Goal: Transaction & Acquisition: Purchase product/service

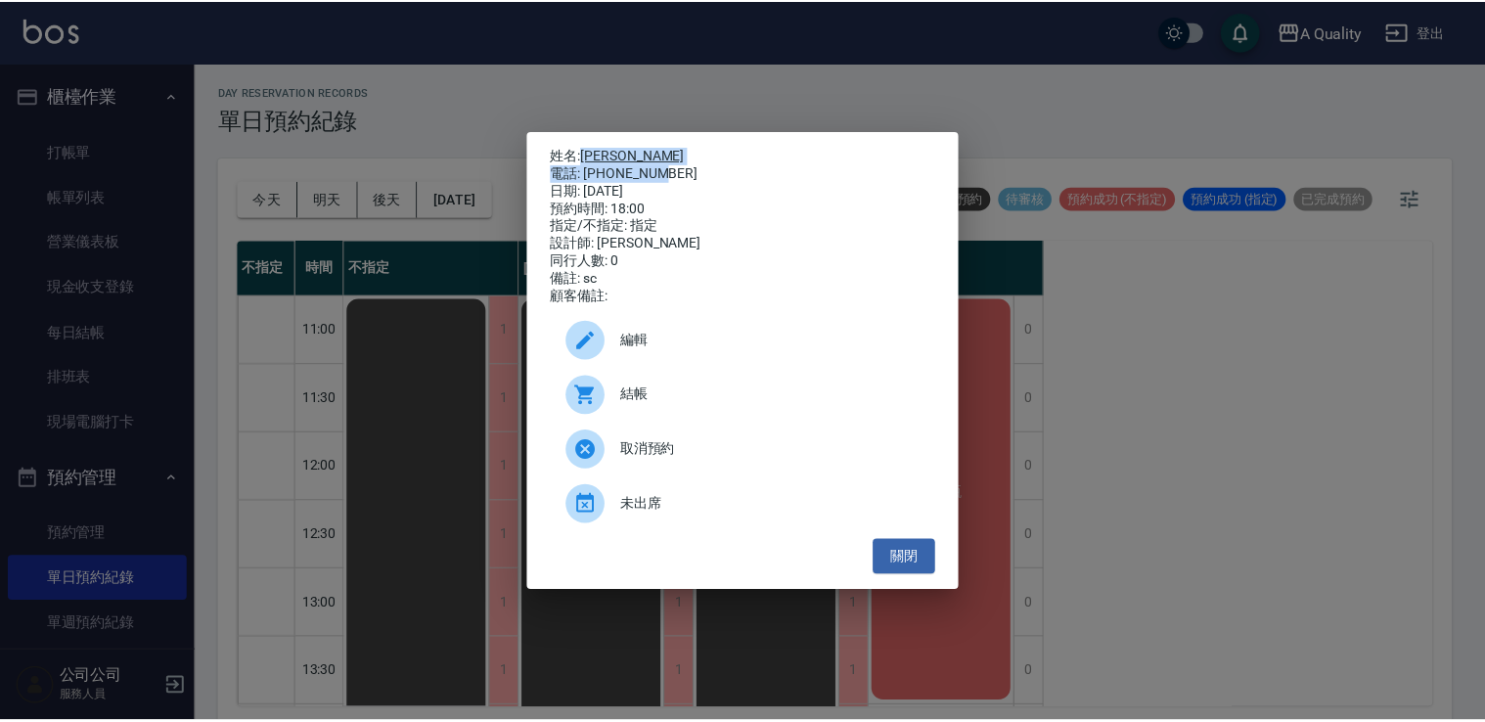
scroll to position [834, 0]
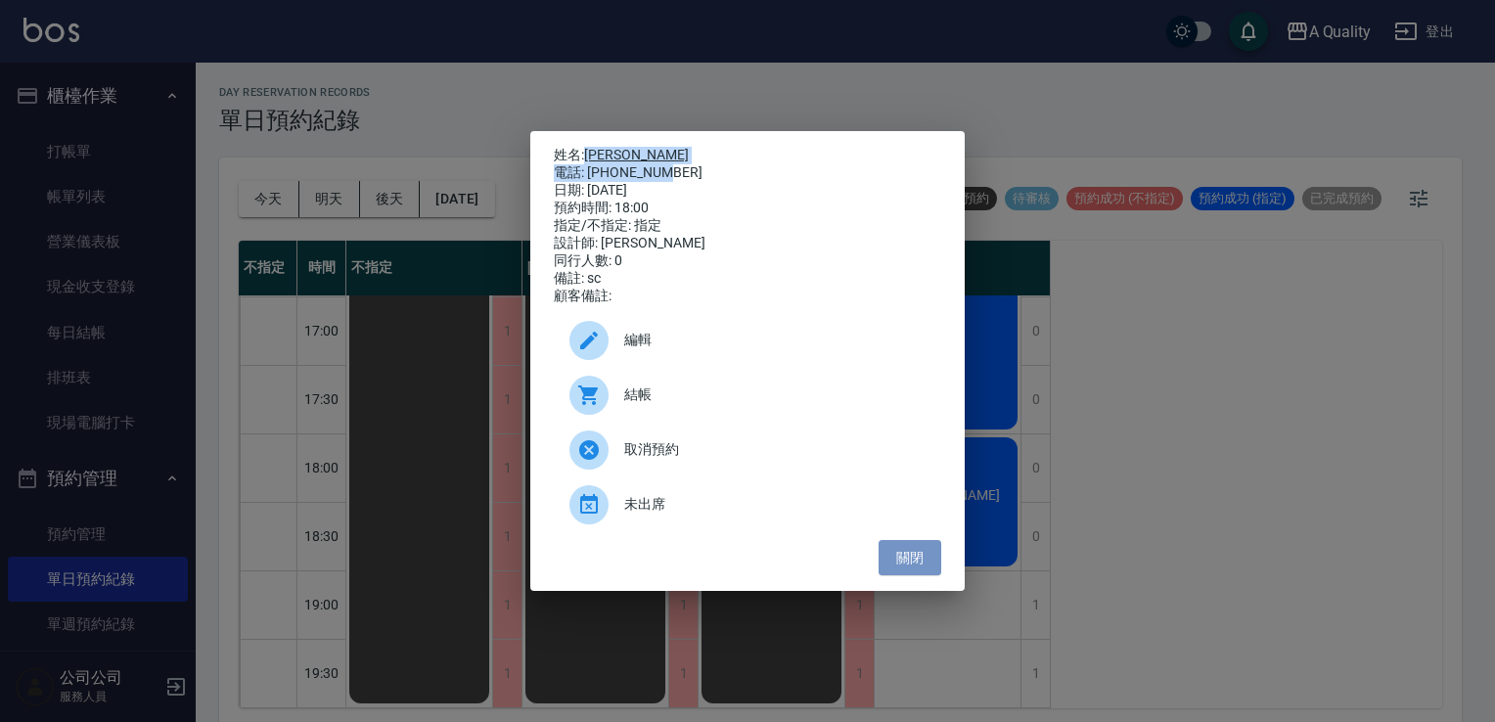
drag, startPoint x: 904, startPoint y: 565, endPoint x: 618, endPoint y: 385, distance: 337.6
click at [903, 567] on button "關閉" at bounding box center [909, 558] width 63 height 36
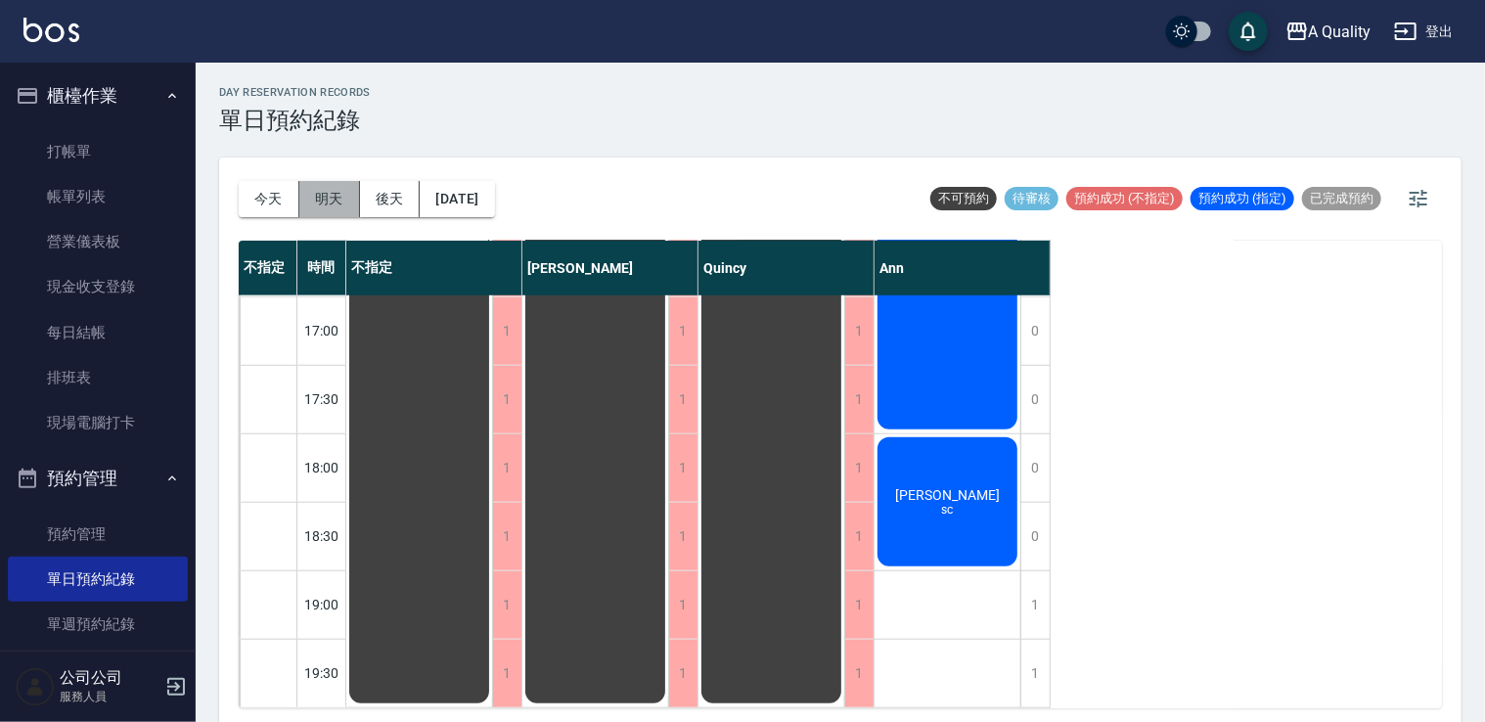
click at [334, 190] on button "明天" at bounding box center [329, 199] width 61 height 36
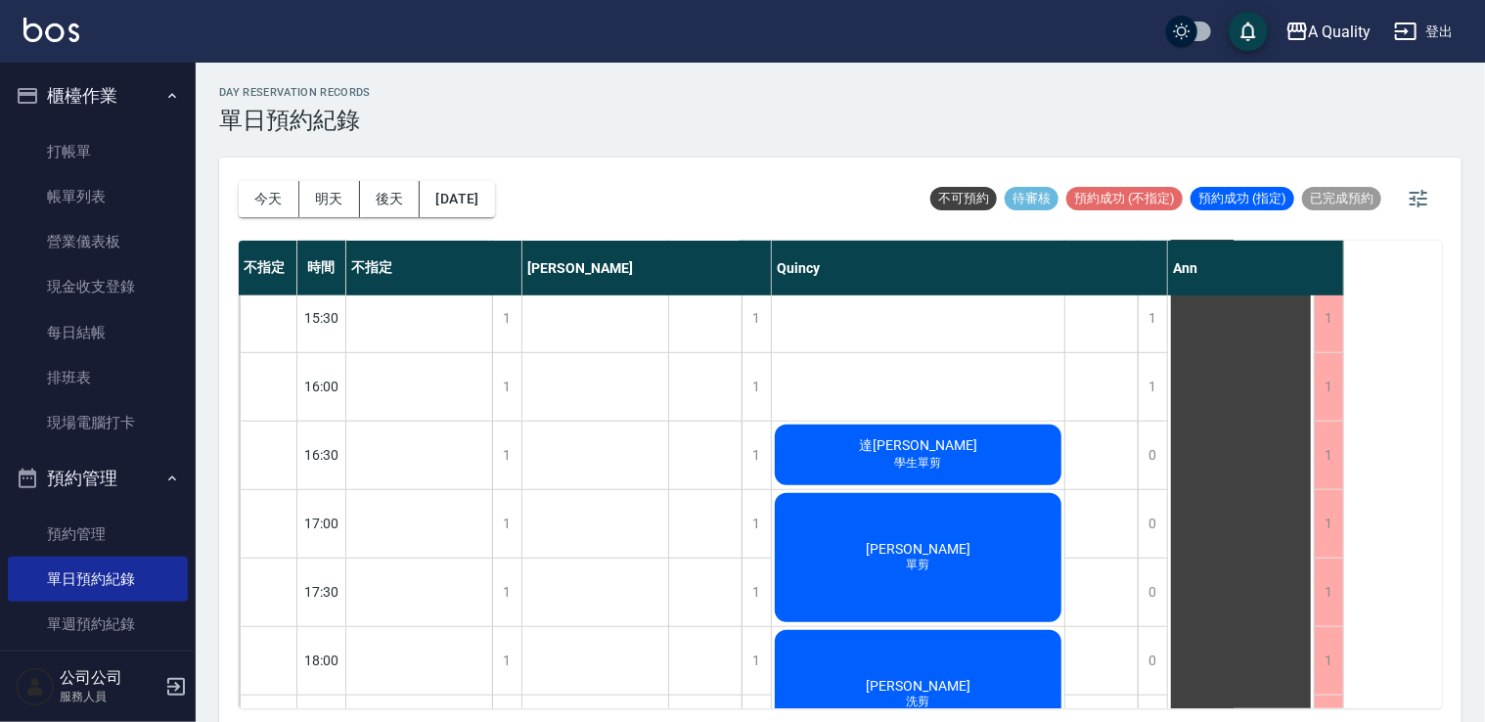
scroll to position [685, 0]
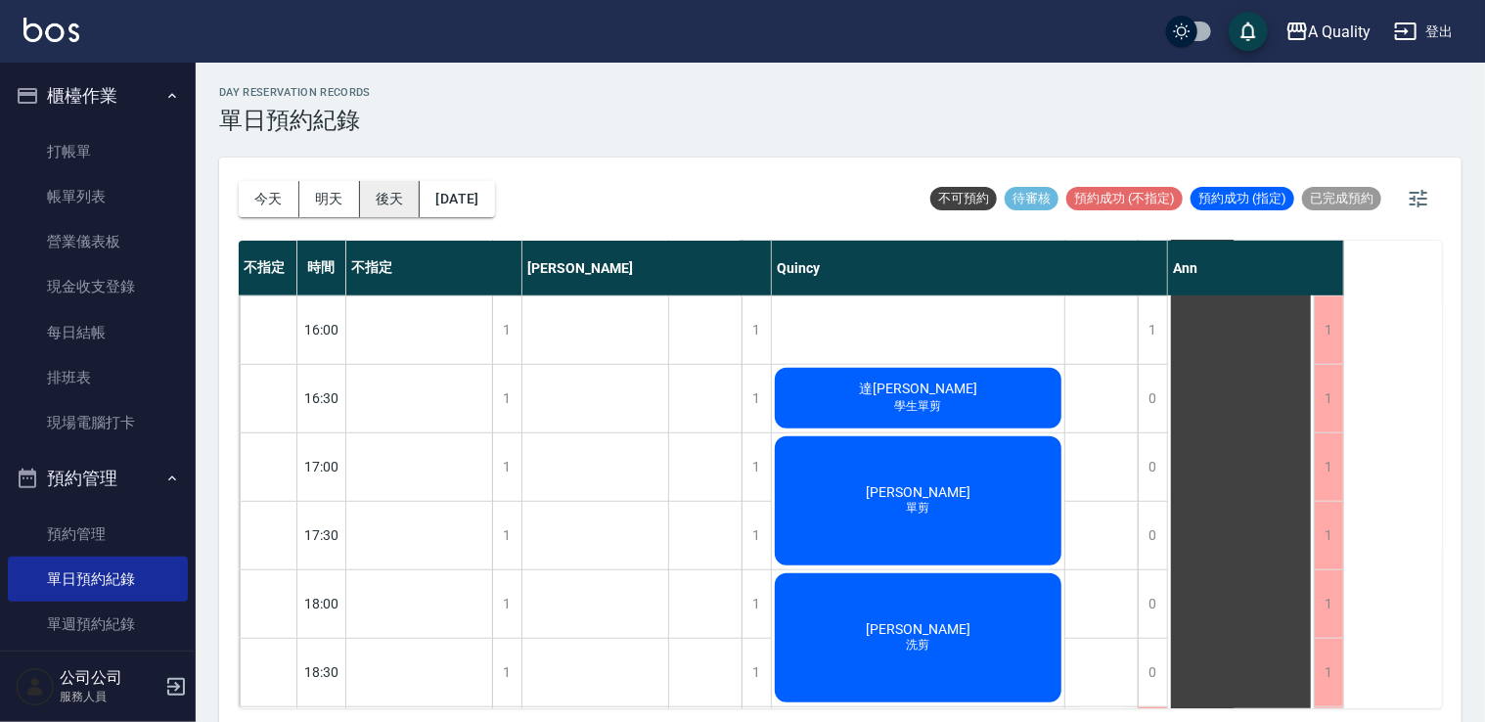
click at [399, 216] on button "後天" at bounding box center [390, 199] width 61 height 36
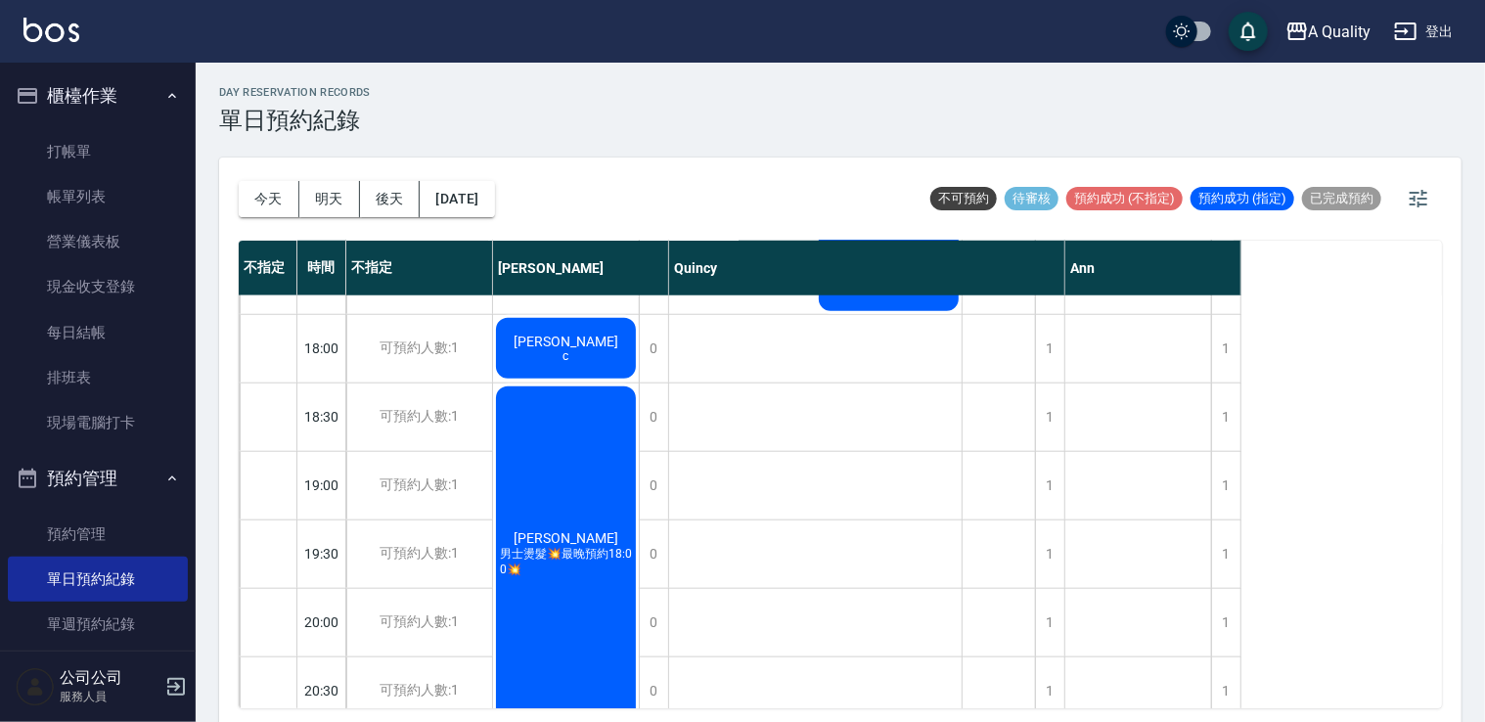
scroll to position [971, 0]
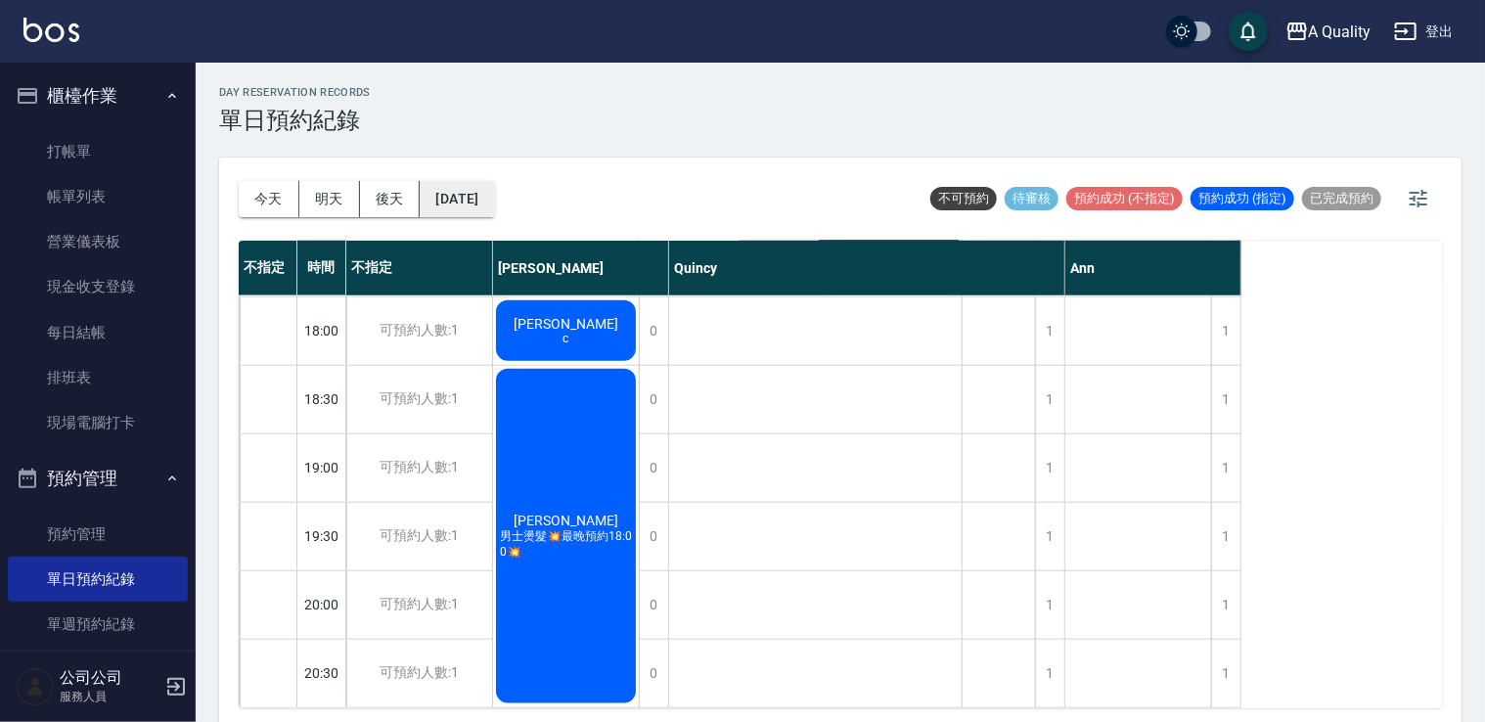
click at [485, 197] on button "2025/08/15" at bounding box center [457, 199] width 74 height 36
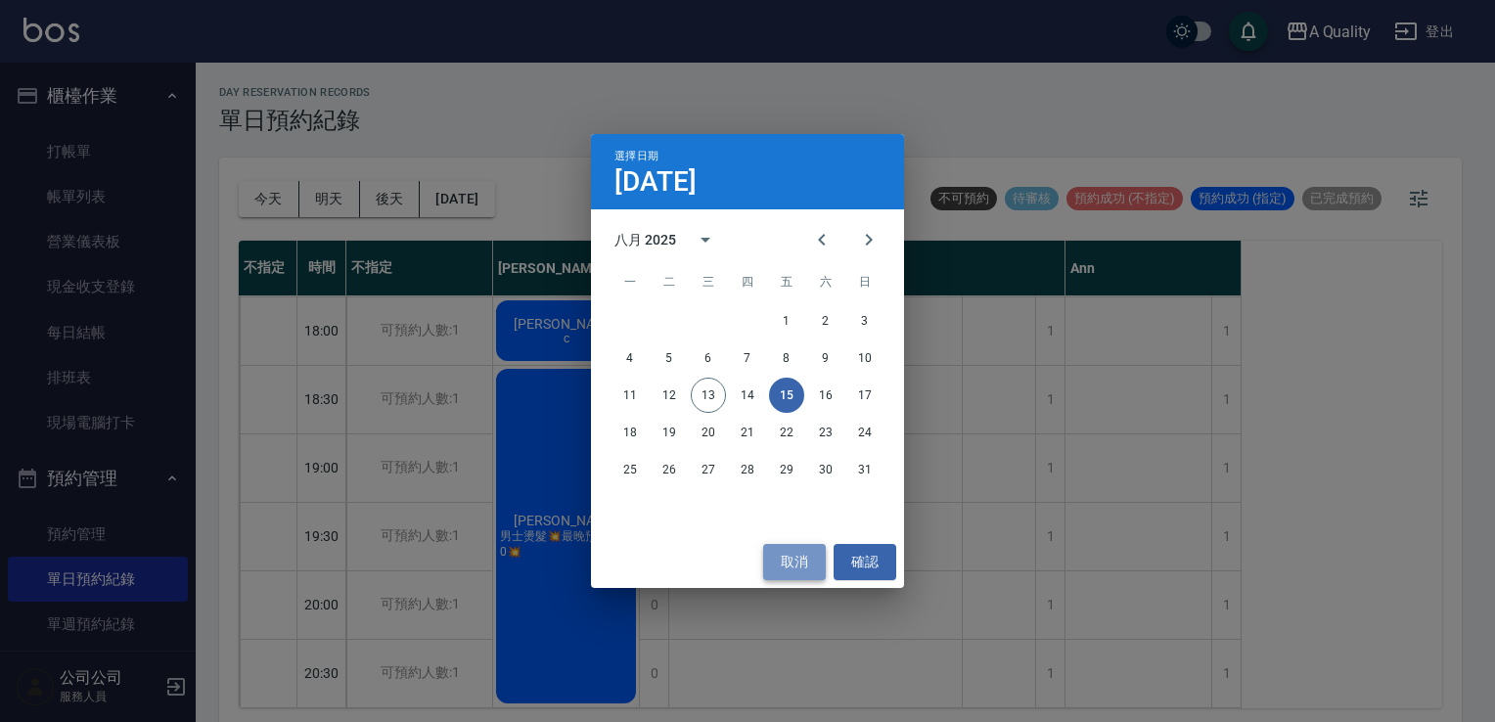
click at [801, 568] on button "取消" at bounding box center [794, 562] width 63 height 36
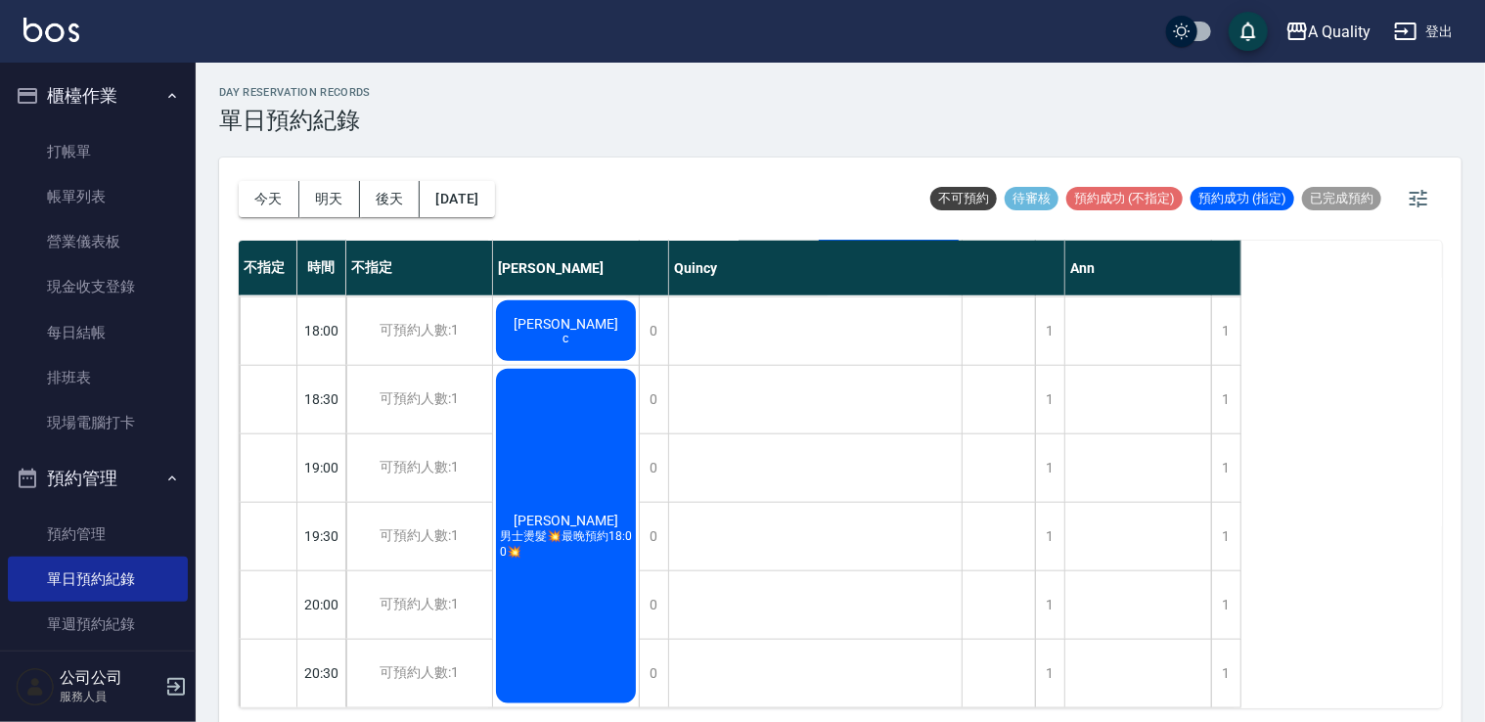
drag, startPoint x: 92, startPoint y: 197, endPoint x: 384, endPoint y: 326, distance: 319.7
click at [92, 197] on link "帳單列表" at bounding box center [98, 196] width 180 height 45
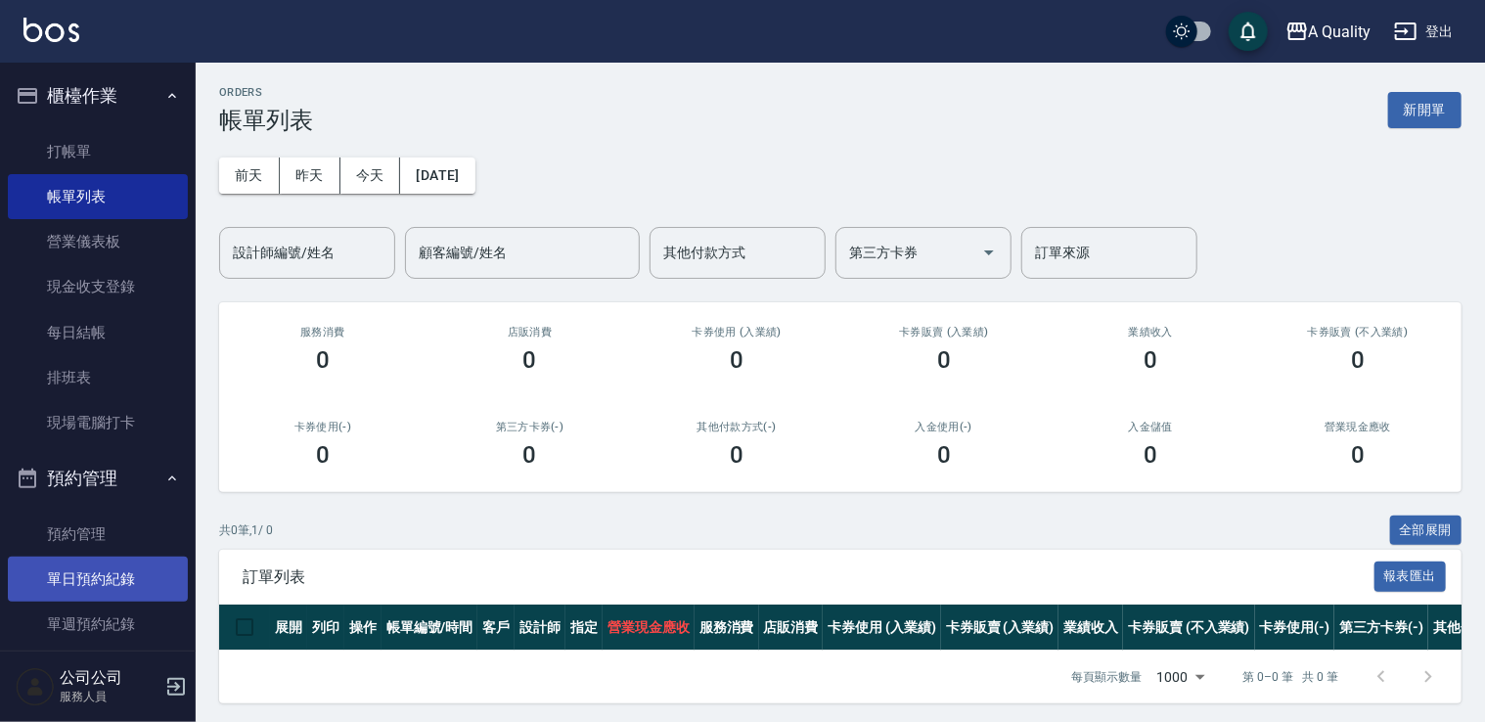
drag, startPoint x: 120, startPoint y: 571, endPoint x: 135, endPoint y: 581, distance: 17.6
click at [122, 573] on link "單日預約紀錄" at bounding box center [98, 579] width 180 height 45
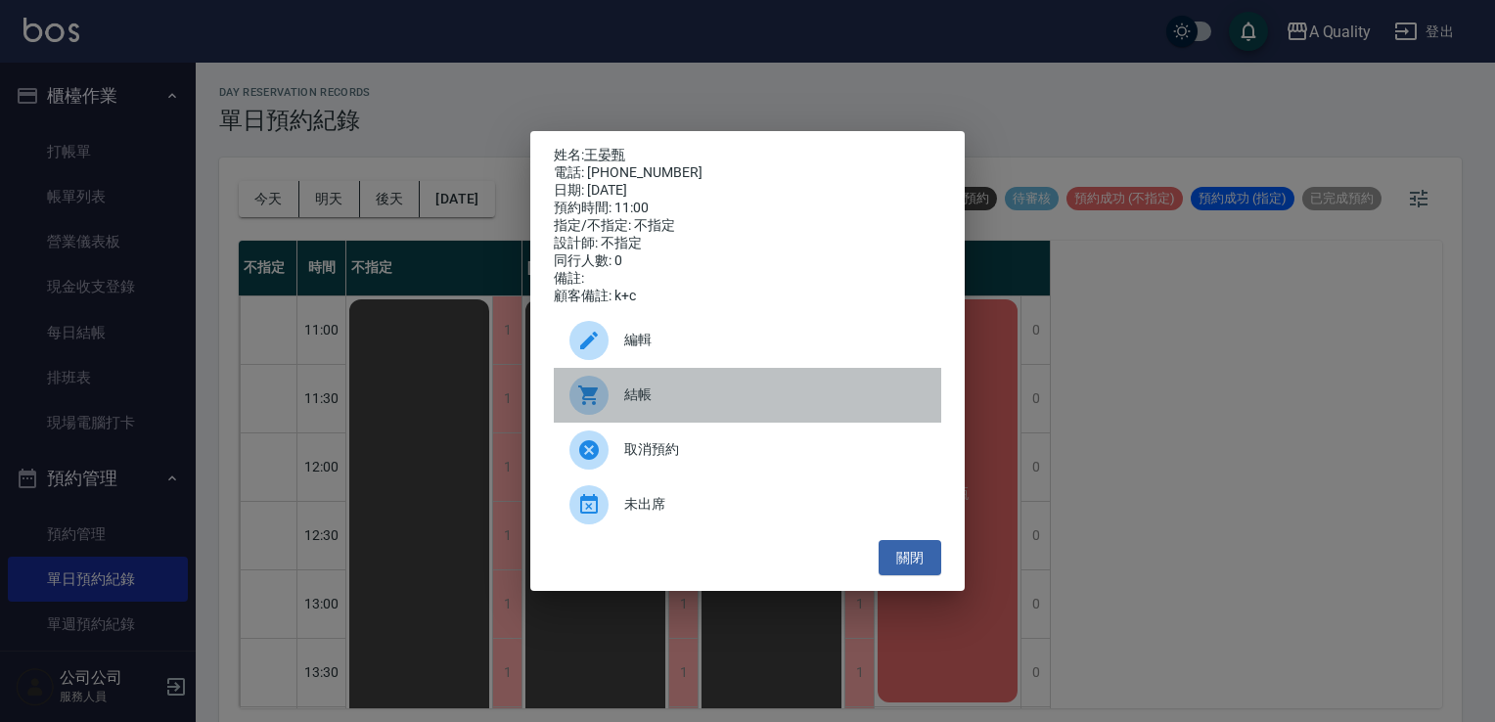
click at [754, 392] on div "結帳" at bounding box center [747, 395] width 387 height 55
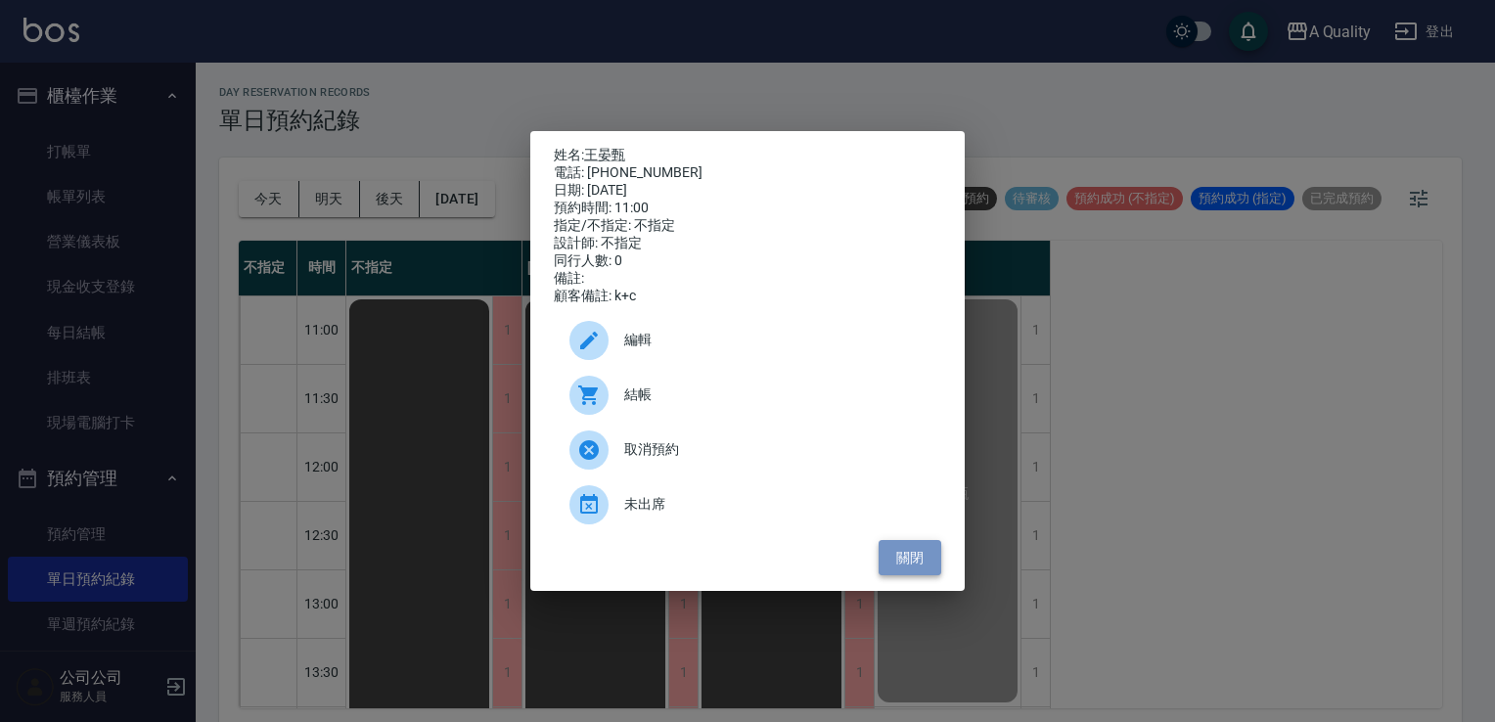
drag, startPoint x: 927, startPoint y: 555, endPoint x: 811, endPoint y: 565, distance: 116.9
click at [923, 555] on button "關閉" at bounding box center [909, 558] width 63 height 36
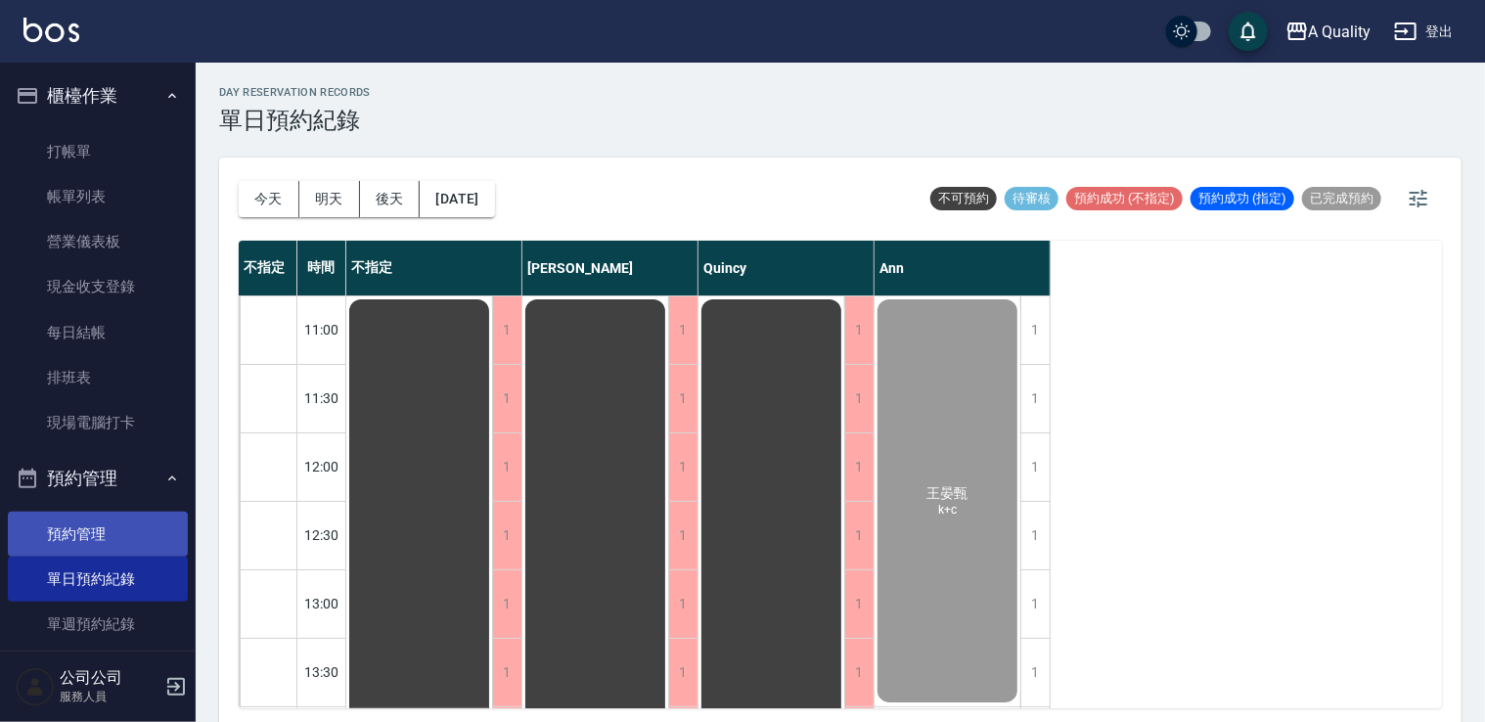
click at [103, 546] on link "預約管理" at bounding box center [98, 534] width 180 height 45
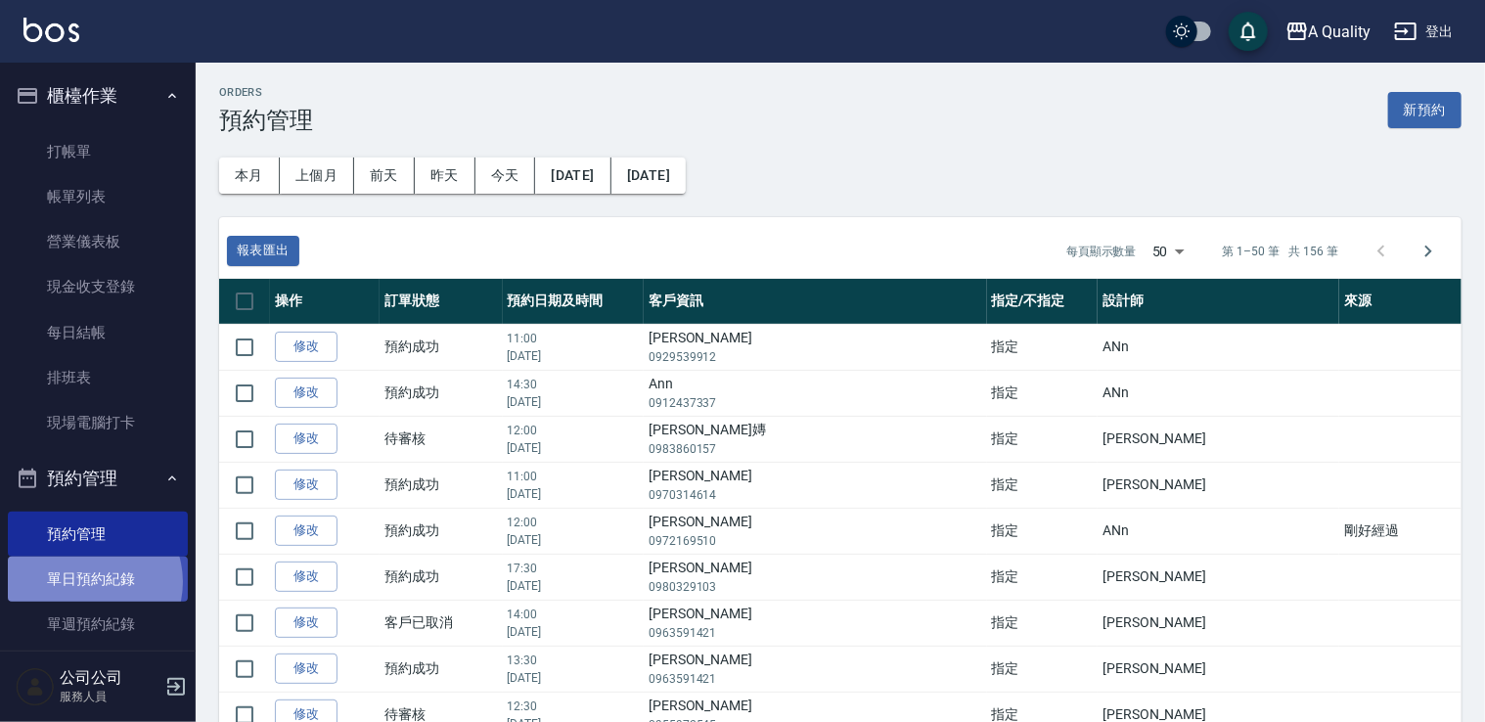
click at [88, 582] on link "單日預約紀錄" at bounding box center [98, 579] width 180 height 45
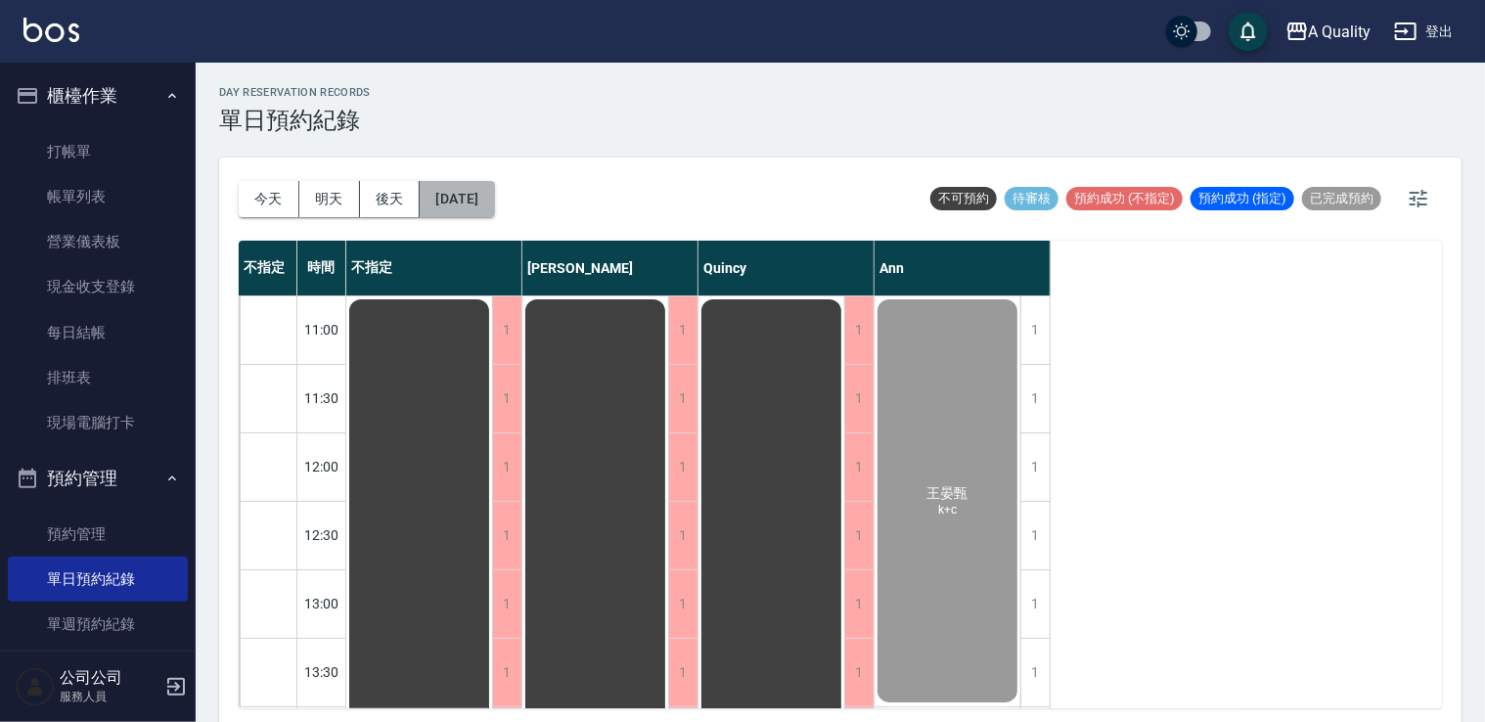
click at [494, 205] on button "[DATE]" at bounding box center [457, 199] width 74 height 36
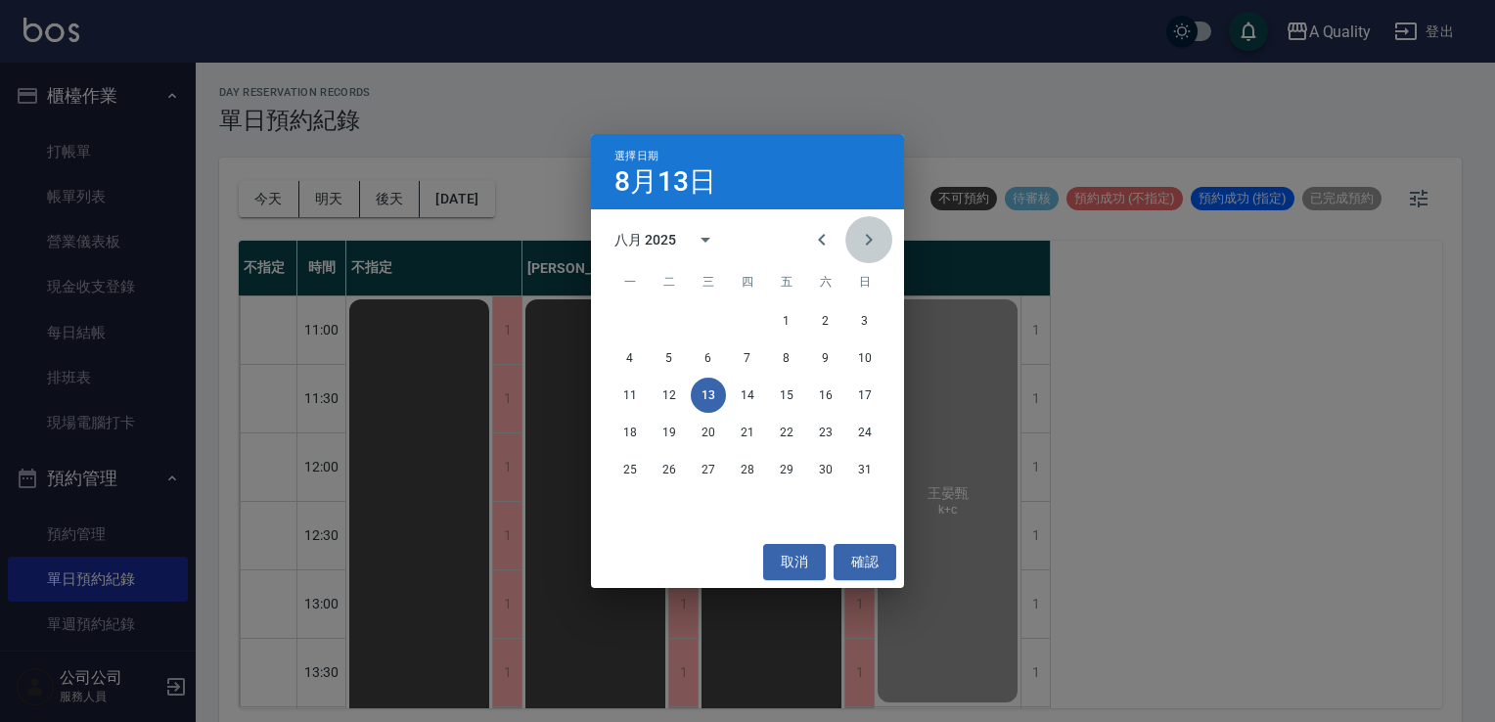
click at [867, 235] on icon "Next month" at bounding box center [869, 240] width 7 height 12
click at [818, 348] on button "13" at bounding box center [825, 357] width 35 height 35
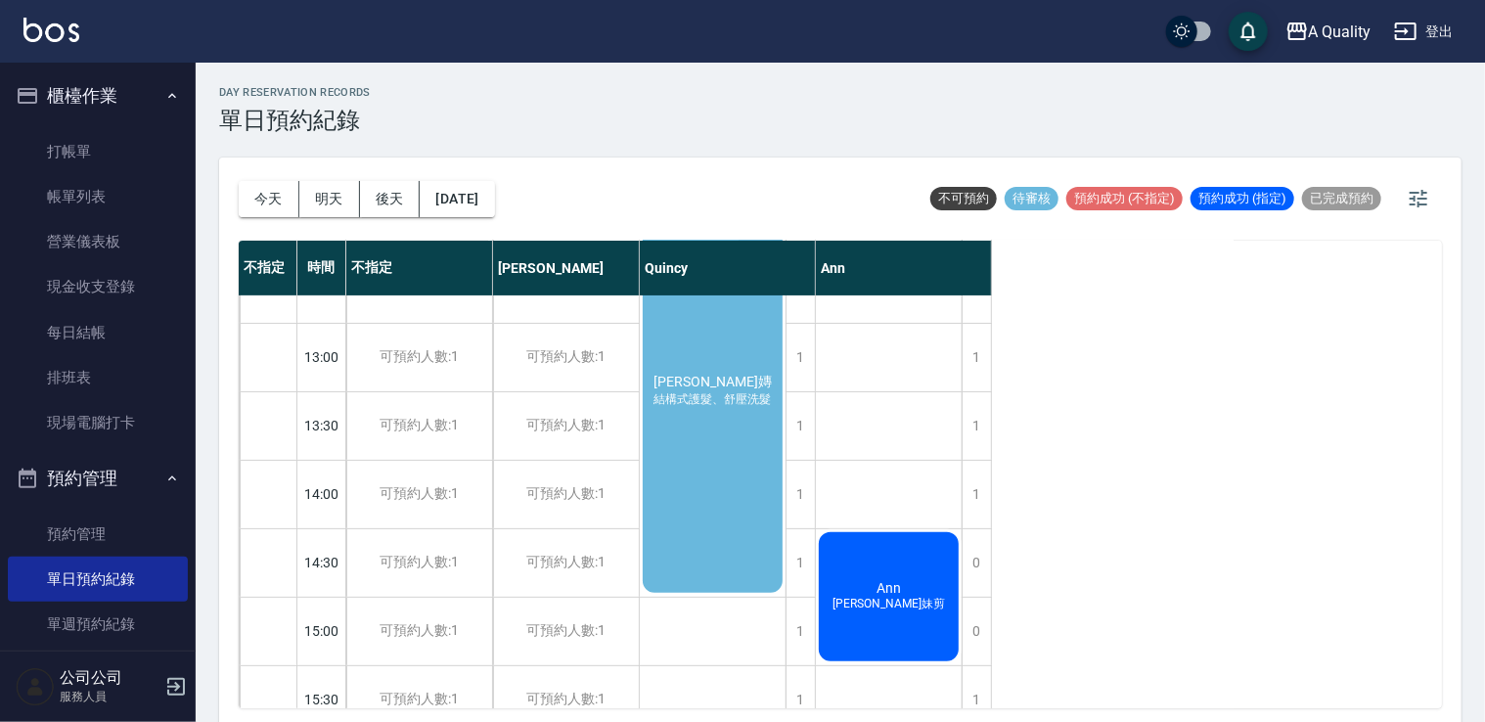
scroll to position [293, 0]
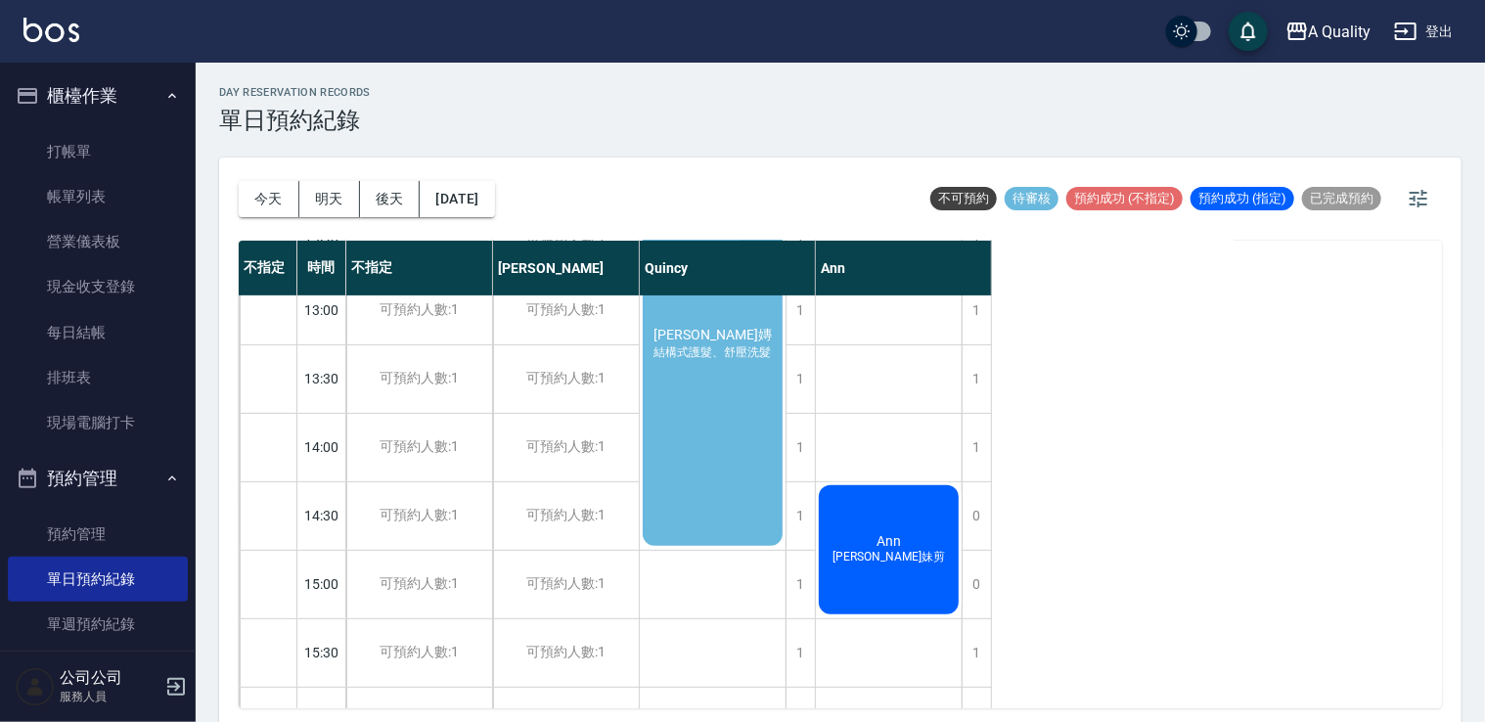
click at [707, 395] on div "Sunnie 子嫥 結構式護髮、舒壓洗髮" at bounding box center [713, 344] width 146 height 409
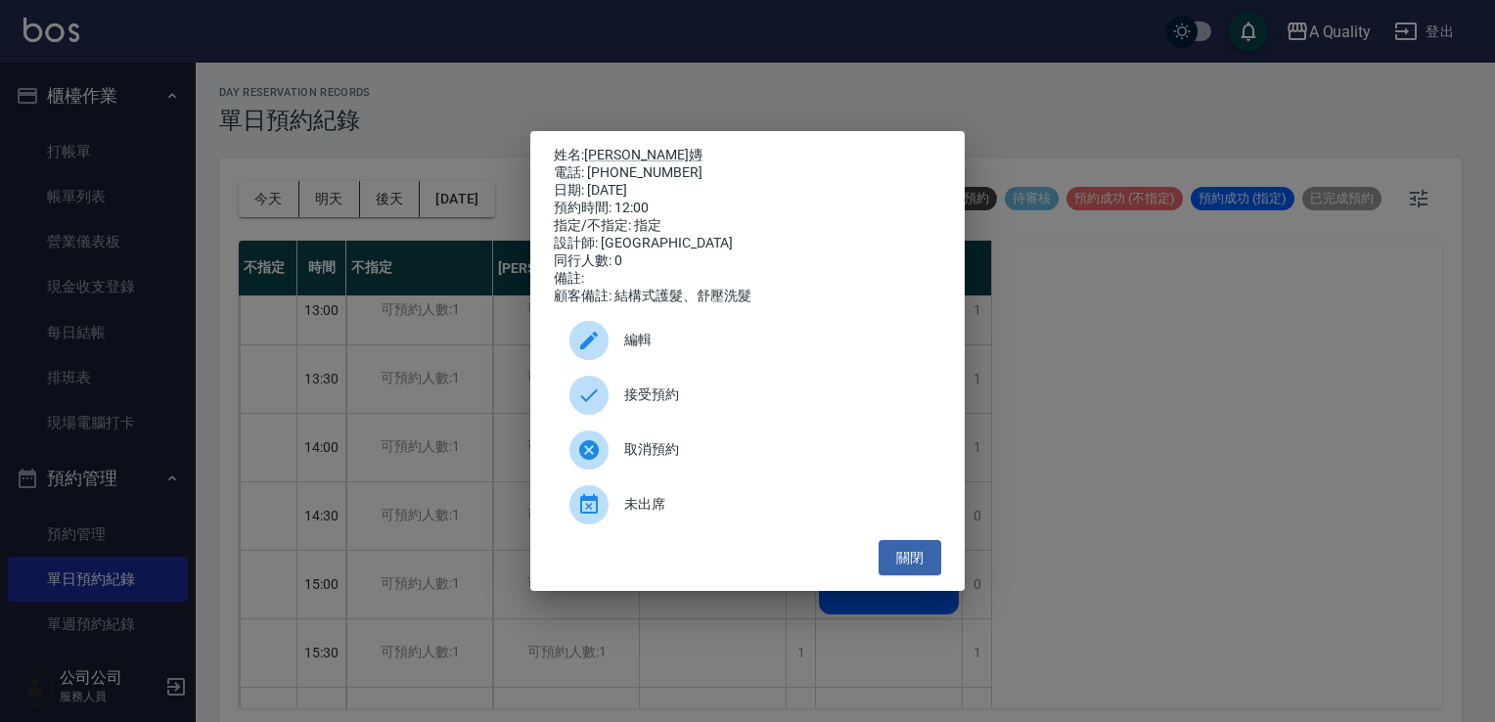
click at [608, 350] on div at bounding box center [588, 340] width 39 height 39
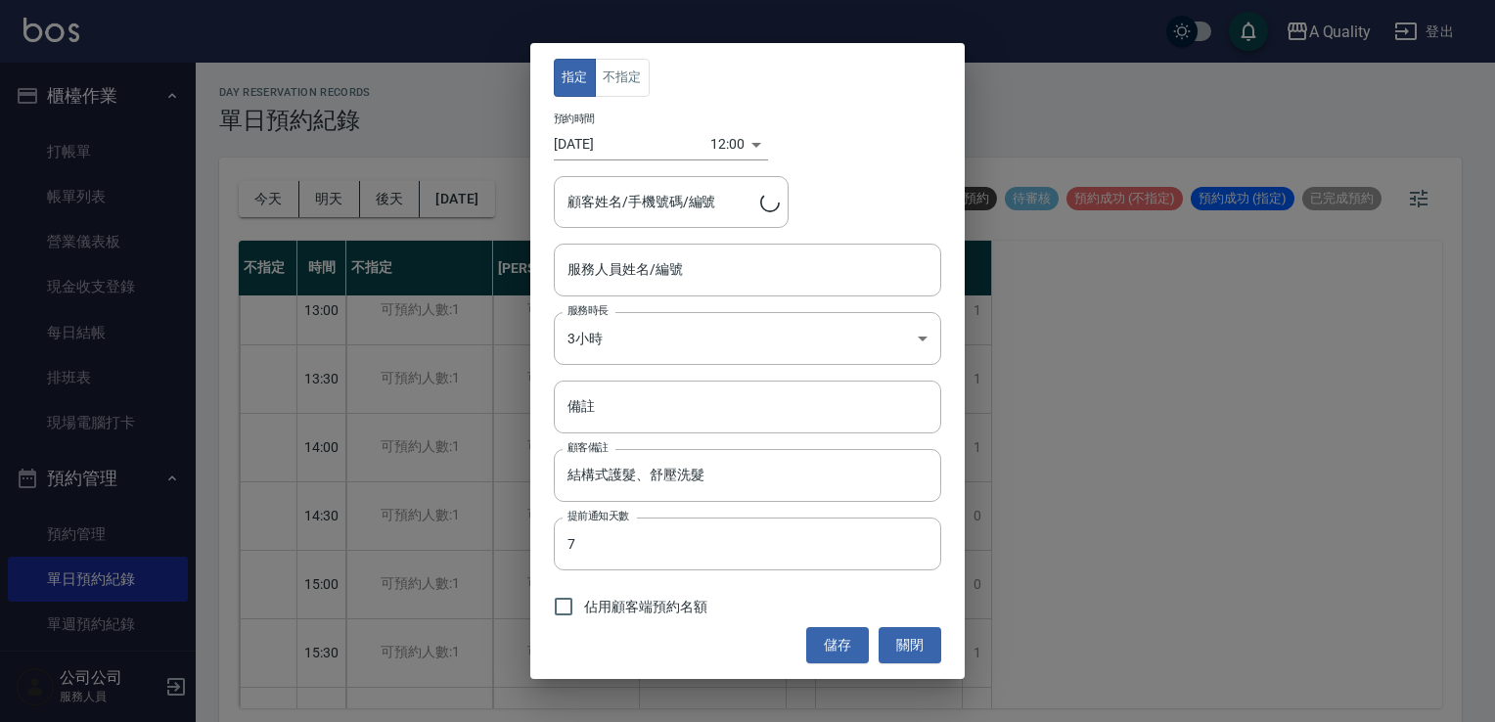
type input "Quincy(無代號)"
type input "Sunnie 子嫥/0983860157"
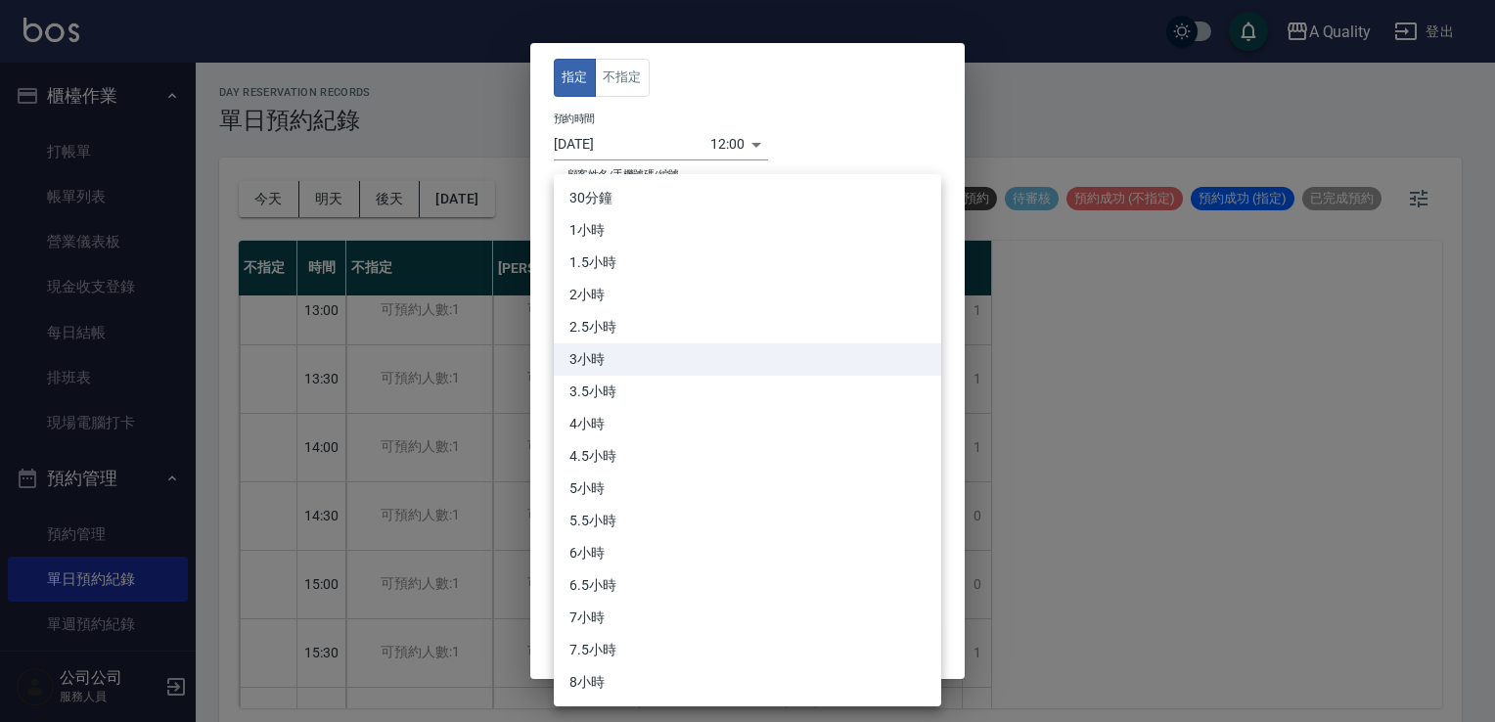
click at [614, 346] on body "A Quality 登出 櫃檯作業 打帳單 帳單列表 營業儀表板 現金收支登錄 每日結帳 排班表 現場電腦打卡 預約管理 預約管理 單日預約紀錄 單週預約紀錄…" at bounding box center [747, 364] width 1495 height 728
click at [1056, 404] on div at bounding box center [747, 361] width 1495 height 722
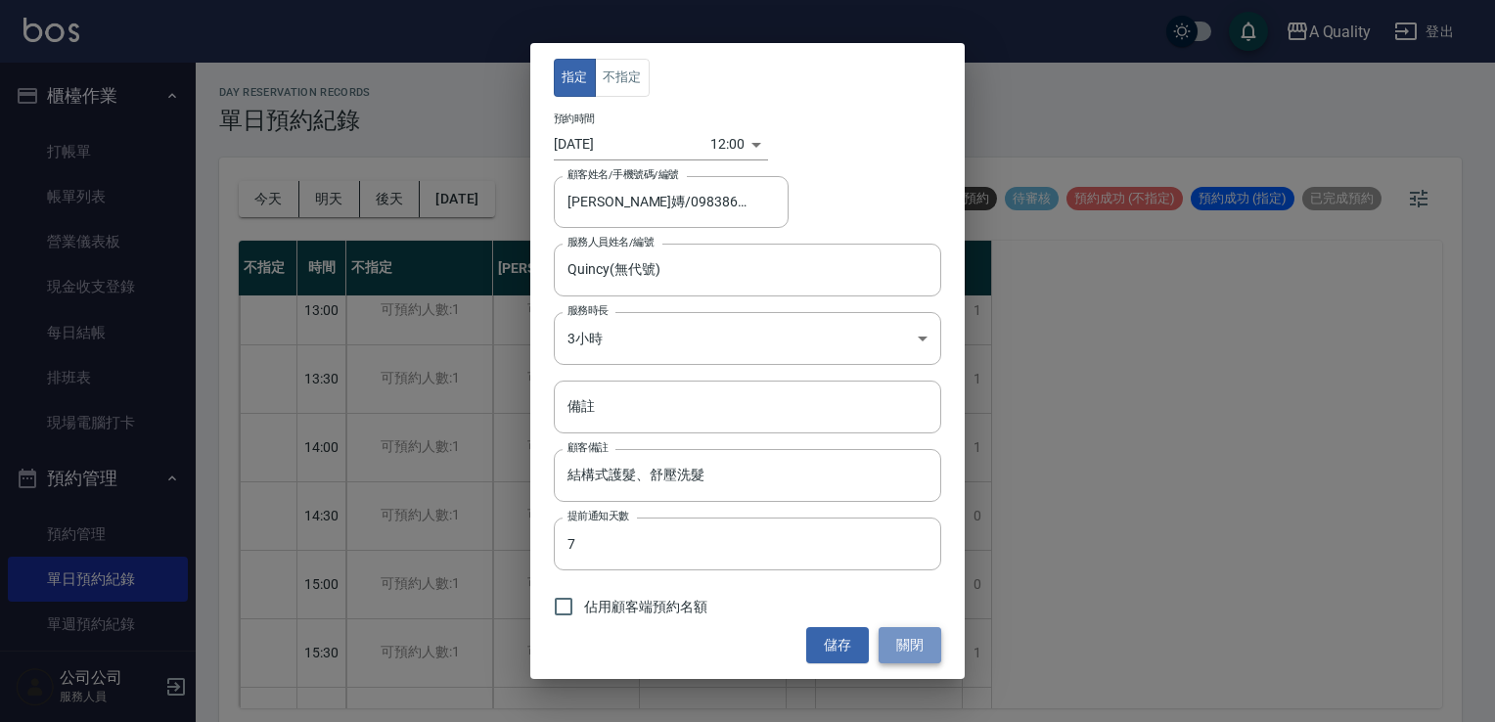
click at [903, 655] on button "關閉" at bounding box center [909, 645] width 63 height 36
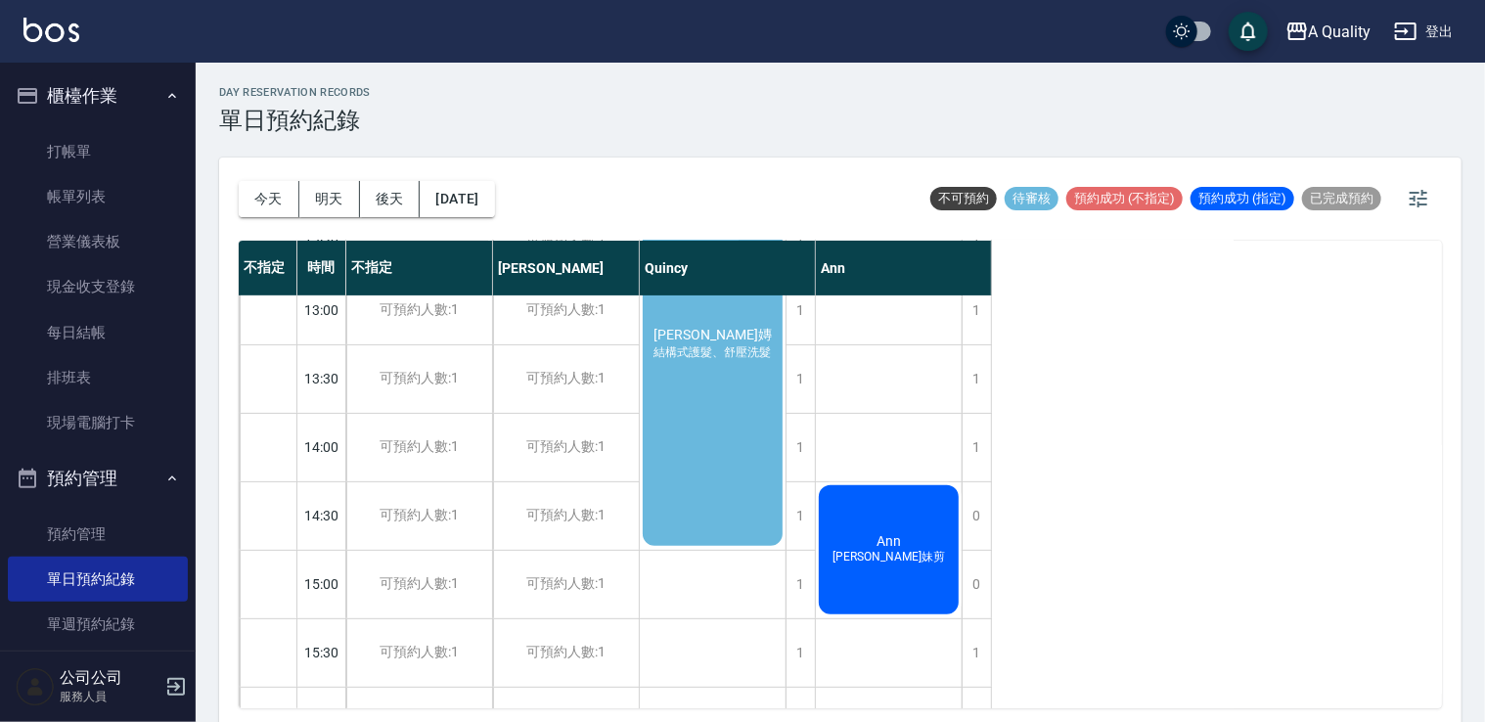
click at [736, 447] on div "Sunnie 子嫥 結構式護髮、舒壓洗髮" at bounding box center [713, 344] width 146 height 409
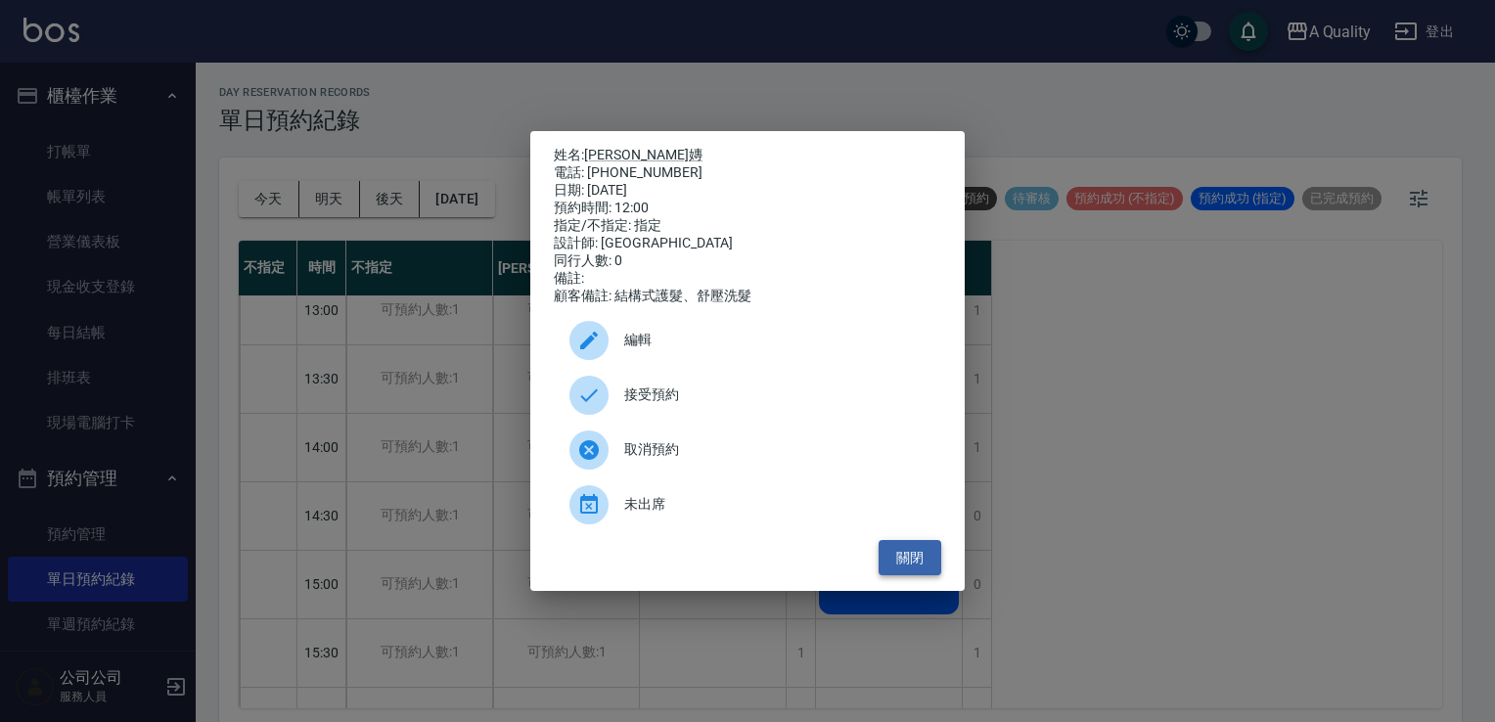
click at [907, 567] on button "關閉" at bounding box center [909, 558] width 63 height 36
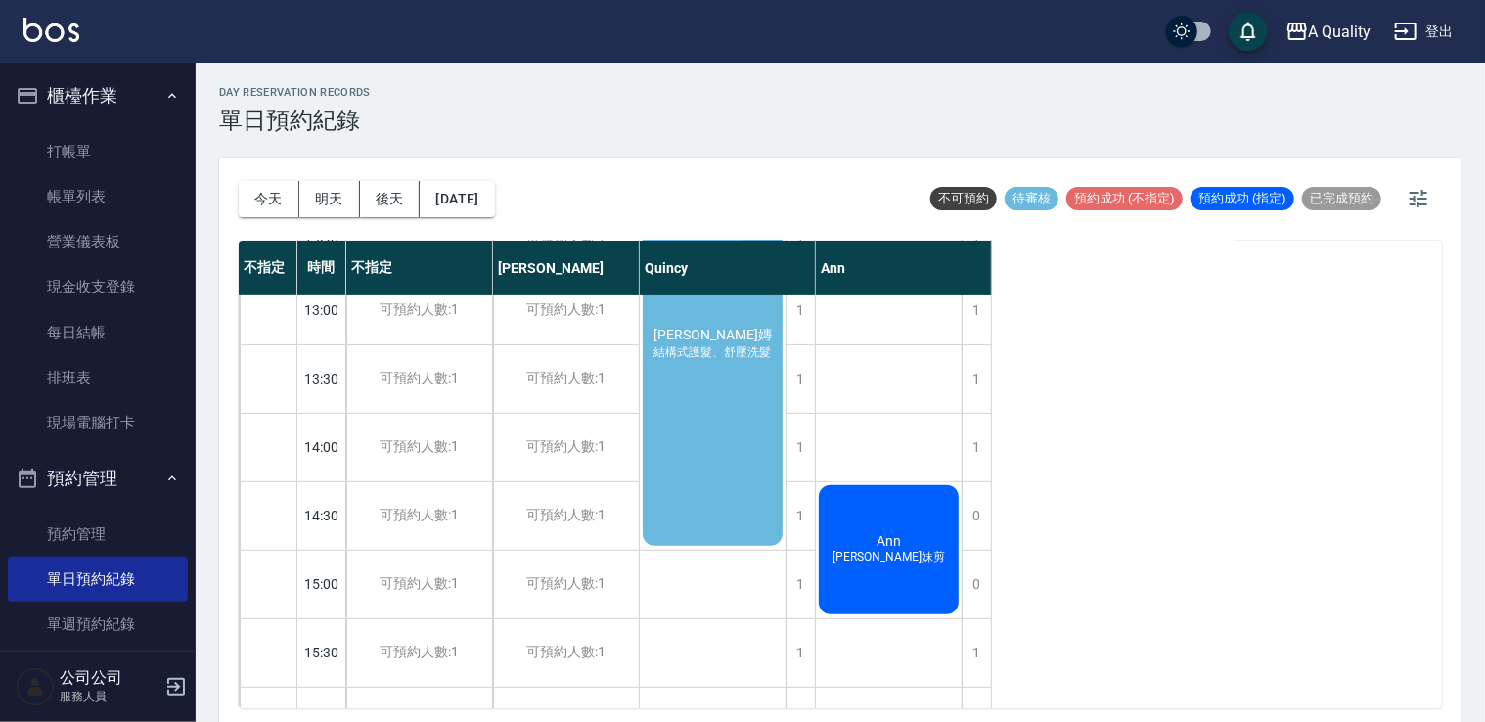
click at [724, 425] on div "Sunnie 子嫥 結構式護髮、舒壓洗髮" at bounding box center [713, 344] width 146 height 409
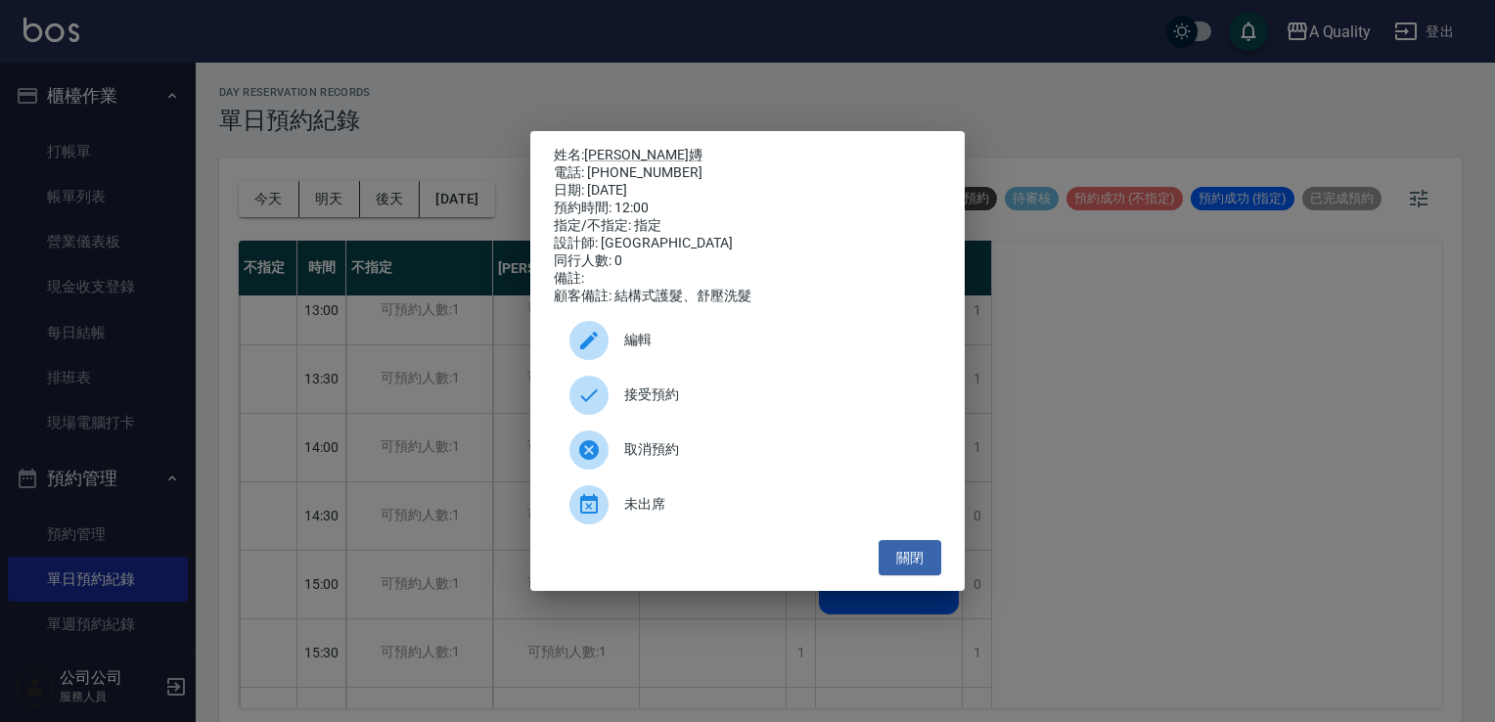
drag, startPoint x: 693, startPoint y: 355, endPoint x: 683, endPoint y: 374, distance: 21.0
click at [693, 350] on span "編輯" at bounding box center [774, 340] width 301 height 21
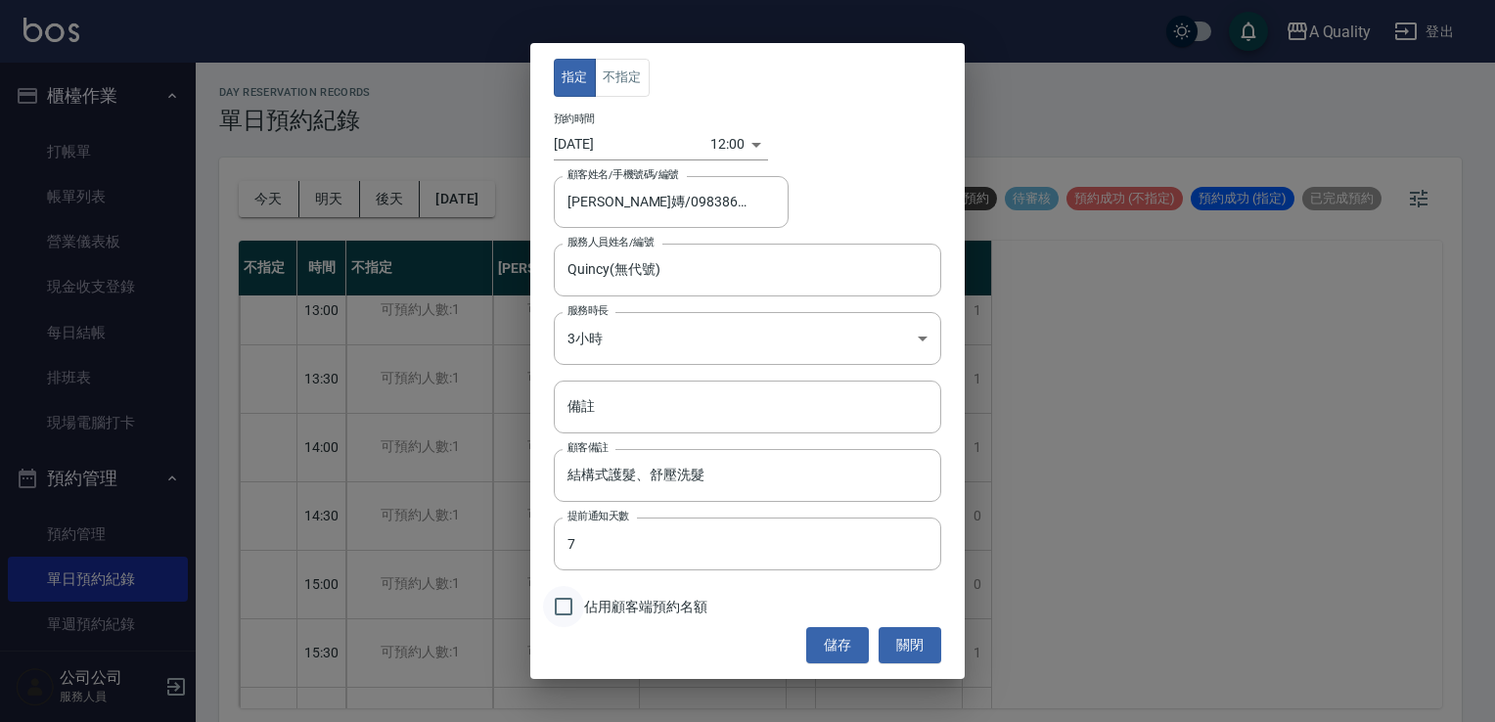
click at [563, 608] on input "佔用顧客端預約名額" at bounding box center [563, 606] width 41 height 41
checkbox input "true"
click at [662, 347] on body "A Quality 登出 櫃檯作業 打帳單 帳單列表 營業儀表板 現金收支登錄 每日結帳 排班表 現場電腦打卡 預約管理 預約管理 單日預約紀錄 單週預約紀錄…" at bounding box center [747, 364] width 1495 height 728
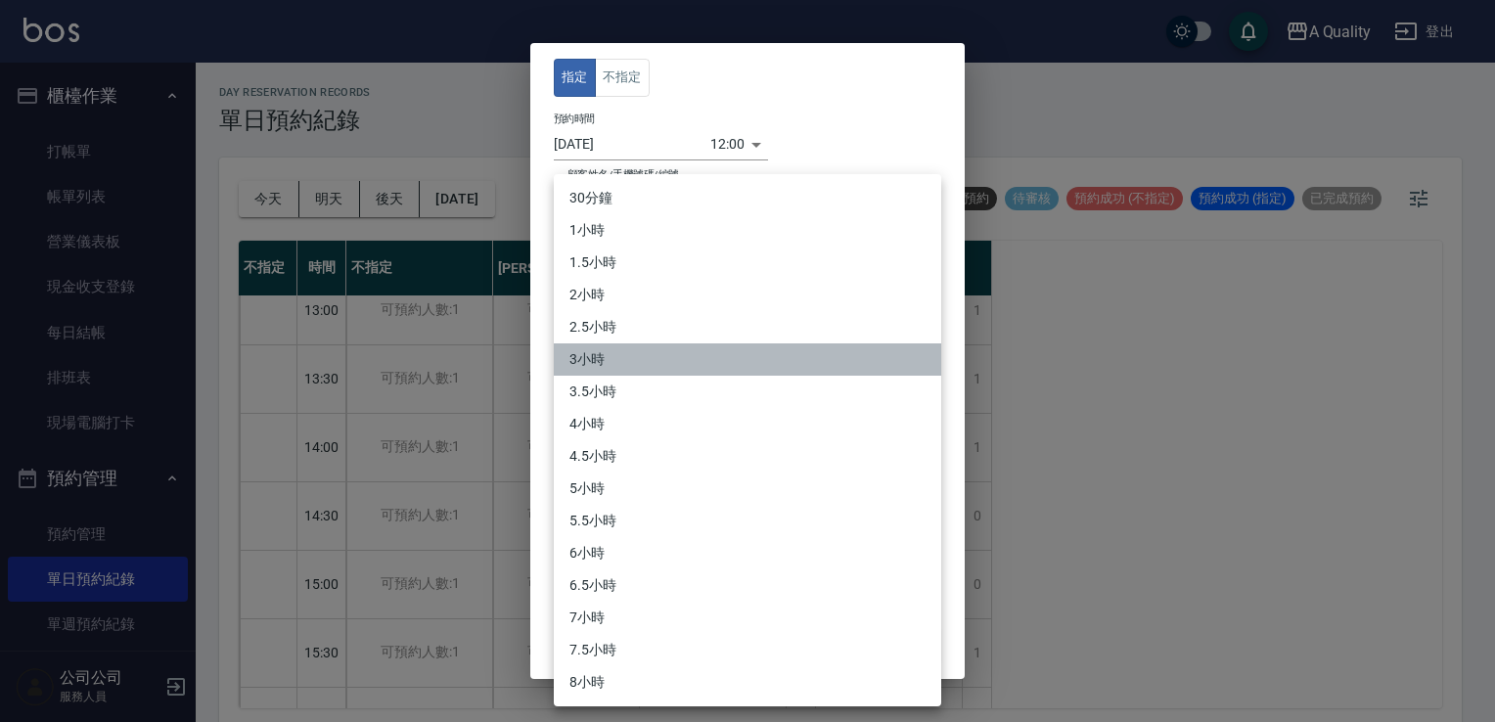
click at [646, 356] on li "3小時" at bounding box center [747, 359] width 387 height 32
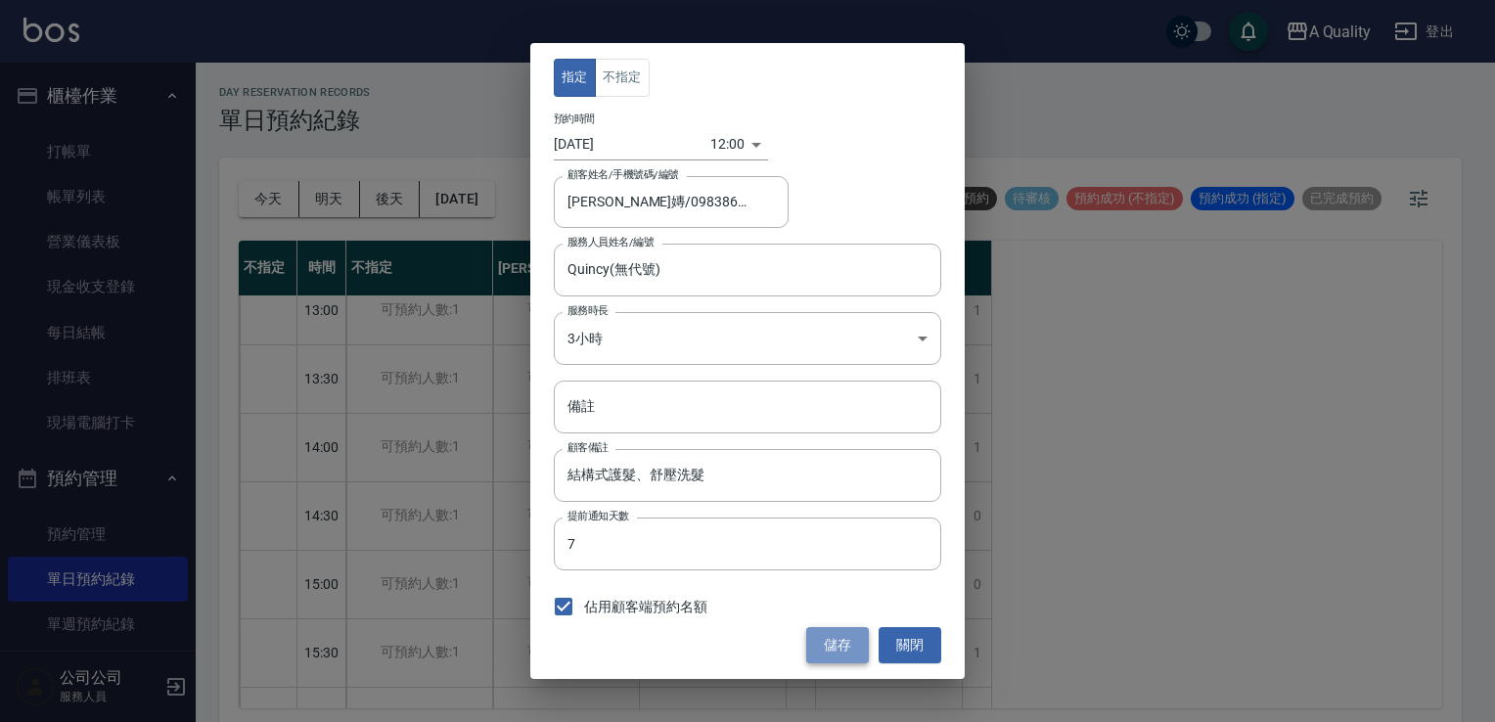
click at [845, 633] on button "儲存" at bounding box center [837, 645] width 63 height 36
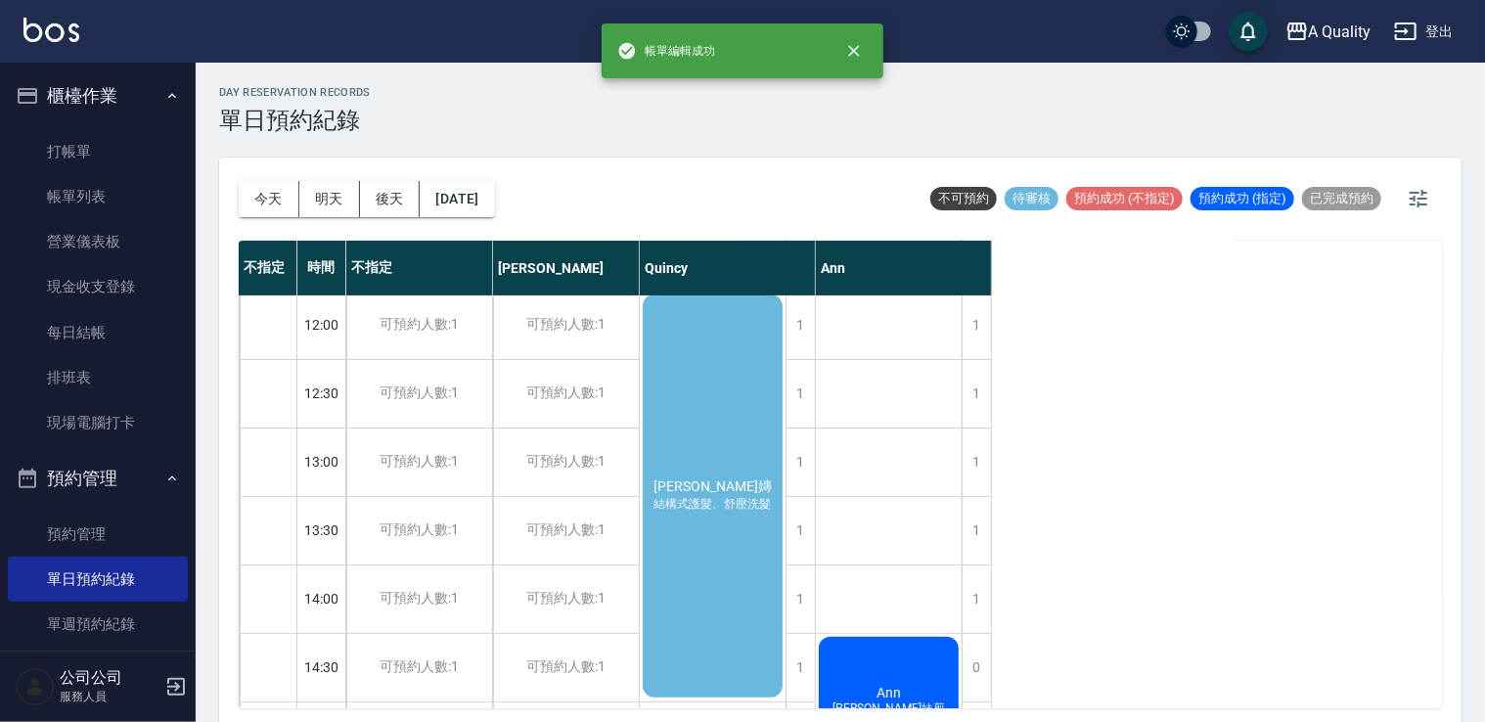
scroll to position [0, 0]
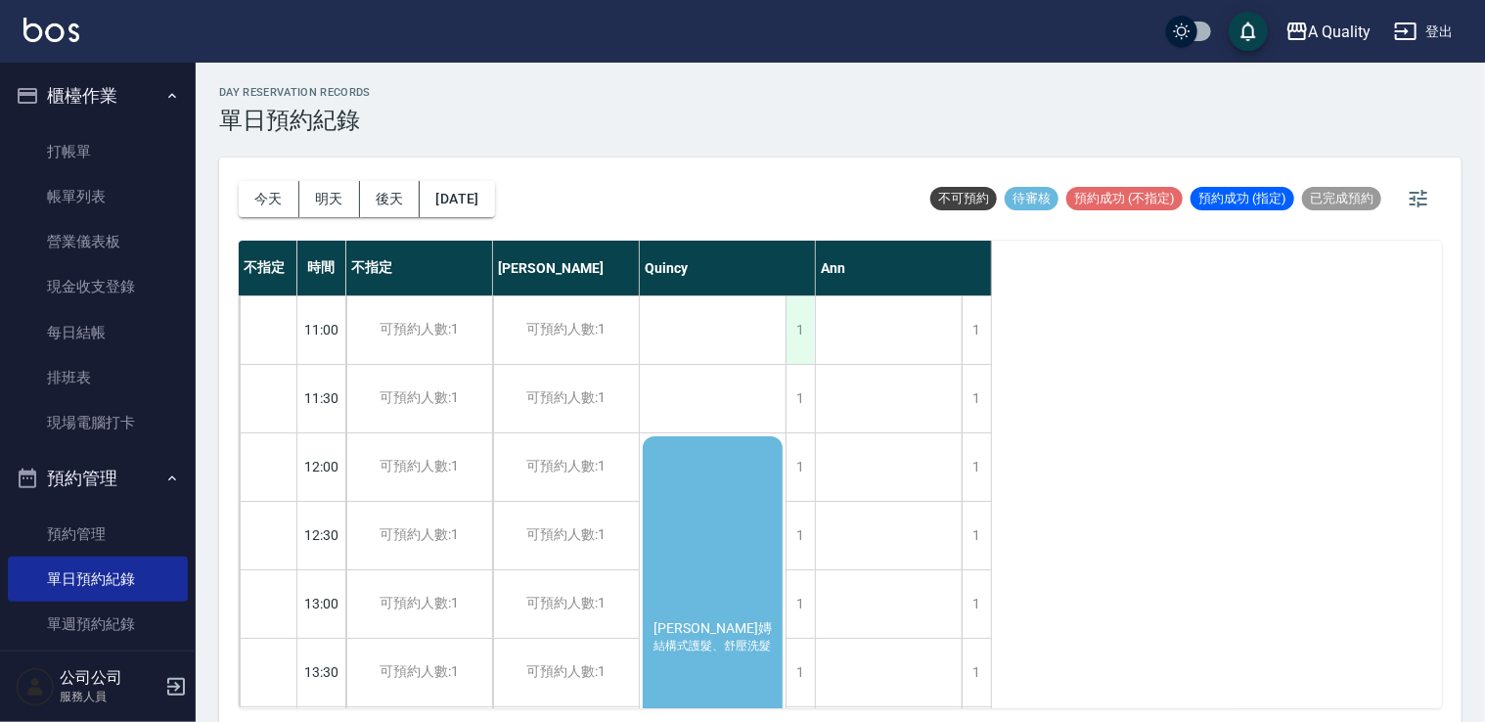
click at [811, 329] on div "1" at bounding box center [800, 330] width 29 height 68
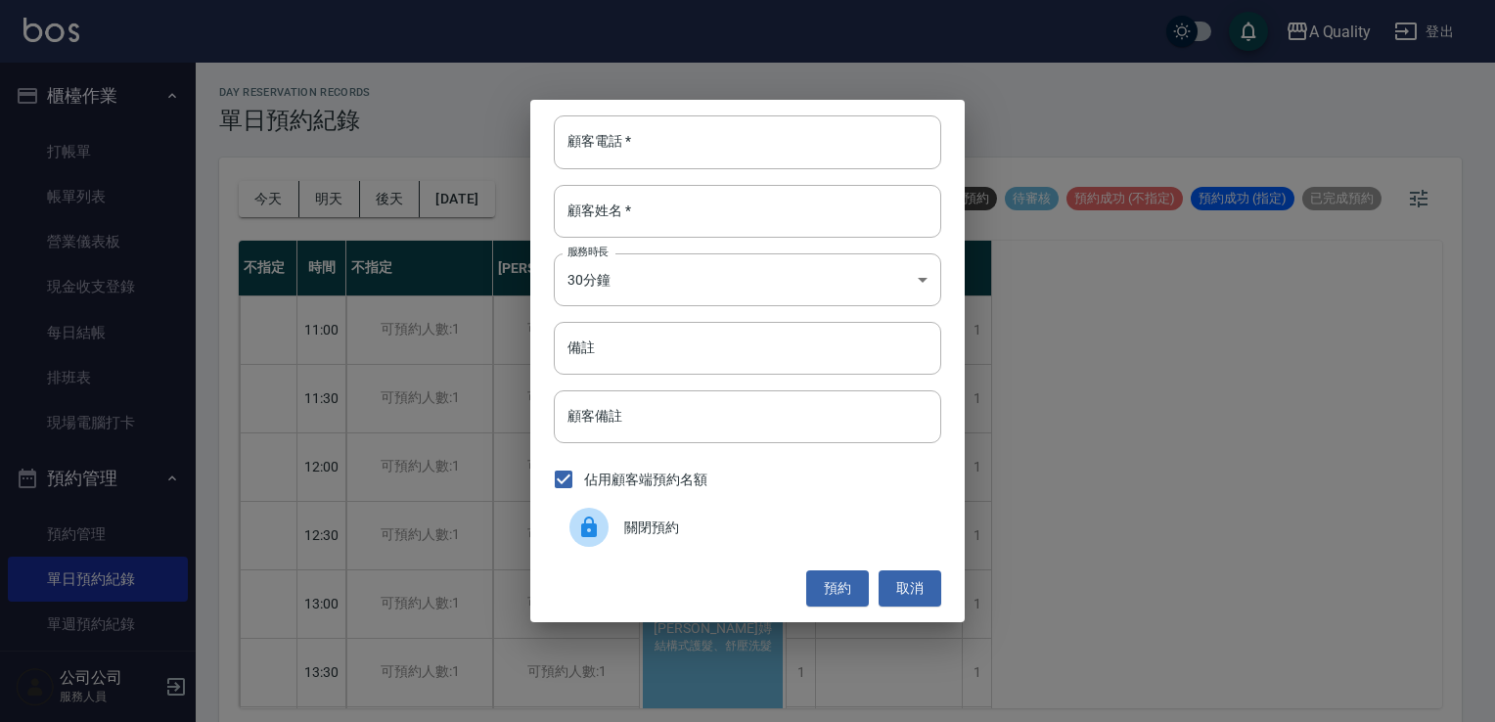
click at [805, 335] on input "備註" at bounding box center [747, 348] width 387 height 53
click at [657, 541] on div "關閉預約" at bounding box center [747, 527] width 387 height 55
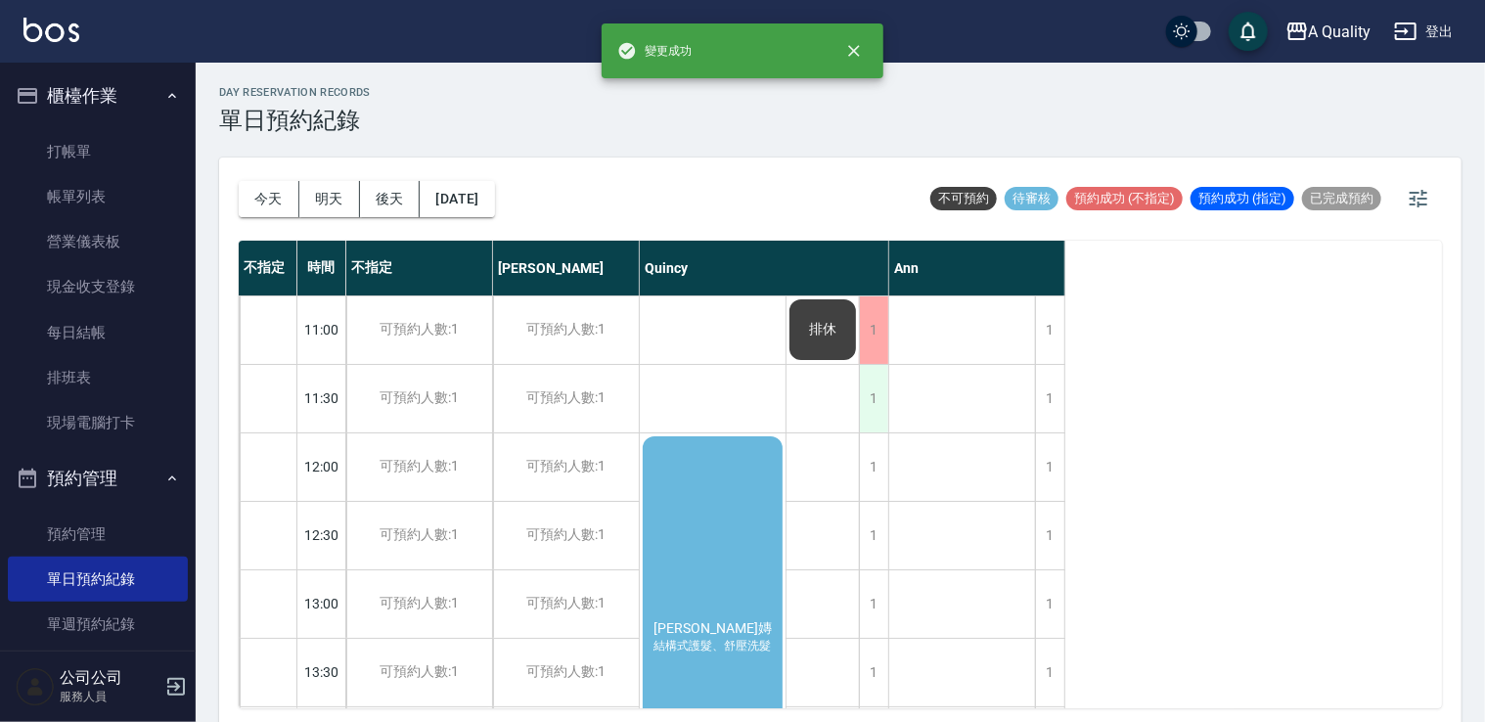
click at [865, 395] on div "1" at bounding box center [873, 399] width 29 height 68
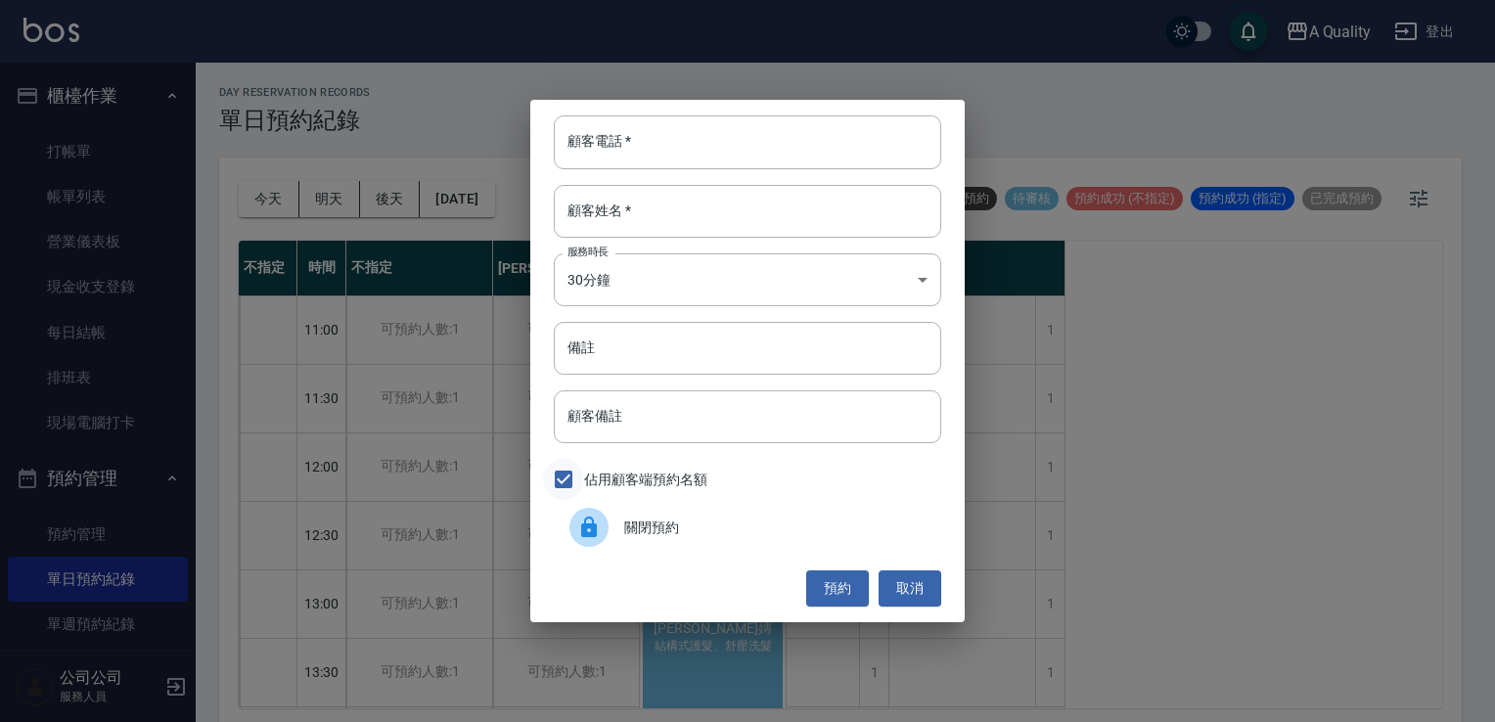
drag, startPoint x: 567, startPoint y: 513, endPoint x: 565, endPoint y: 497, distance: 15.8
click at [567, 515] on div "關閉預約" at bounding box center [747, 527] width 387 height 55
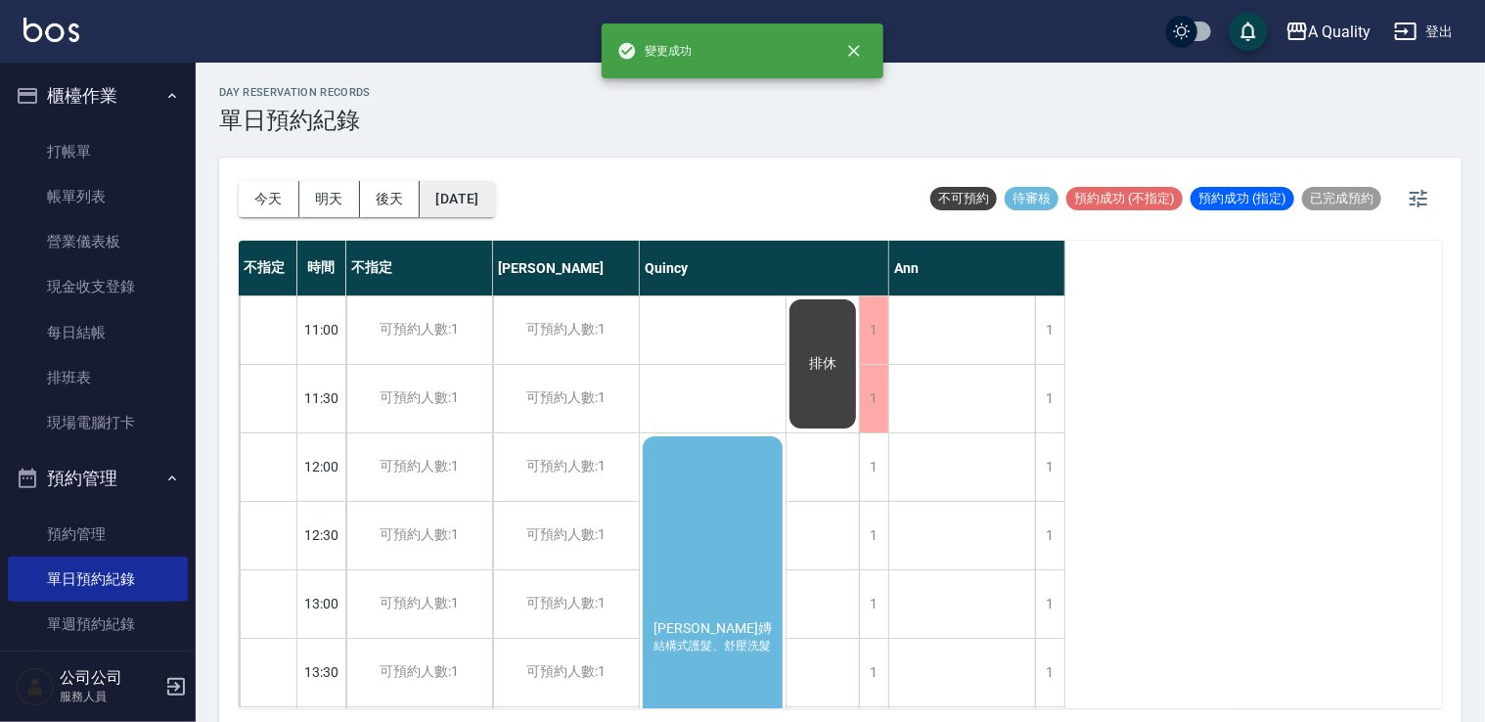
click at [494, 190] on button "2025/09/13" at bounding box center [457, 199] width 74 height 36
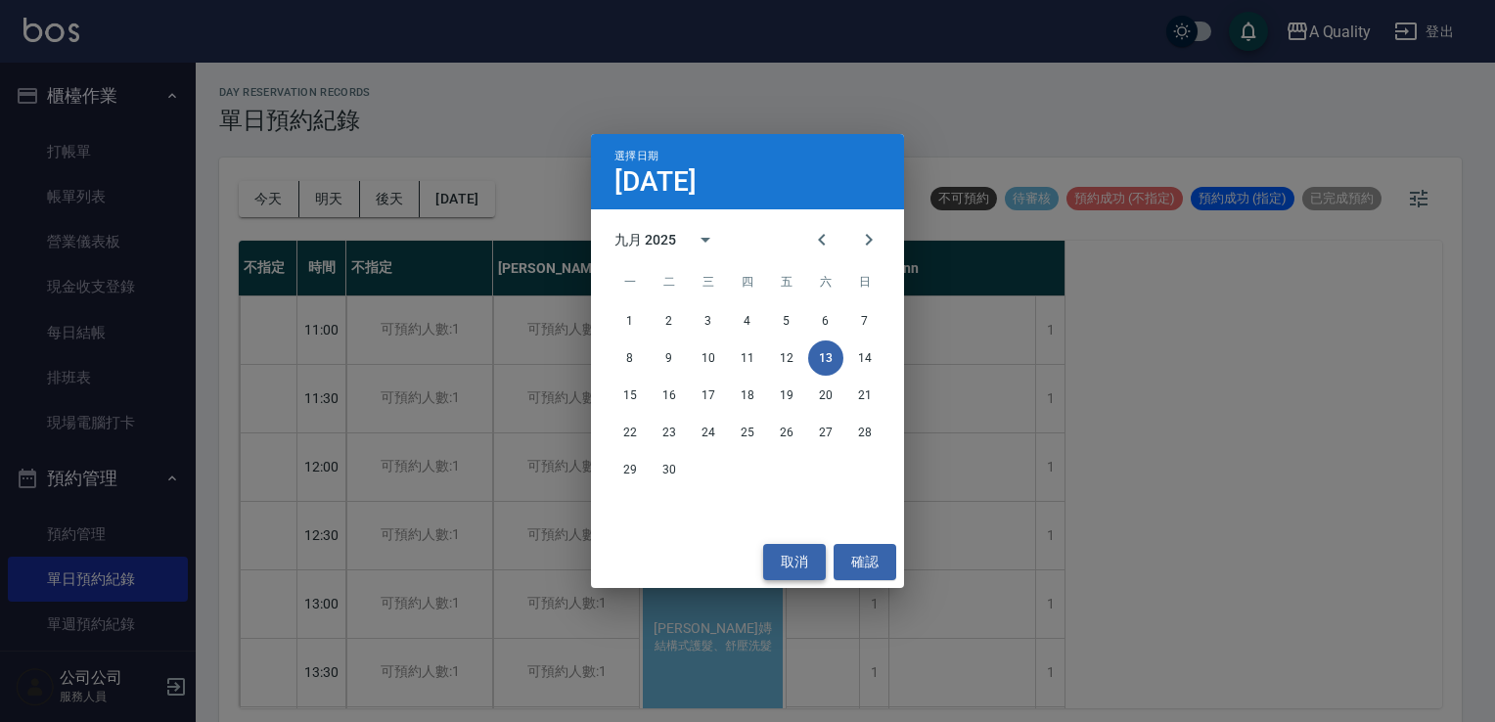
click at [801, 548] on button "取消" at bounding box center [794, 562] width 63 height 36
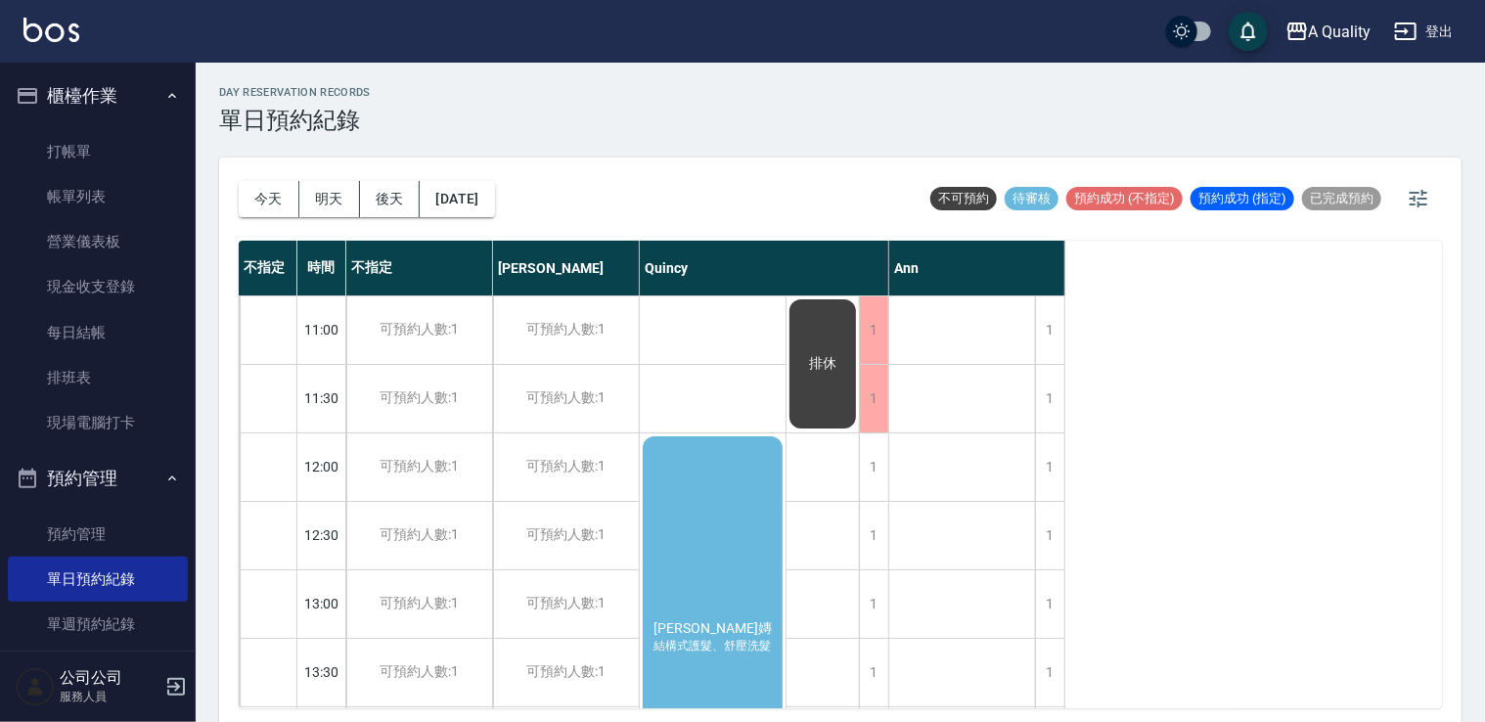
click at [747, 550] on div "Sunnie 子嫥 結構式護髮、舒壓洗髮" at bounding box center [713, 637] width 146 height 409
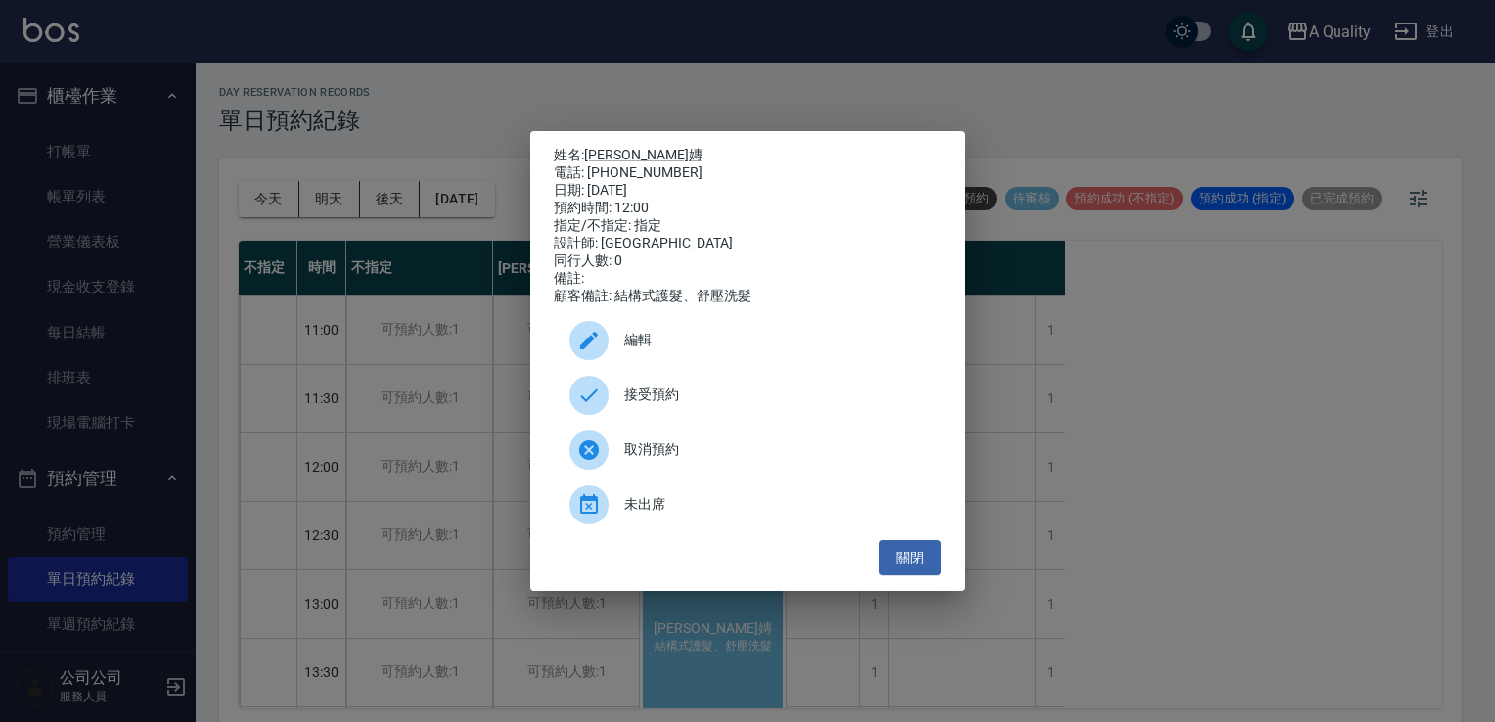
click at [691, 401] on span "接受預約" at bounding box center [774, 394] width 301 height 21
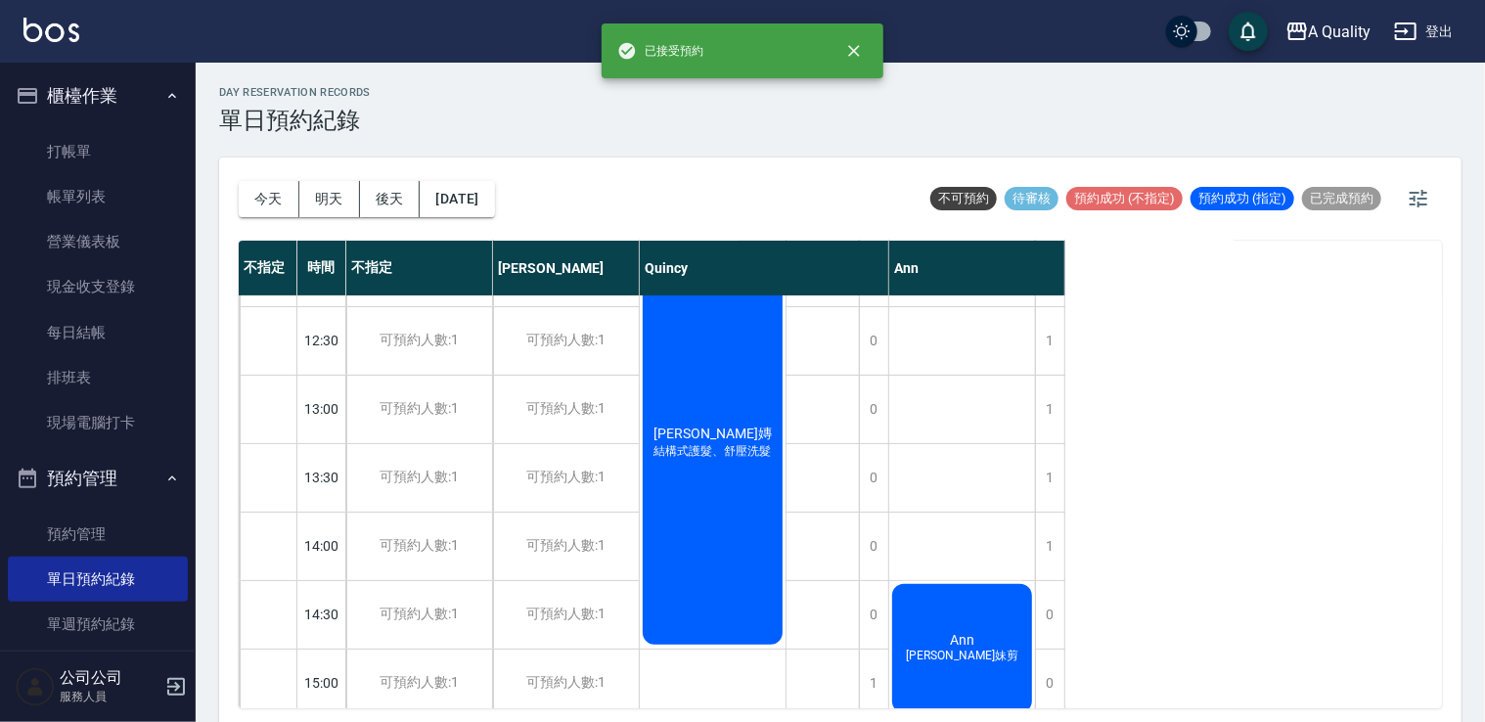
scroll to position [196, 0]
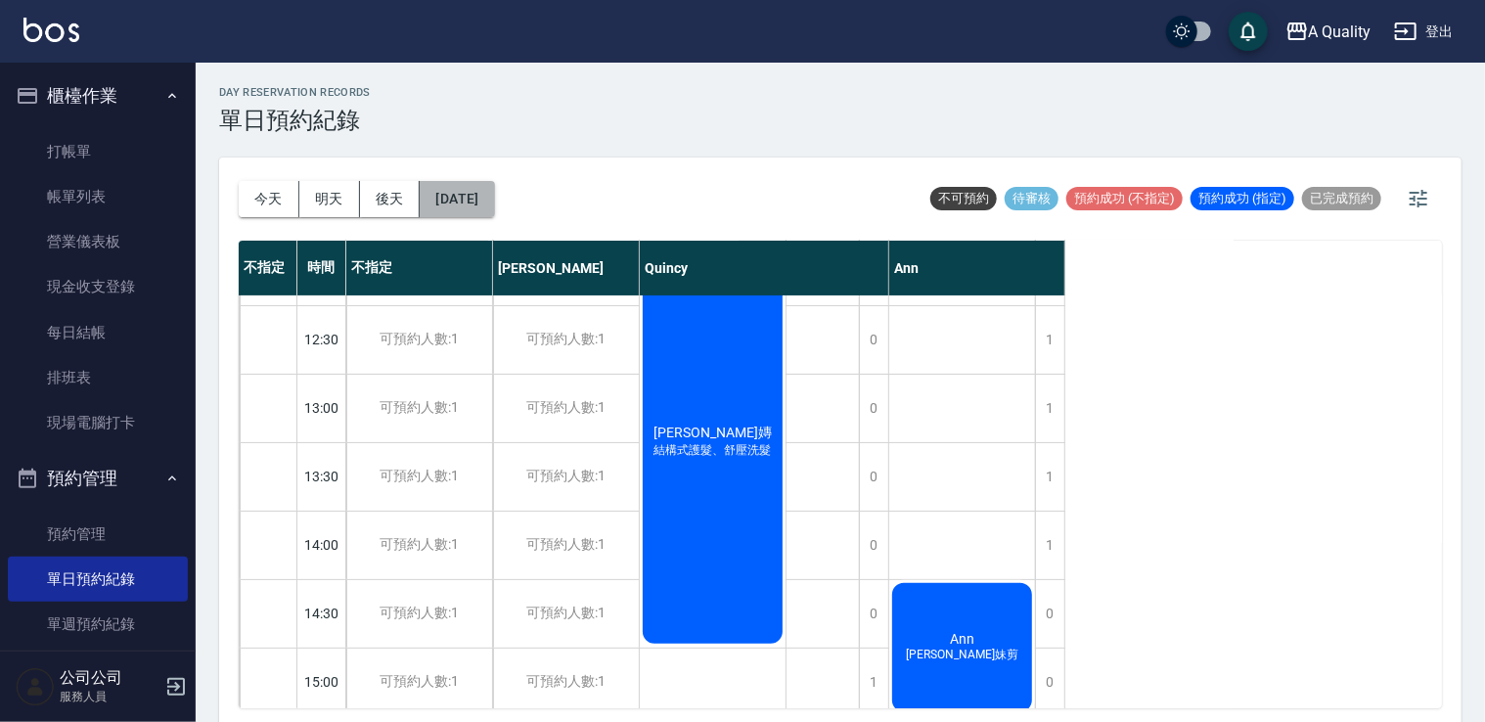
click at [494, 195] on button "2025/09/13" at bounding box center [457, 199] width 74 height 36
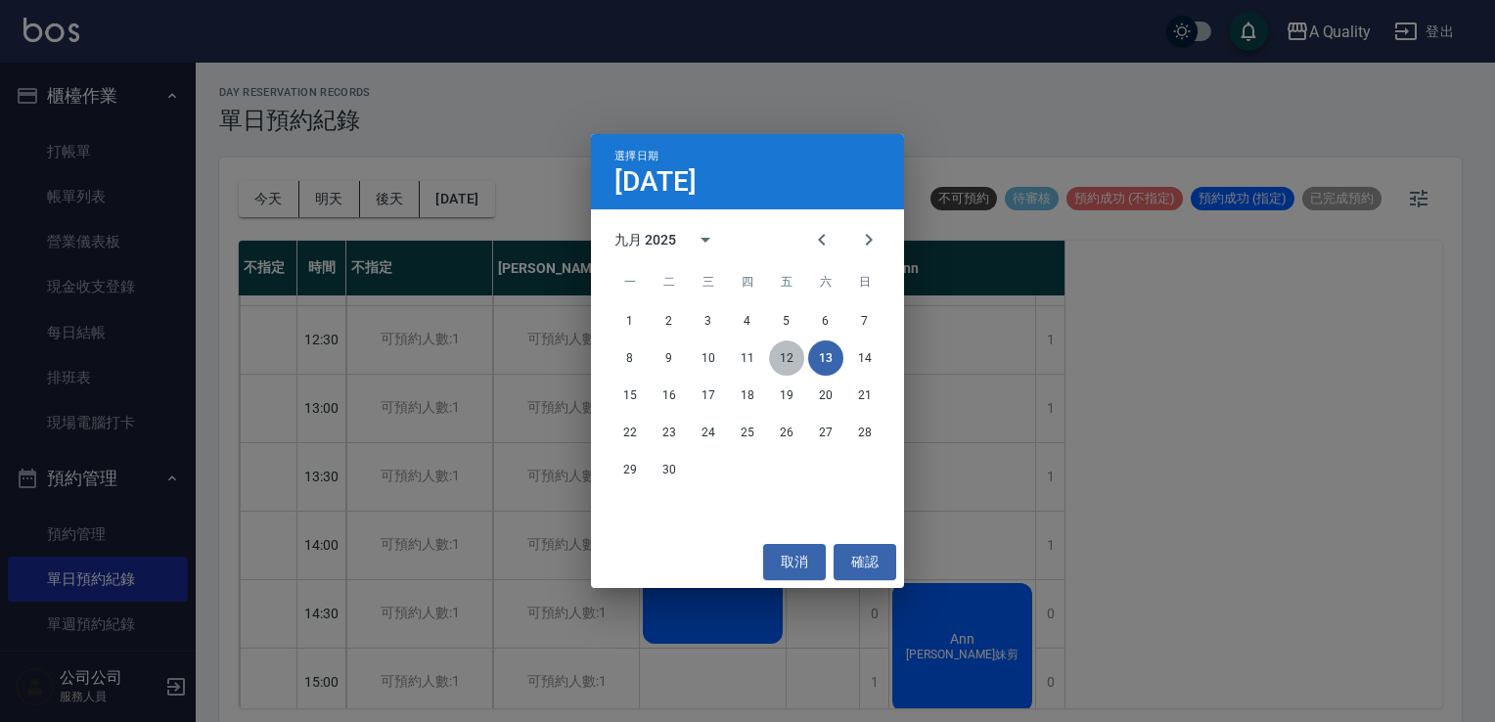
click at [794, 356] on button "12" at bounding box center [786, 357] width 35 height 35
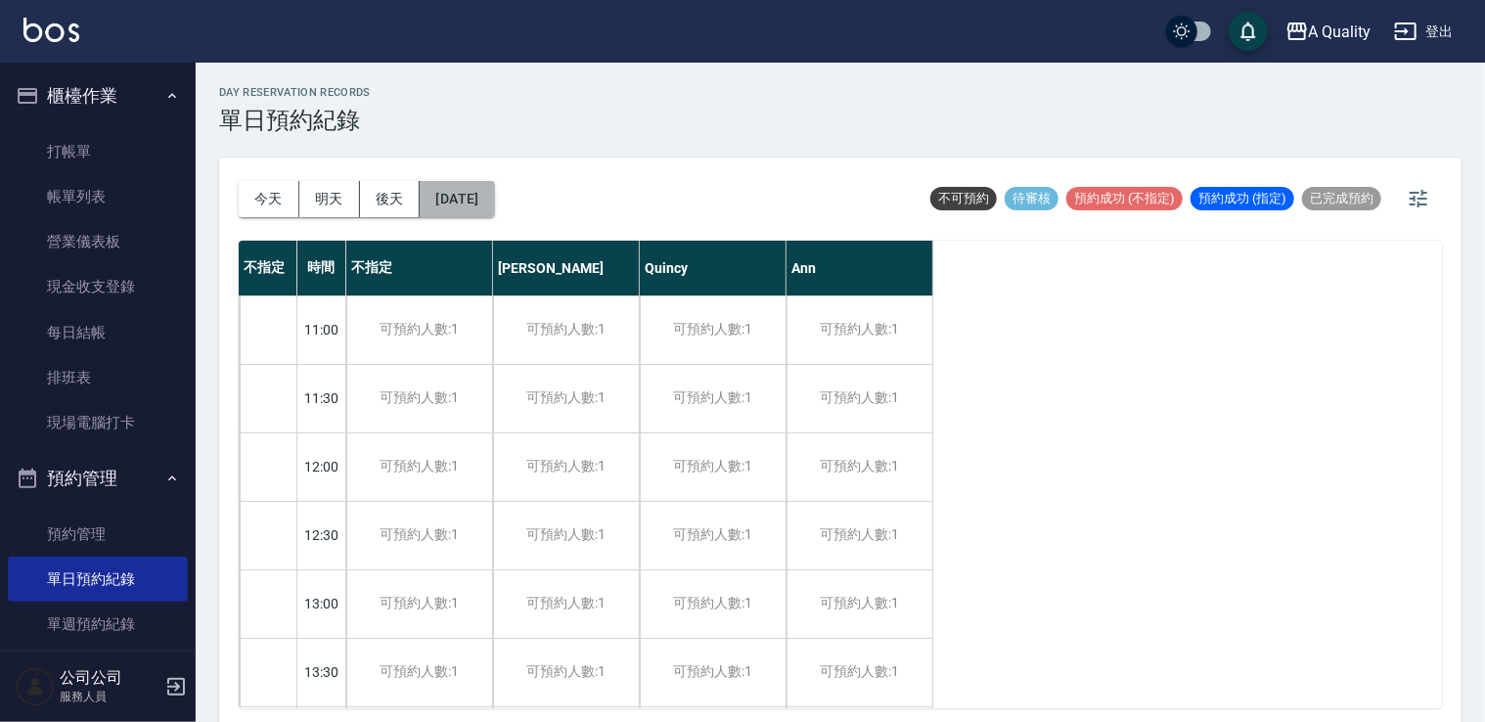
drag, startPoint x: 490, startPoint y: 201, endPoint x: 507, endPoint y: 199, distance: 16.7
click at [494, 199] on button "2025/09/12" at bounding box center [457, 199] width 74 height 36
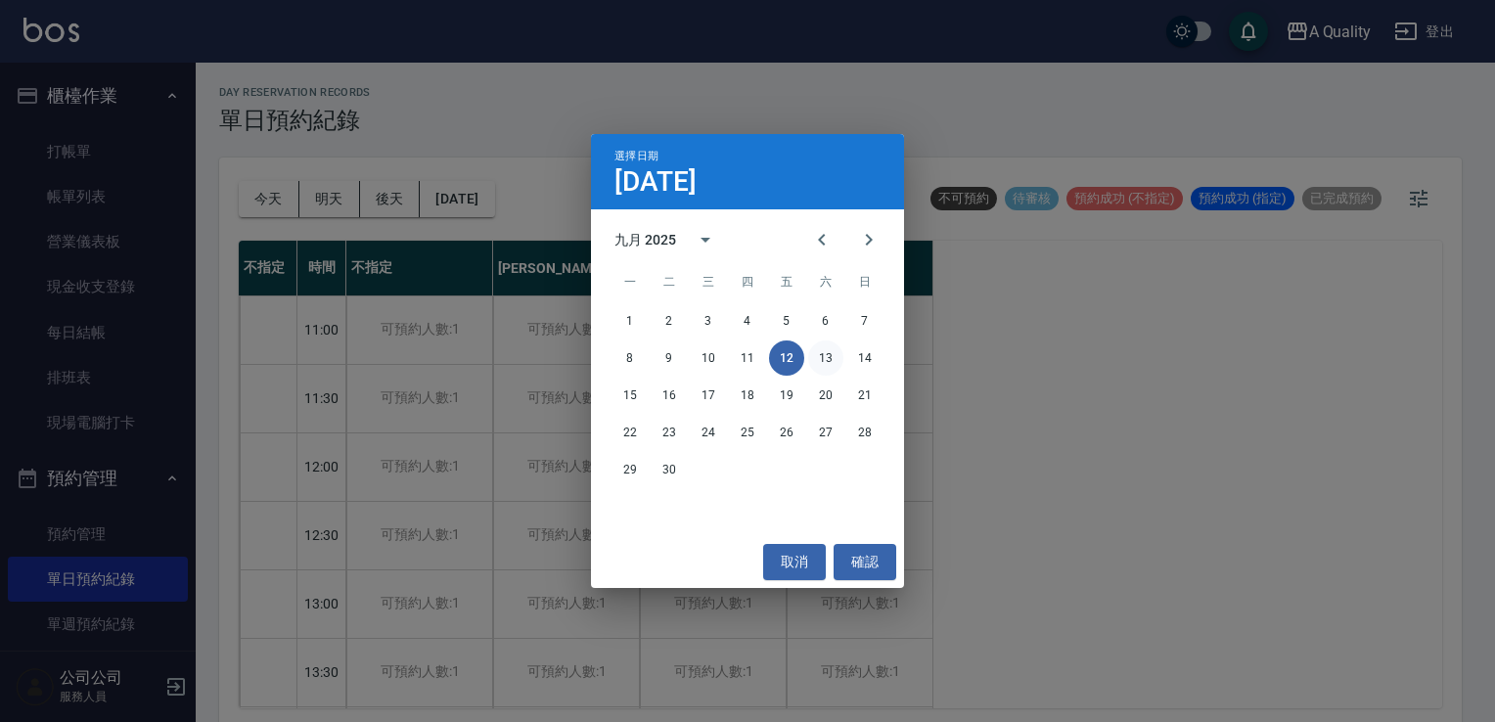
click at [814, 357] on button "13" at bounding box center [825, 357] width 35 height 35
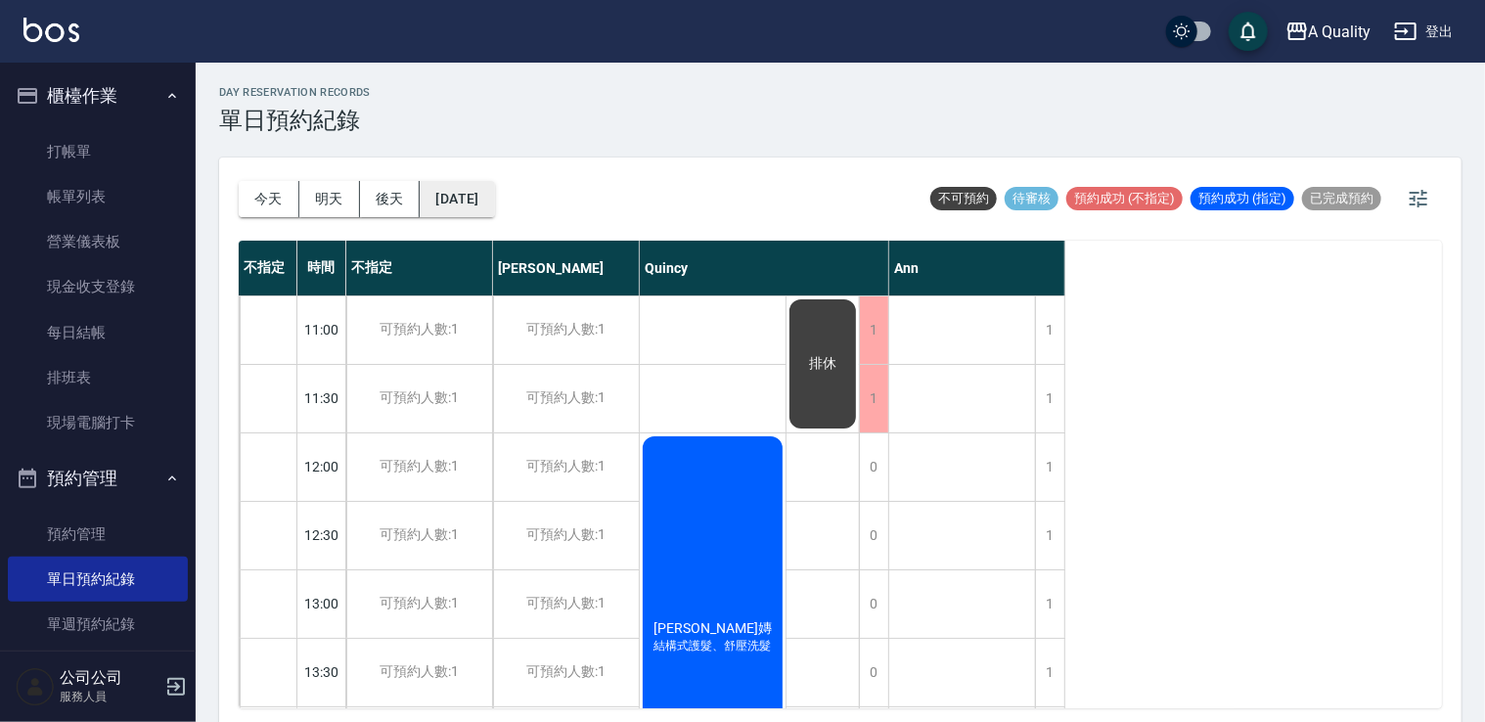
click at [494, 196] on button "2025/09/13" at bounding box center [457, 199] width 74 height 36
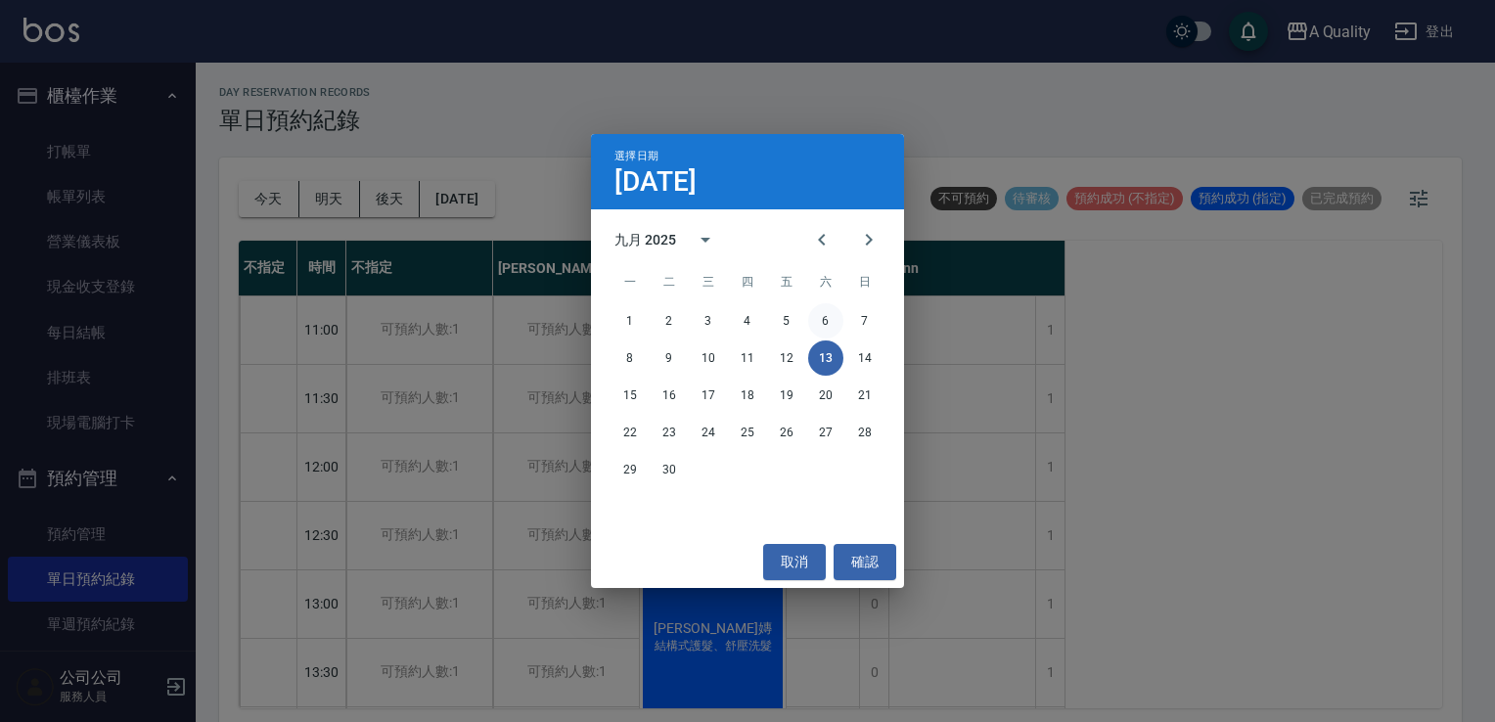
click at [827, 319] on button "6" at bounding box center [825, 320] width 35 height 35
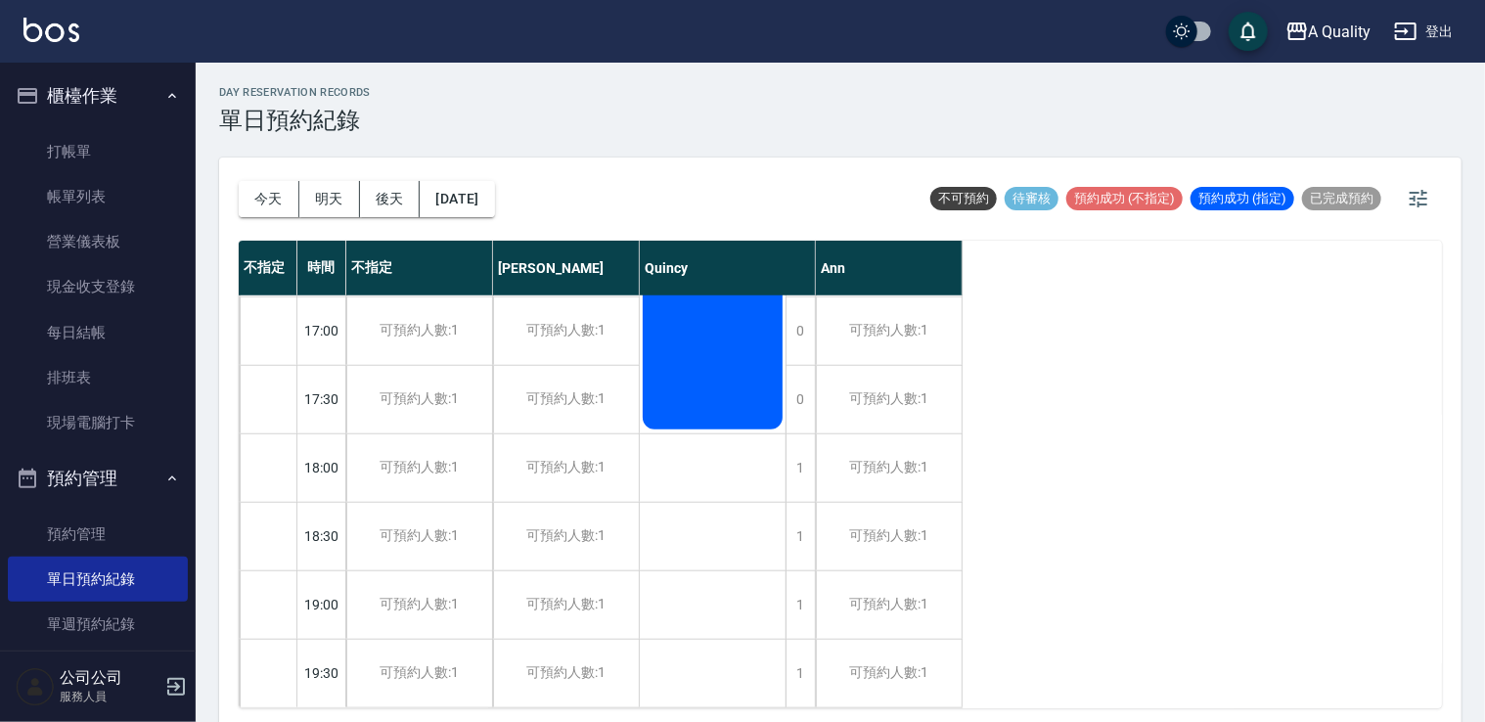
scroll to position [443, 0]
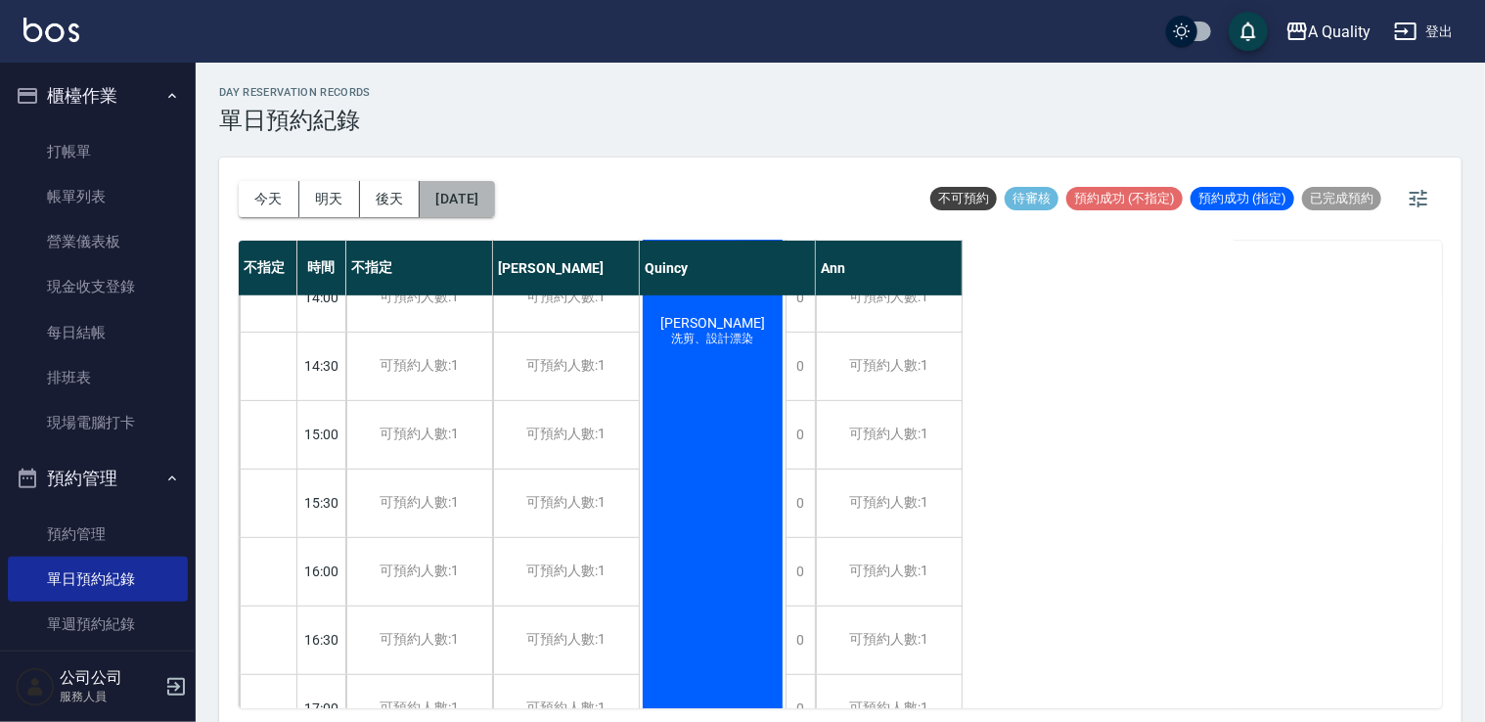
click at [487, 203] on button "2025/09/06" at bounding box center [457, 199] width 74 height 36
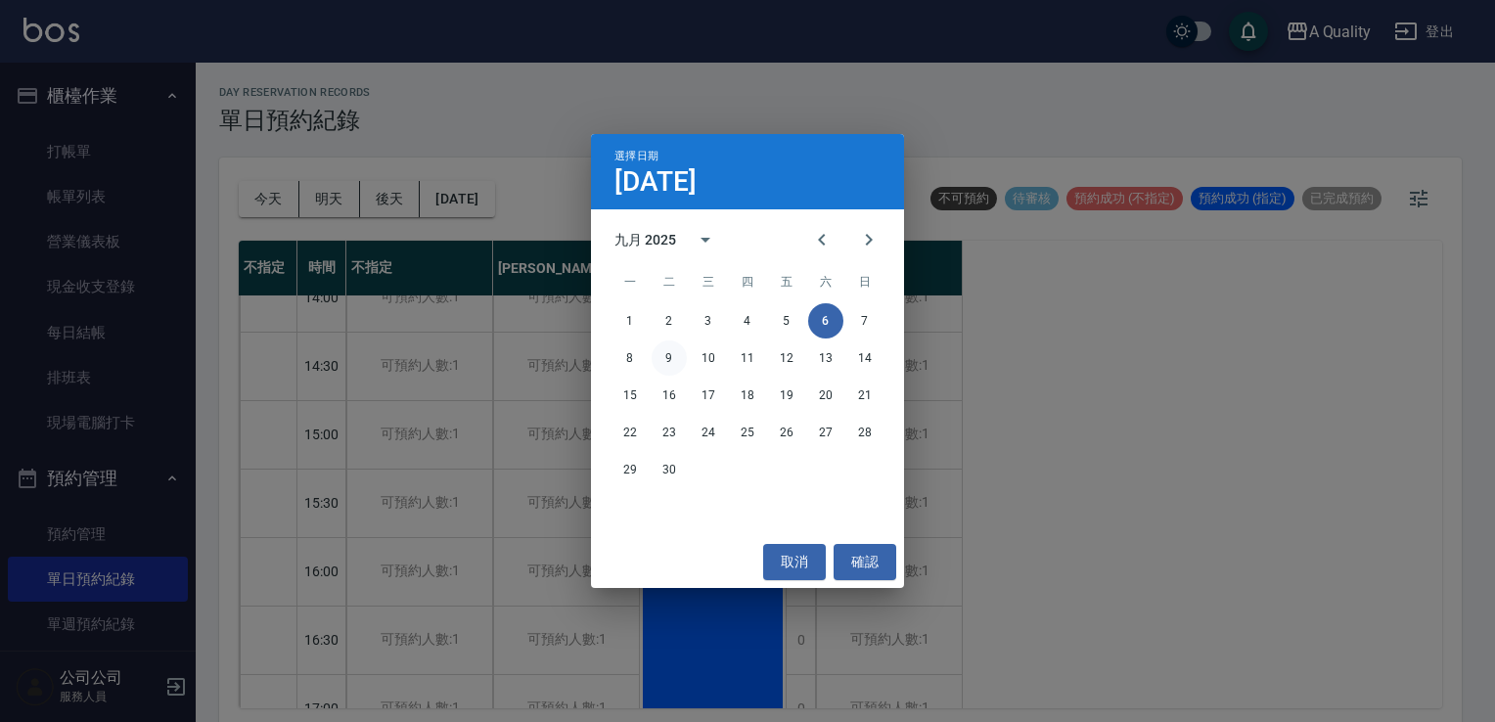
click at [675, 357] on button "9" at bounding box center [669, 357] width 35 height 35
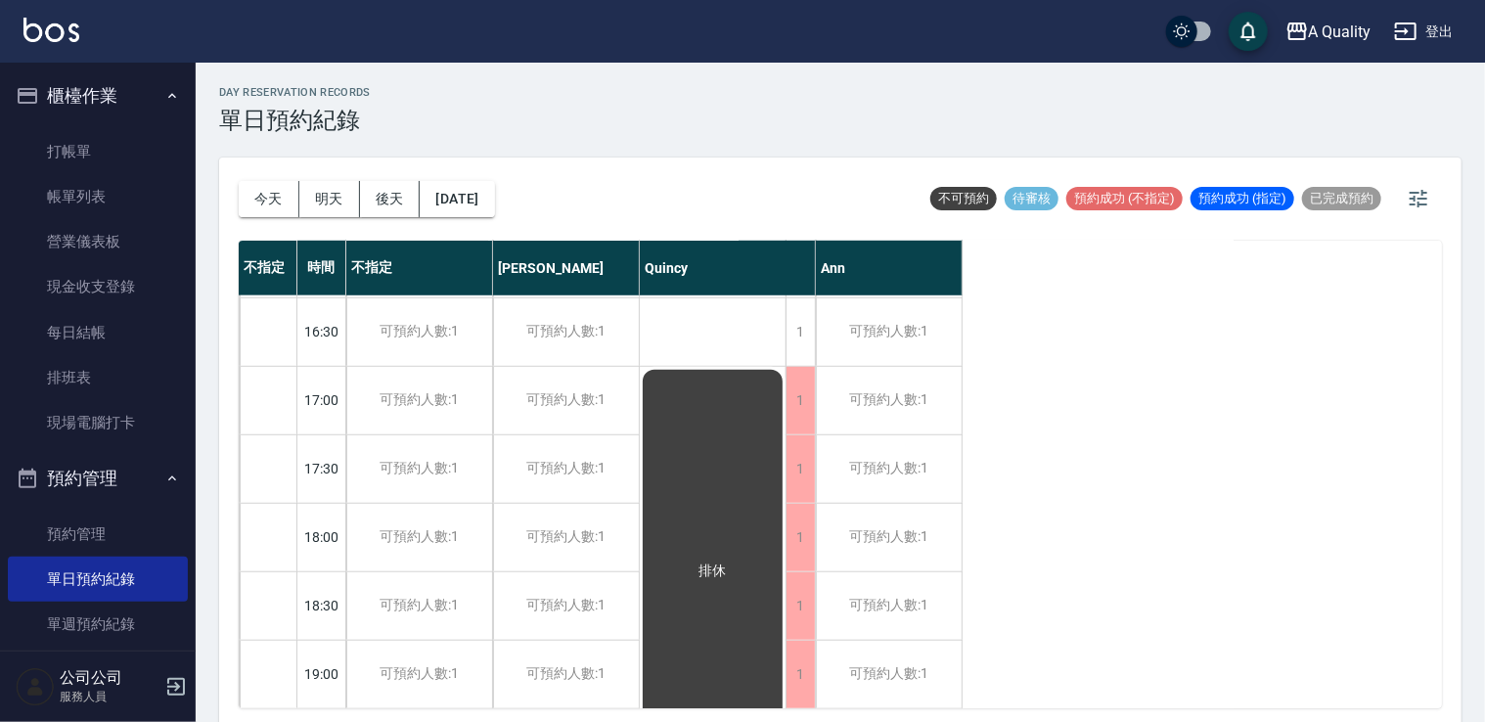
scroll to position [834, 0]
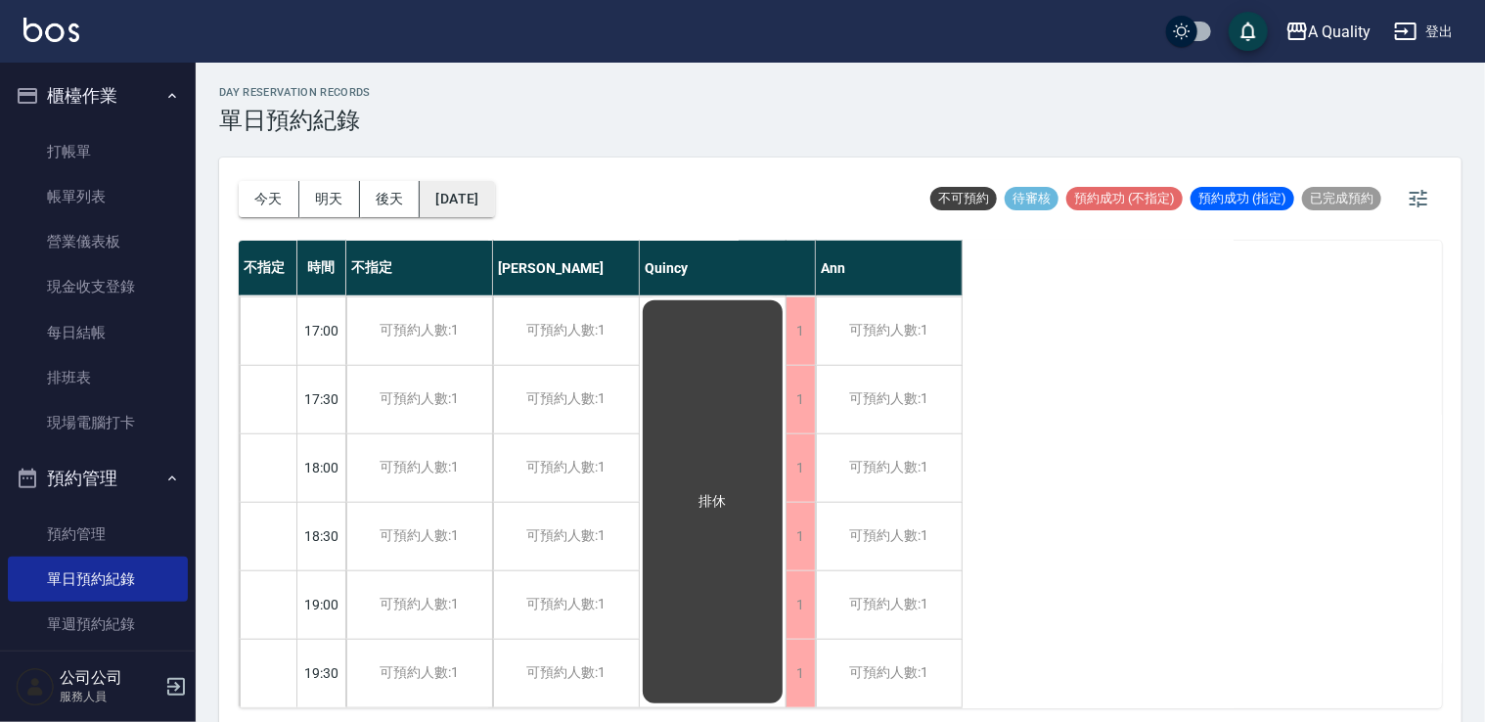
drag, startPoint x: 458, startPoint y: 190, endPoint x: 468, endPoint y: 192, distance: 10.0
click at [468, 192] on button "2025/09/09" at bounding box center [457, 199] width 74 height 36
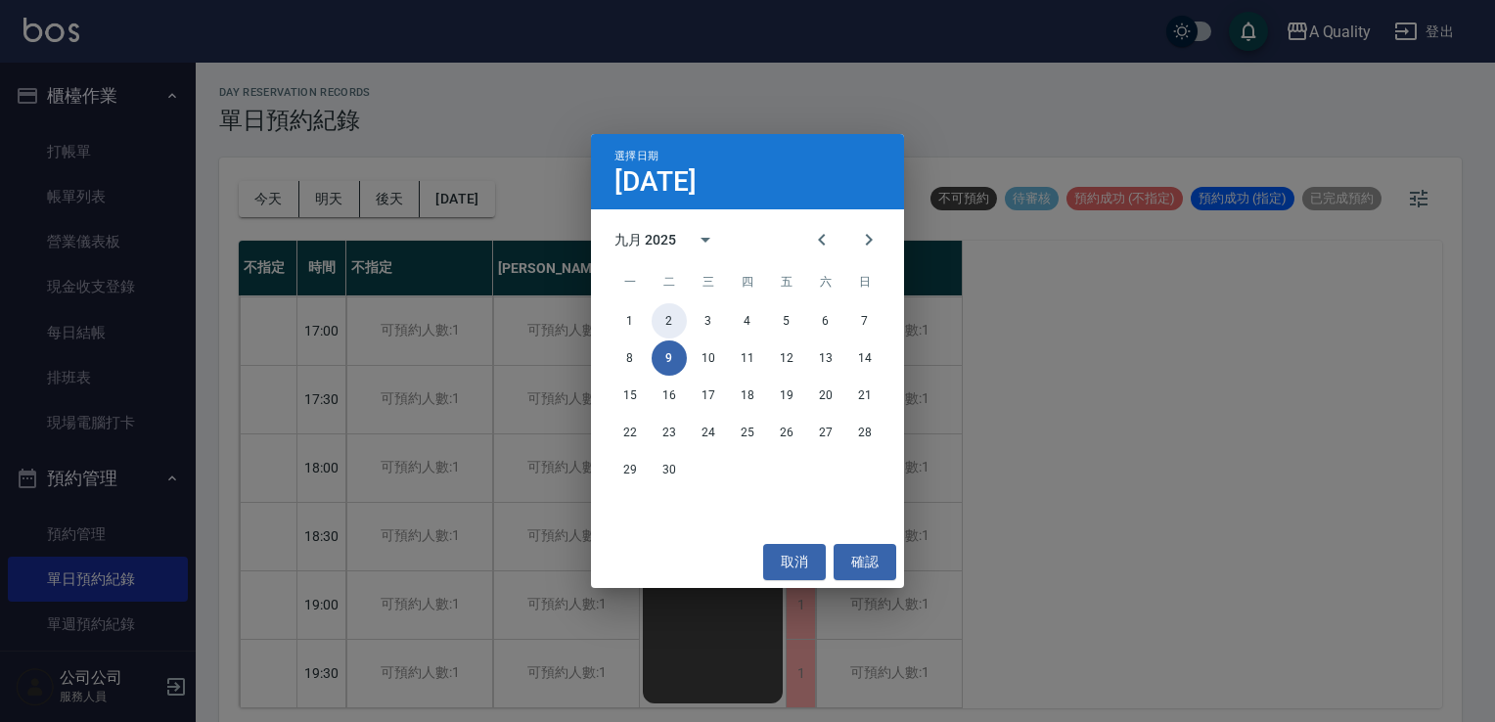
click at [677, 318] on button "2" at bounding box center [669, 320] width 35 height 35
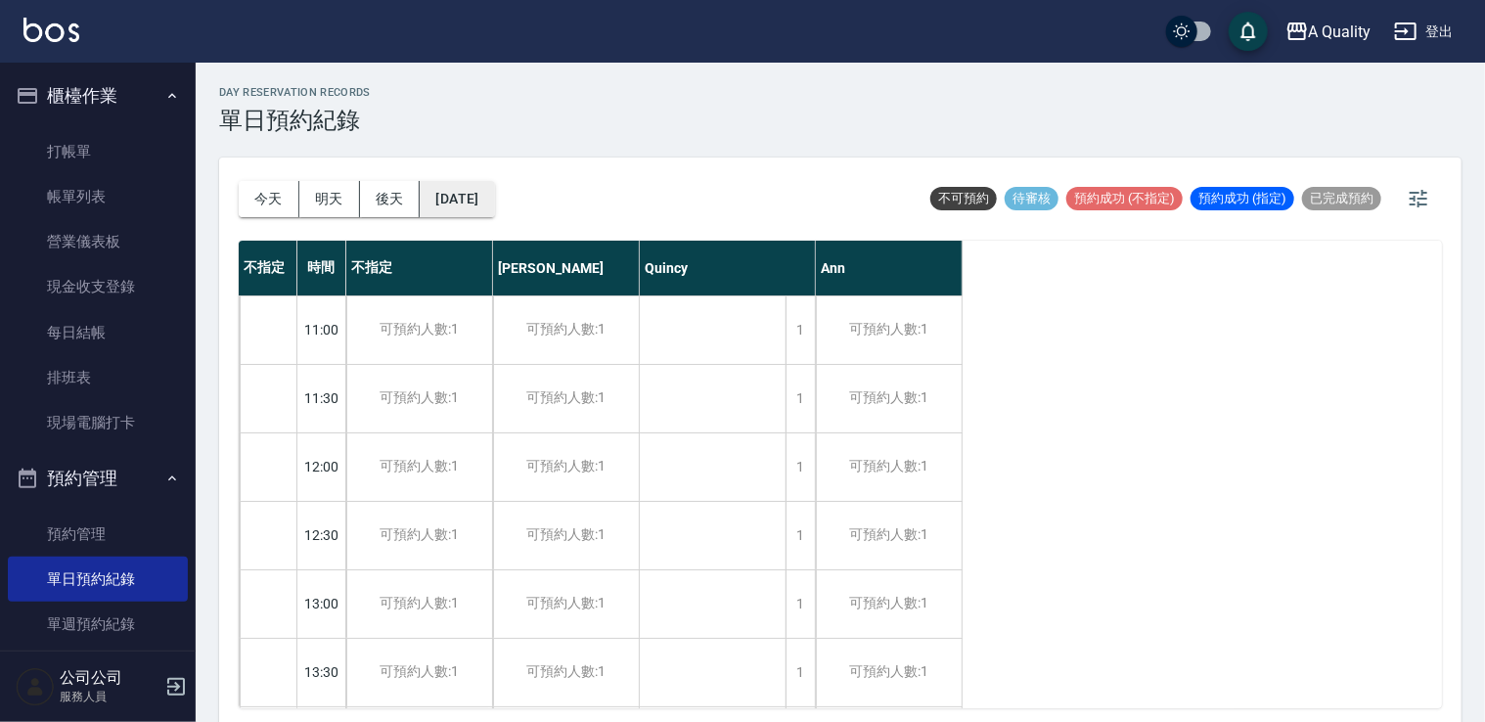
drag, startPoint x: 477, startPoint y: 217, endPoint x: 488, endPoint y: 201, distance: 19.8
click at [481, 211] on div "今天 明天 後天 2025/09/02" at bounding box center [367, 199] width 256 height 83
click at [489, 198] on button "2025/09/02" at bounding box center [457, 199] width 74 height 36
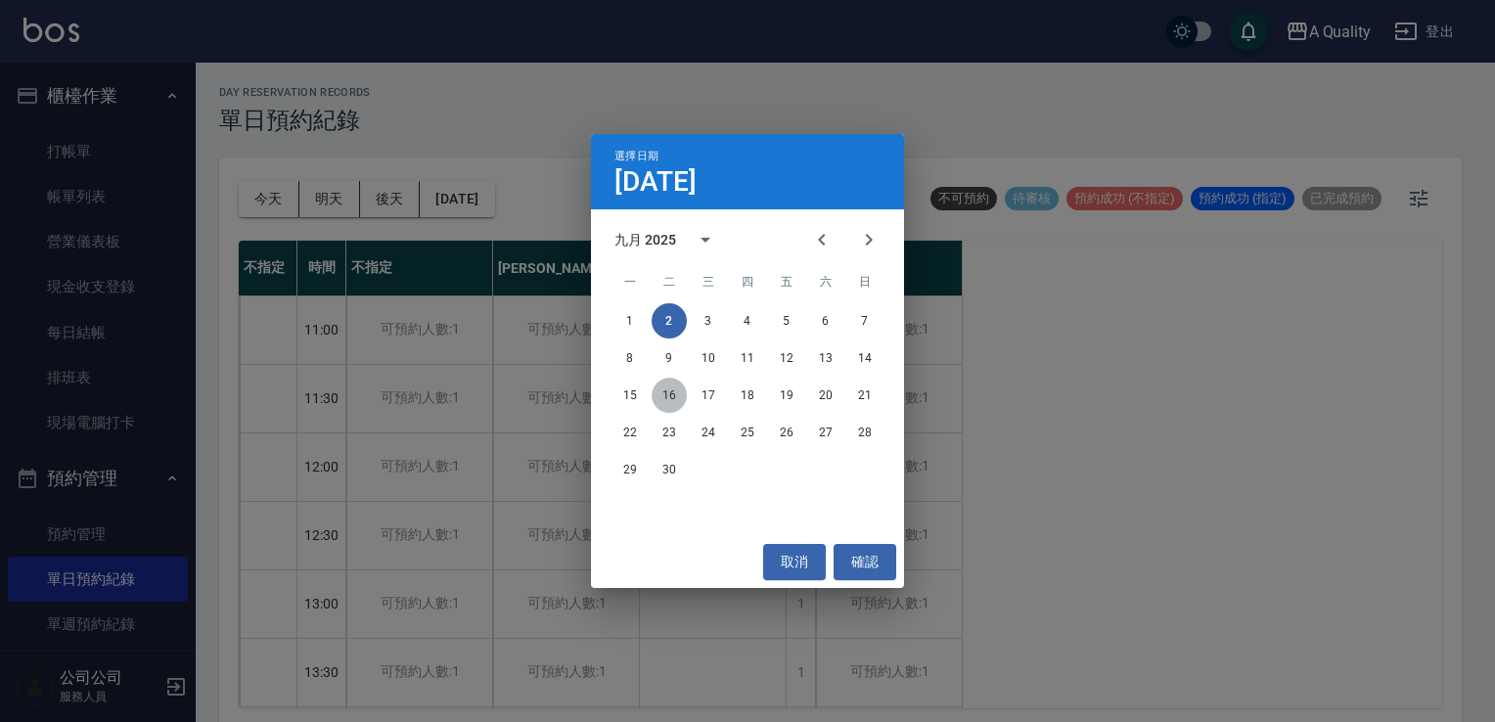
click at [673, 401] on button "16" at bounding box center [669, 395] width 35 height 35
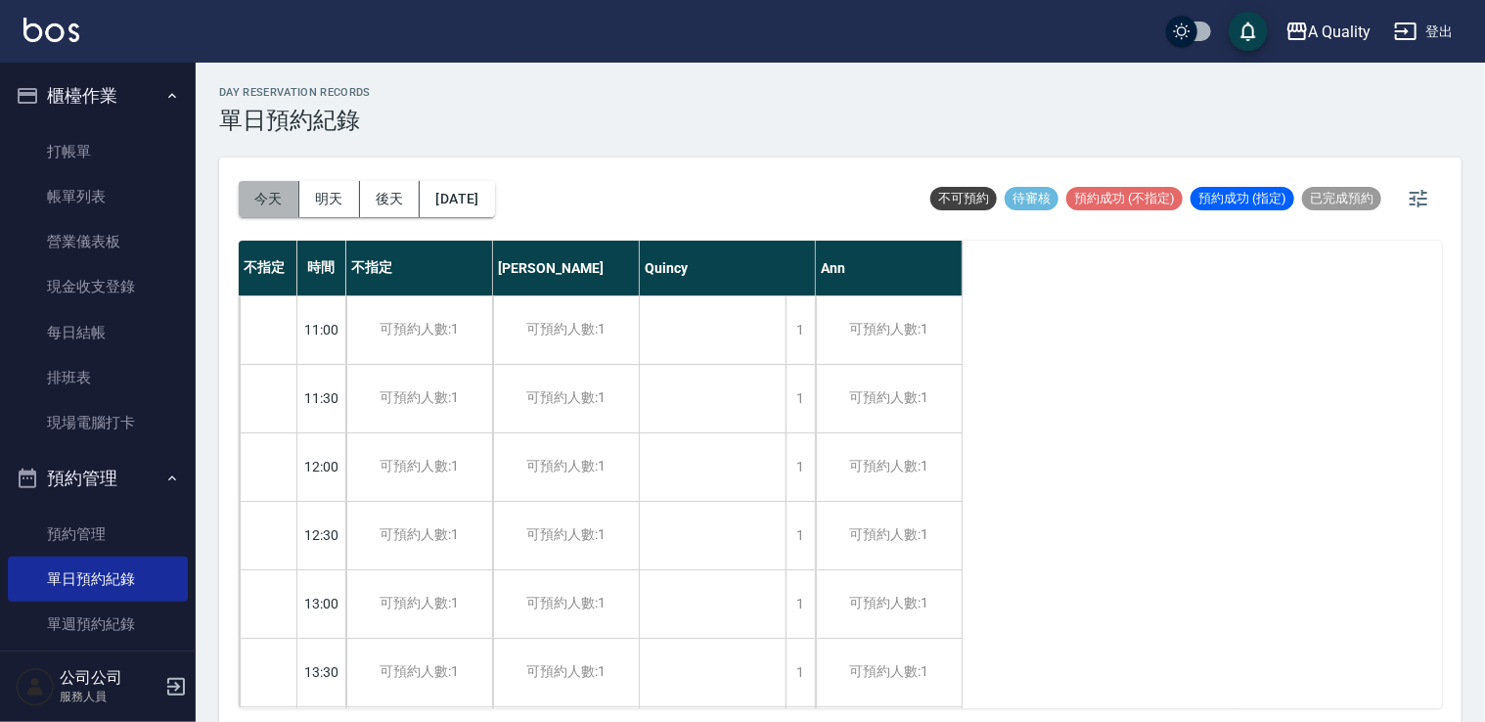
click at [281, 194] on button "今天" at bounding box center [269, 199] width 61 height 36
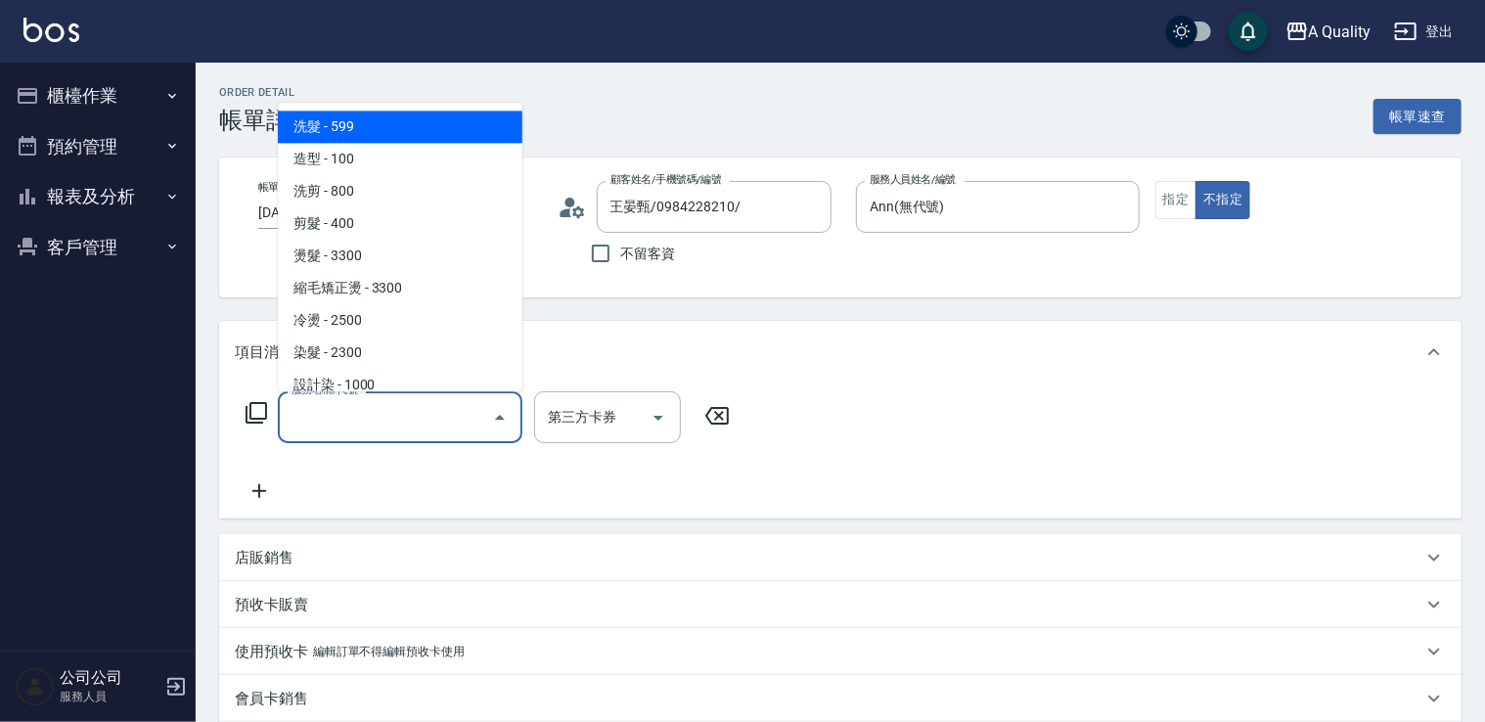
click at [340, 419] on input "服務名稱/代號" at bounding box center [386, 417] width 198 height 34
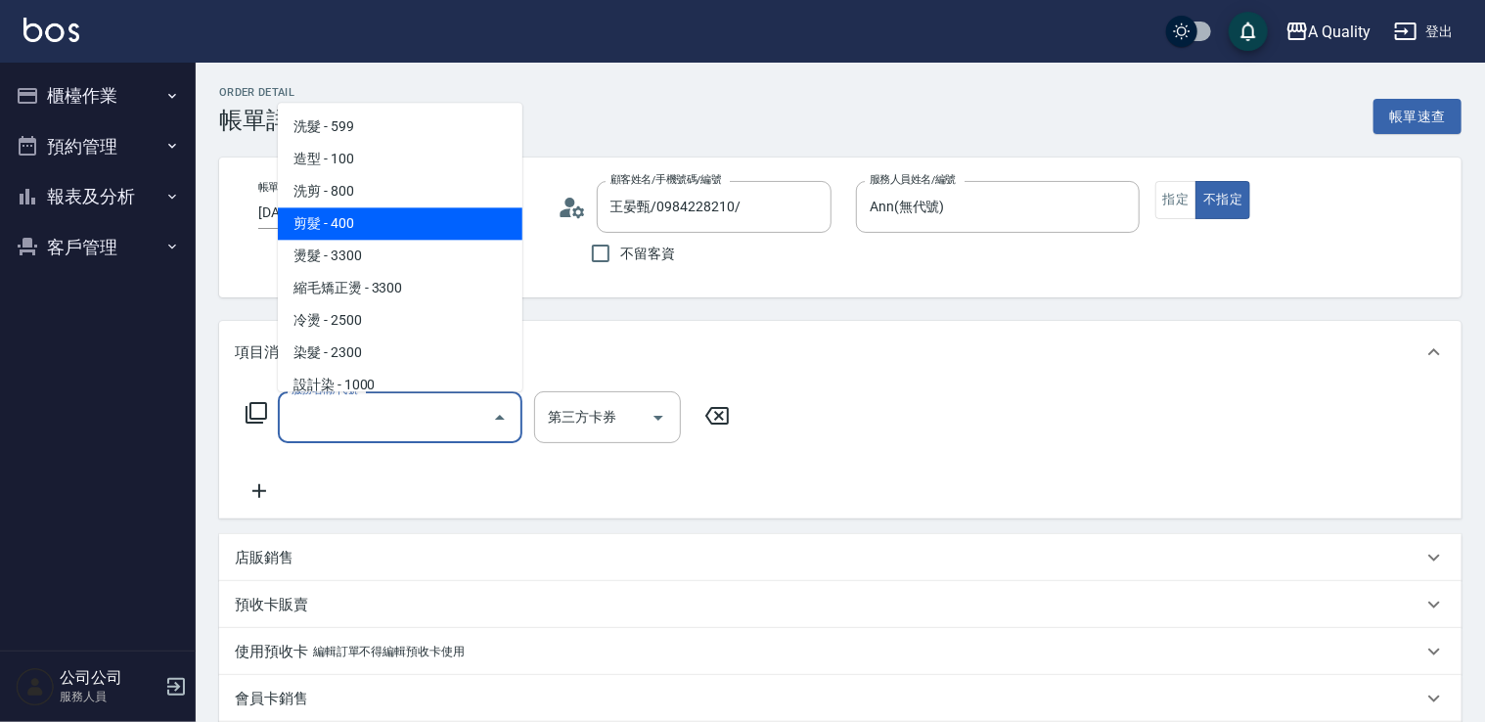
click at [350, 228] on span "剪髮 - 400" at bounding box center [400, 223] width 245 height 32
type input "剪髮(201)"
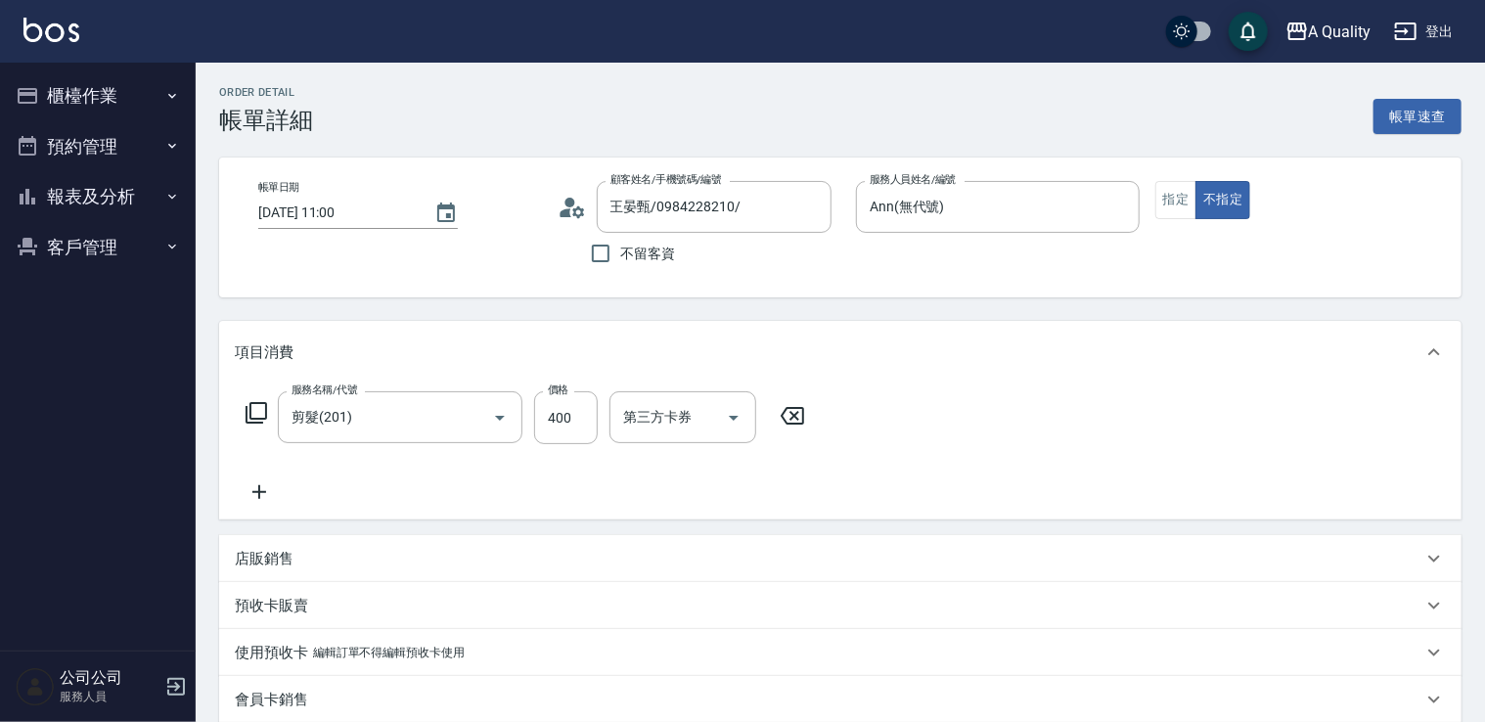
click at [258, 495] on icon at bounding box center [259, 492] width 14 height 14
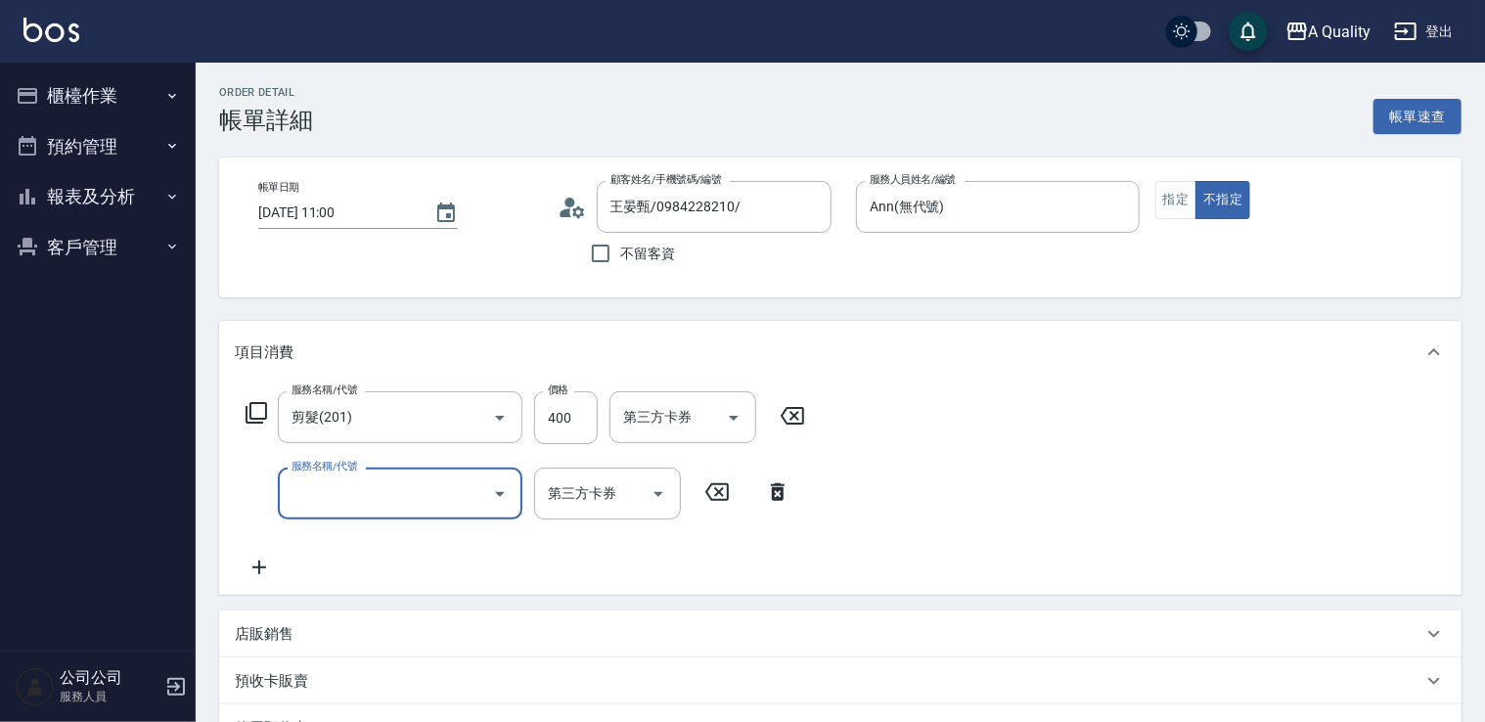
click at [352, 516] on div "服務名稱/代號" at bounding box center [400, 494] width 245 height 52
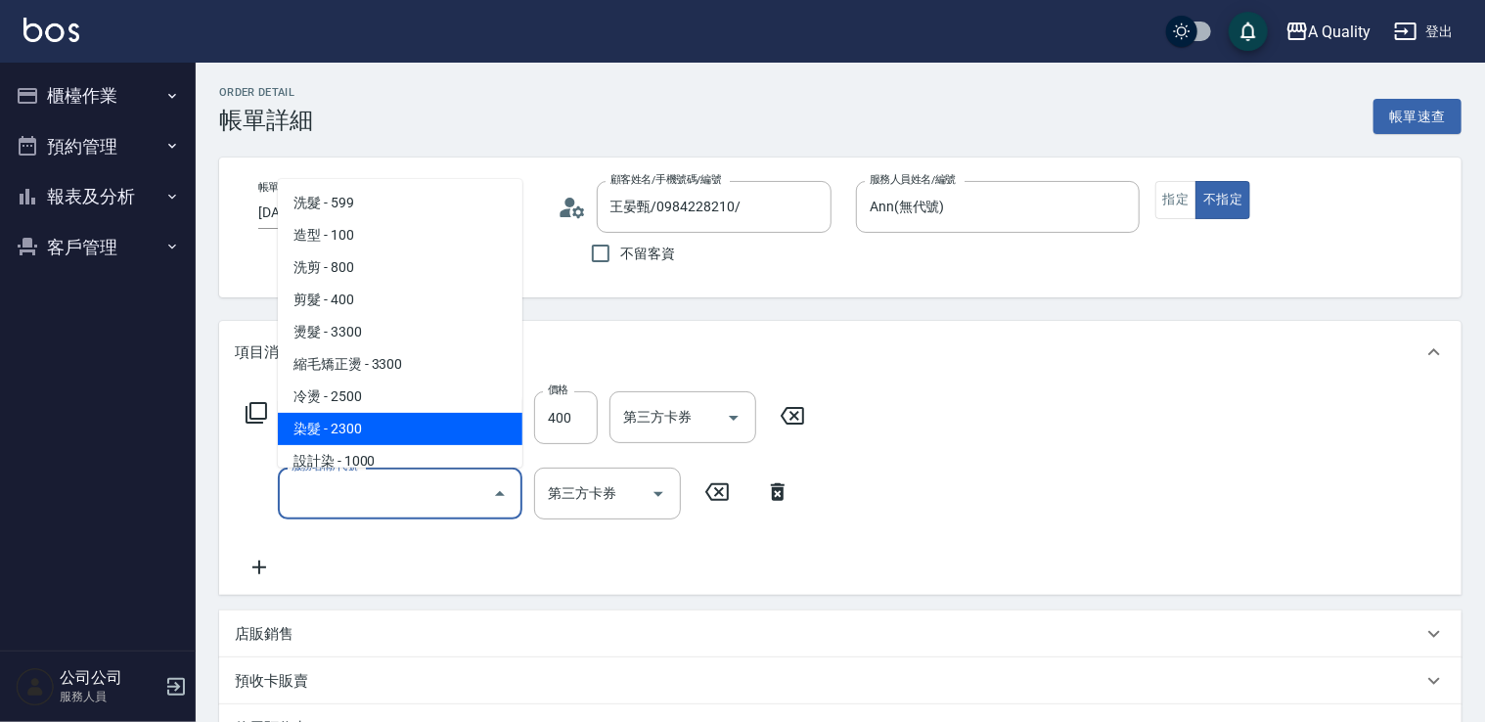
drag, startPoint x: 355, startPoint y: 437, endPoint x: 491, endPoint y: 456, distance: 137.2
click at [356, 437] on span "染髮 - 2300" at bounding box center [400, 429] width 245 height 32
type input "染髮(401)"
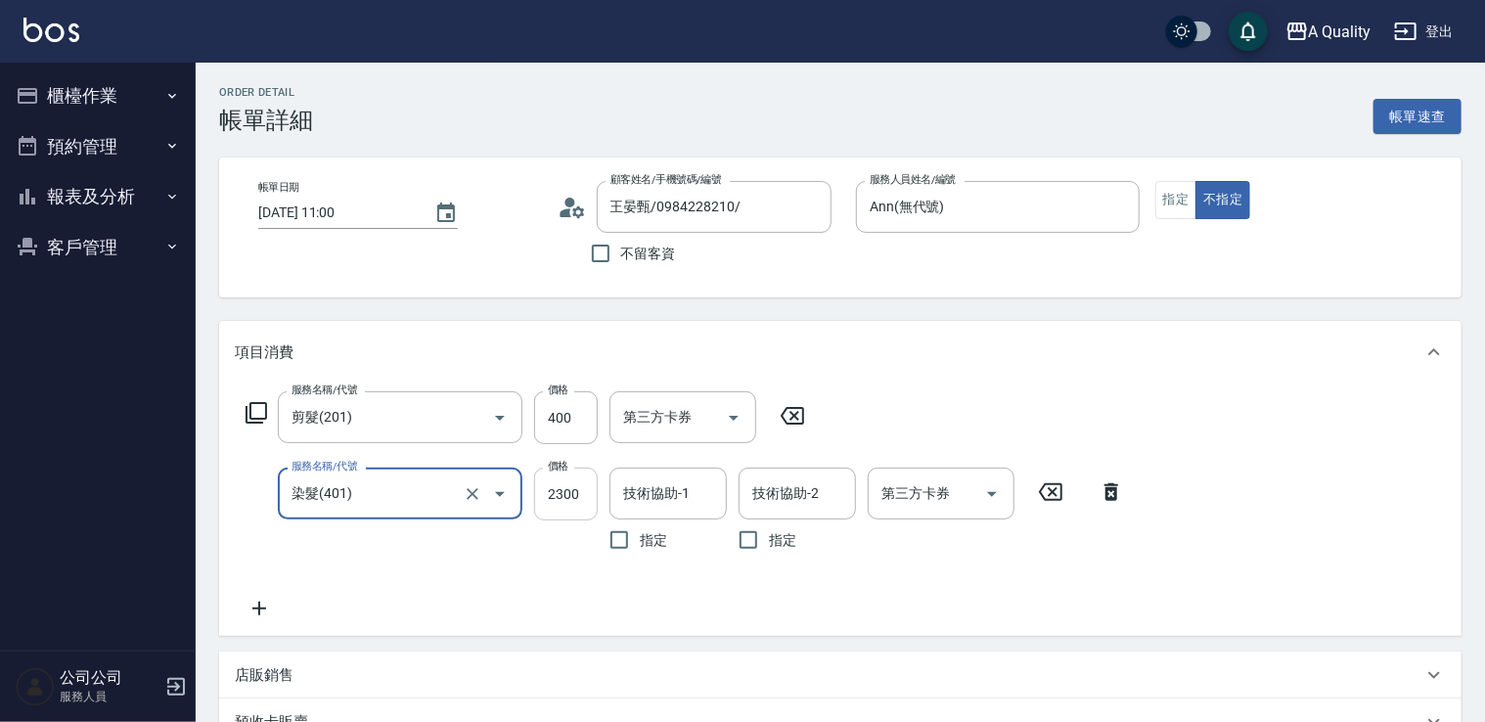
click at [571, 493] on input "2300" at bounding box center [566, 494] width 64 height 53
type input "3300"
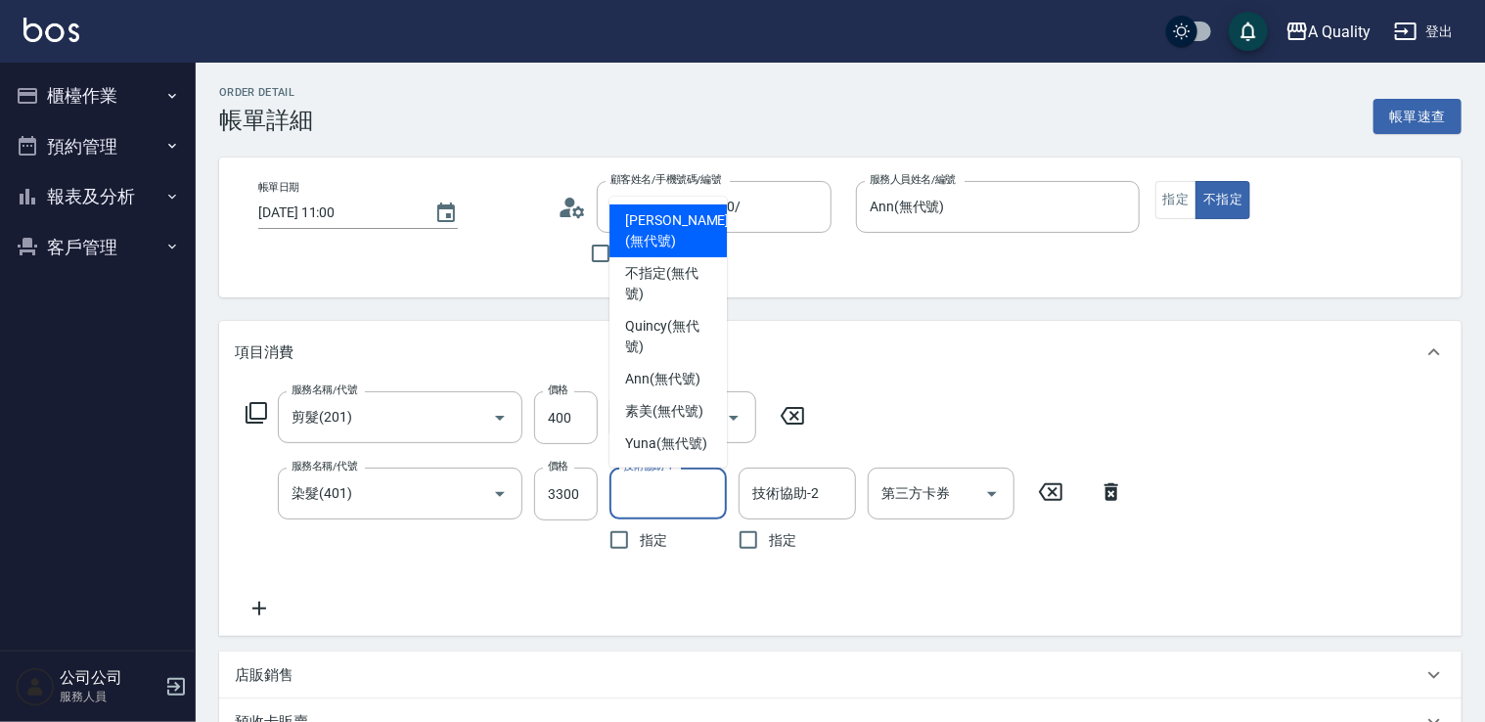
click at [672, 477] on div "技術協助-1 技術協助-1" at bounding box center [667, 494] width 117 height 52
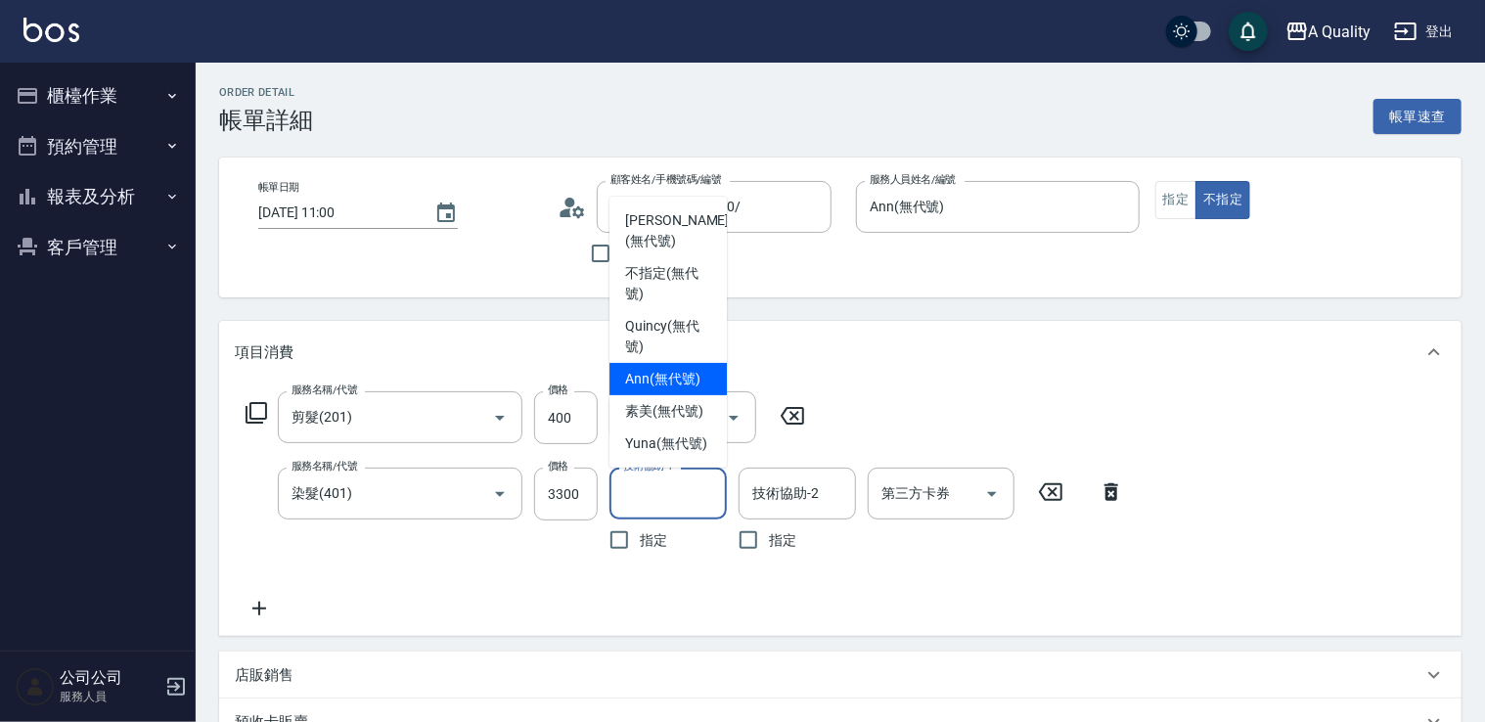
drag, startPoint x: 645, startPoint y: 382, endPoint x: 665, endPoint y: 394, distance: 24.2
click at [645, 383] on span "Ann (無代號)" at bounding box center [662, 379] width 75 height 21
type input "Ann(無代號)"
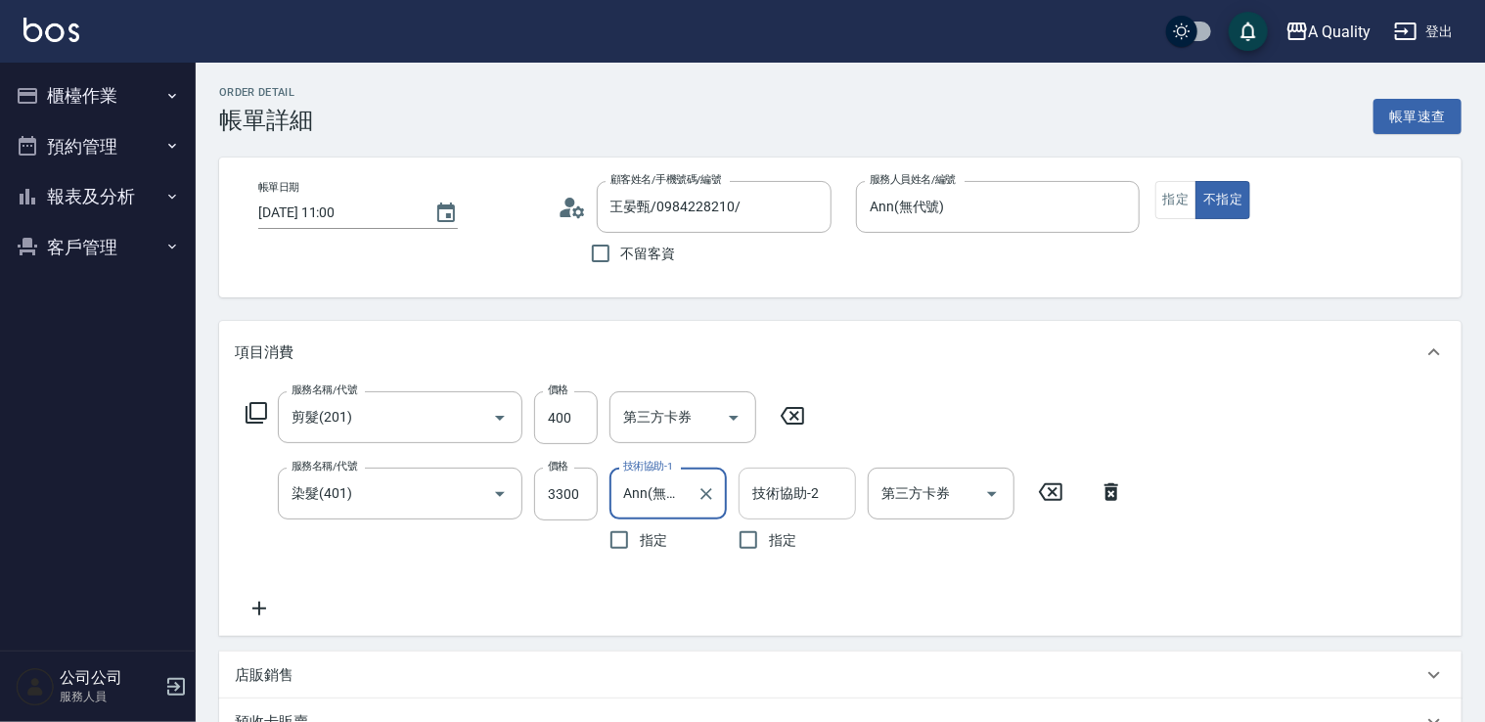
click at [802, 484] on div "技術協助-2 技術協助-2" at bounding box center [797, 494] width 117 height 52
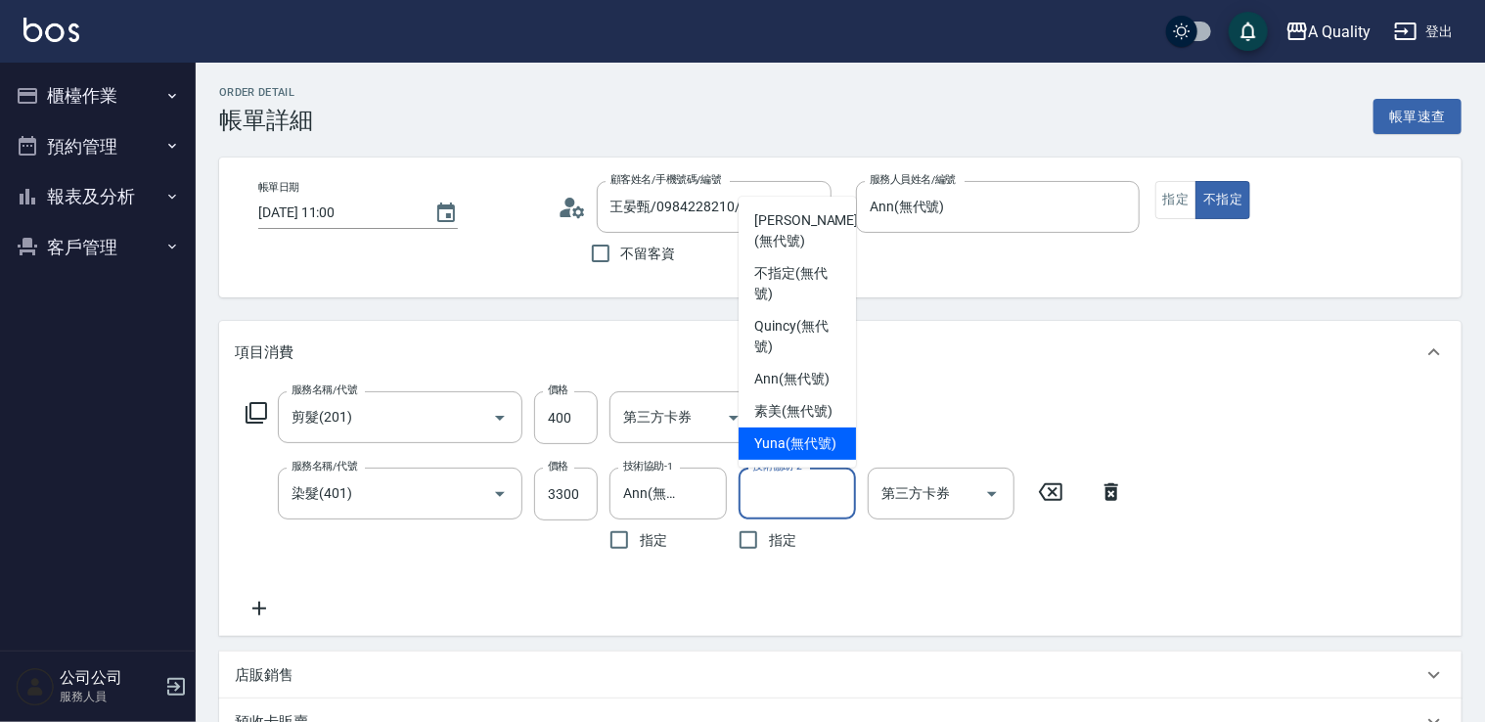
drag, startPoint x: 788, startPoint y: 437, endPoint x: 947, endPoint y: 456, distance: 159.6
click at [789, 437] on span "Yuna (無代號)" at bounding box center [795, 443] width 82 height 21
type input "Yuna(無代號)"
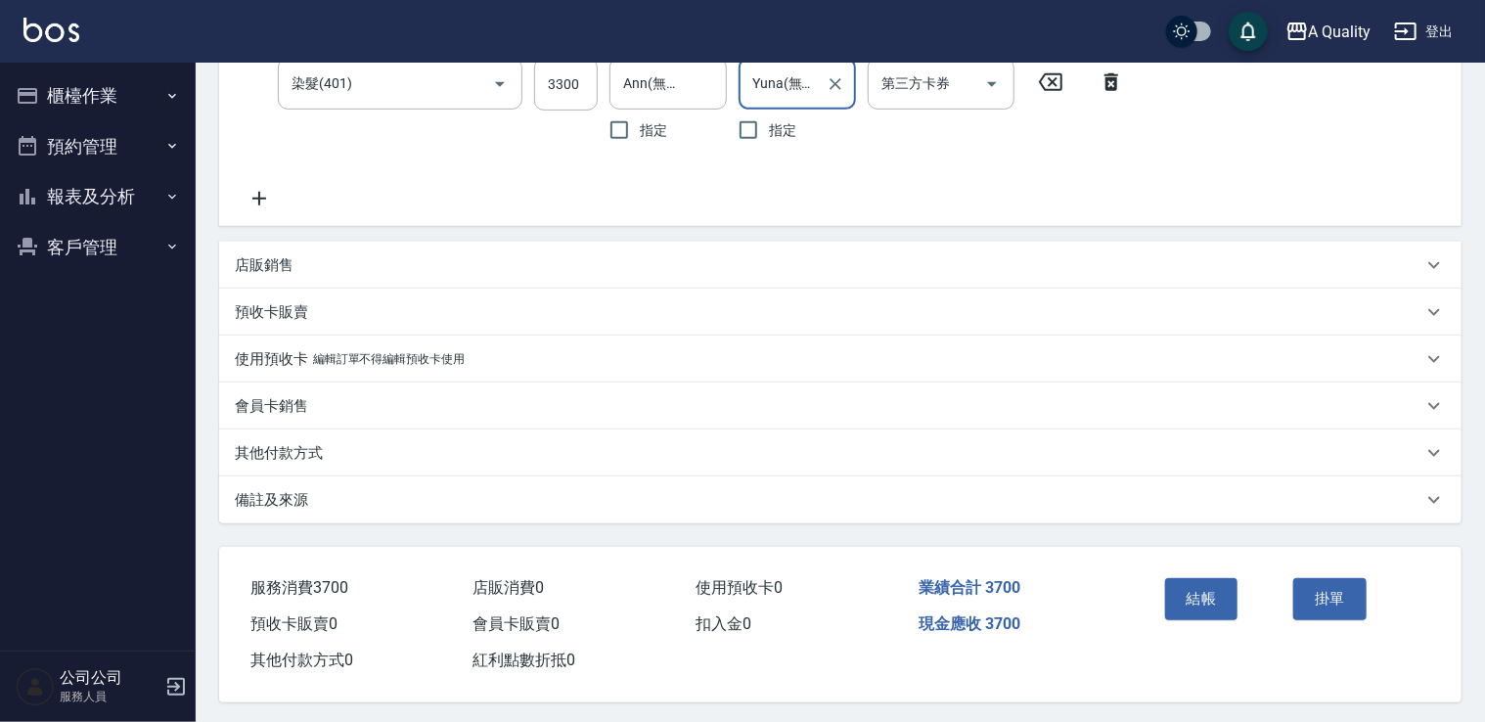
scroll to position [420, 0]
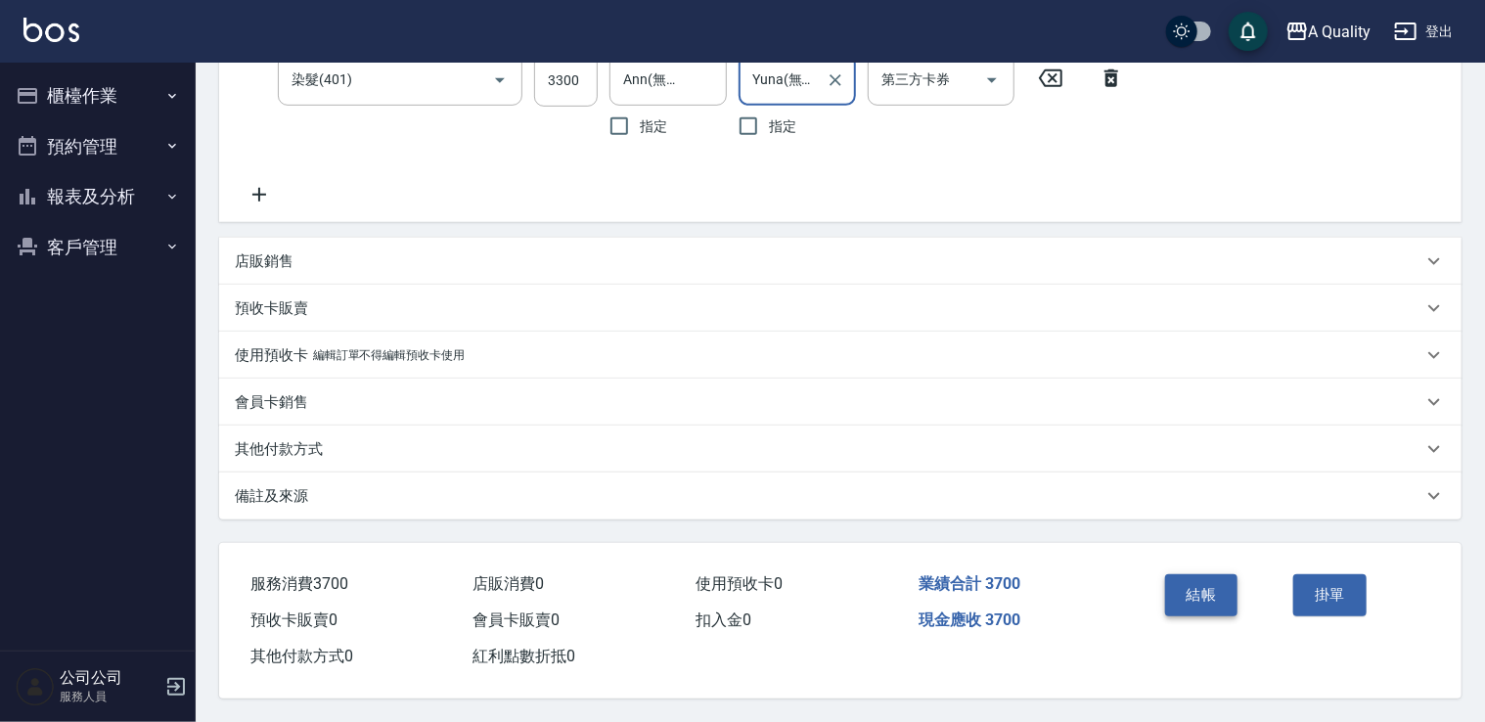
click at [1213, 585] on button "結帳" at bounding box center [1201, 594] width 73 height 41
